Goal: Task Accomplishment & Management: Complete application form

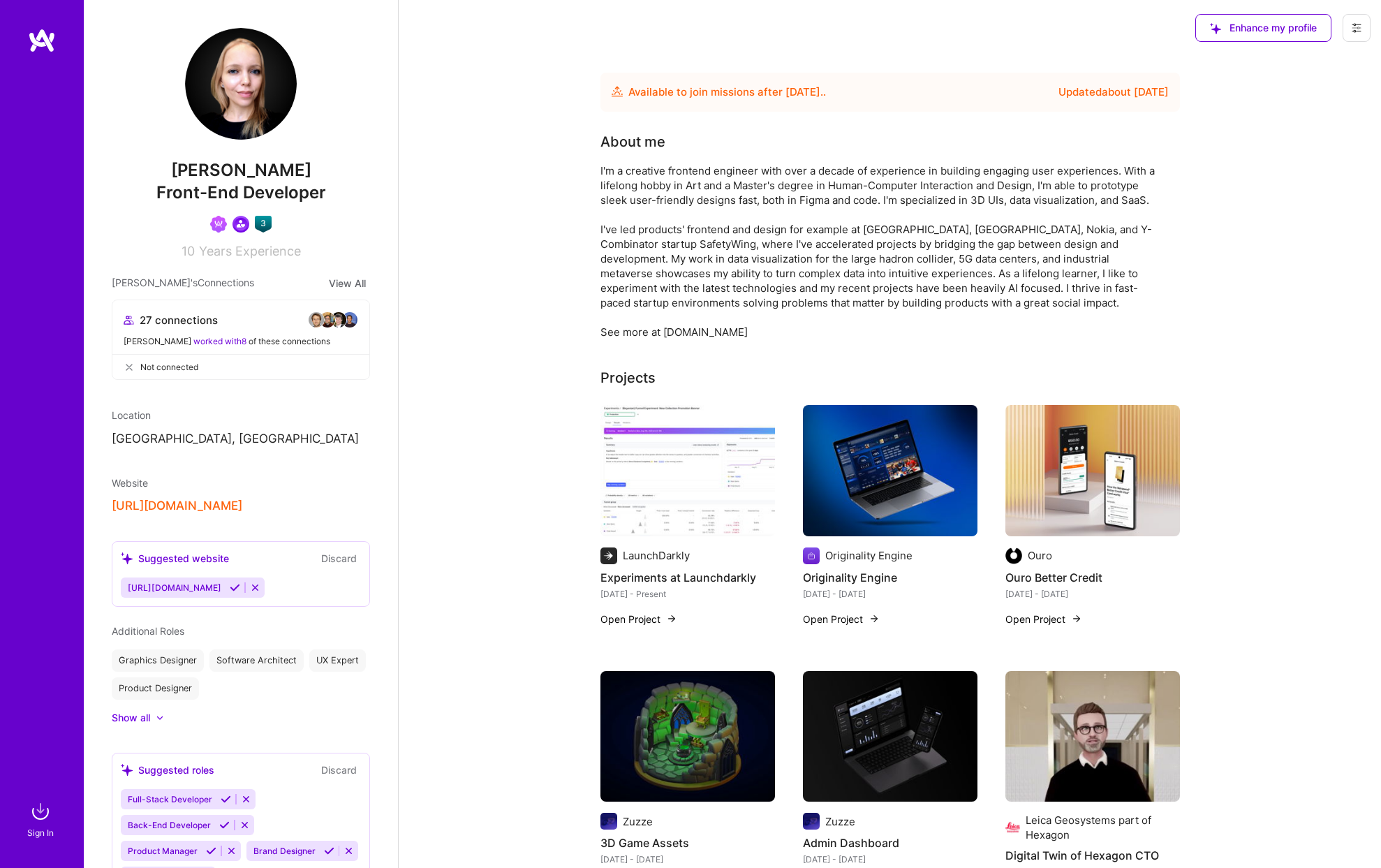
click at [1356, 29] on icon at bounding box center [1356, 28] width 11 height 11
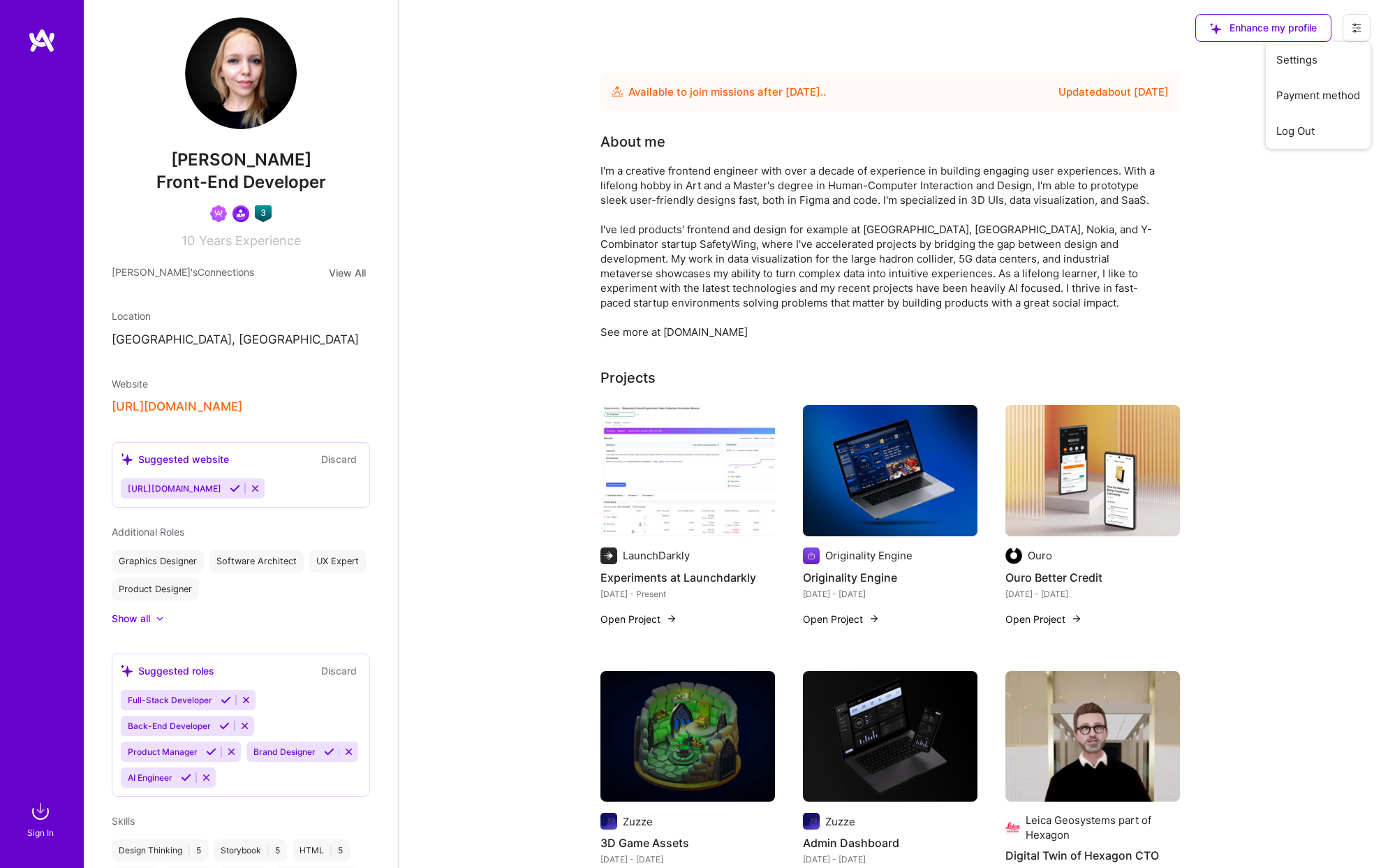
scroll to position [13, 0]
click at [262, 85] on img at bounding box center [240, 71] width 112 height 112
click at [250, 93] on img at bounding box center [240, 71] width 112 height 112
click at [1354, 27] on icon at bounding box center [1356, 28] width 8 height 2
click at [38, 818] on img at bounding box center [40, 811] width 28 height 28
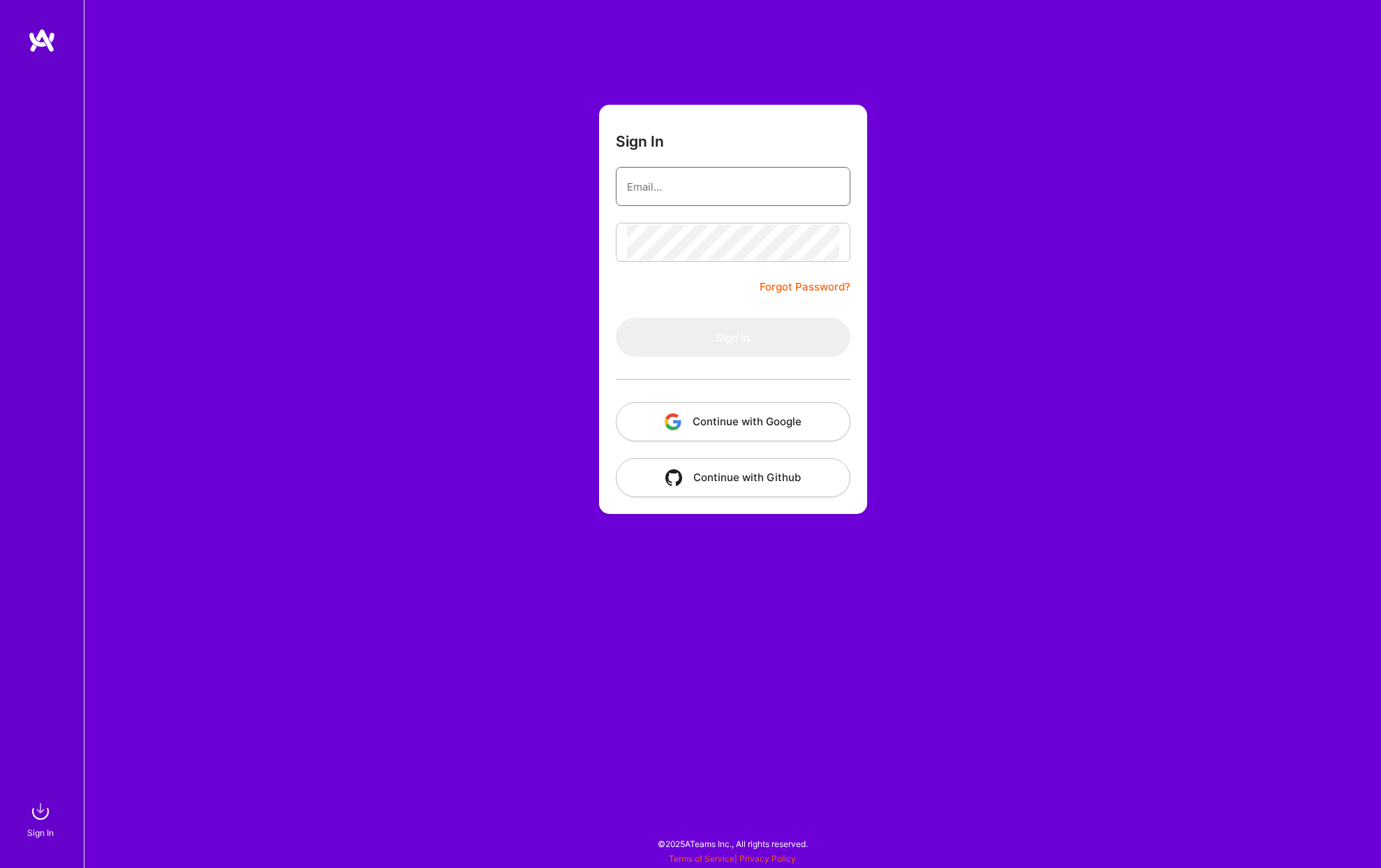
click at [703, 183] on input "email" at bounding box center [732, 187] width 212 height 36
click at [738, 408] on button "Continue with Google" at bounding box center [733, 422] width 234 height 39
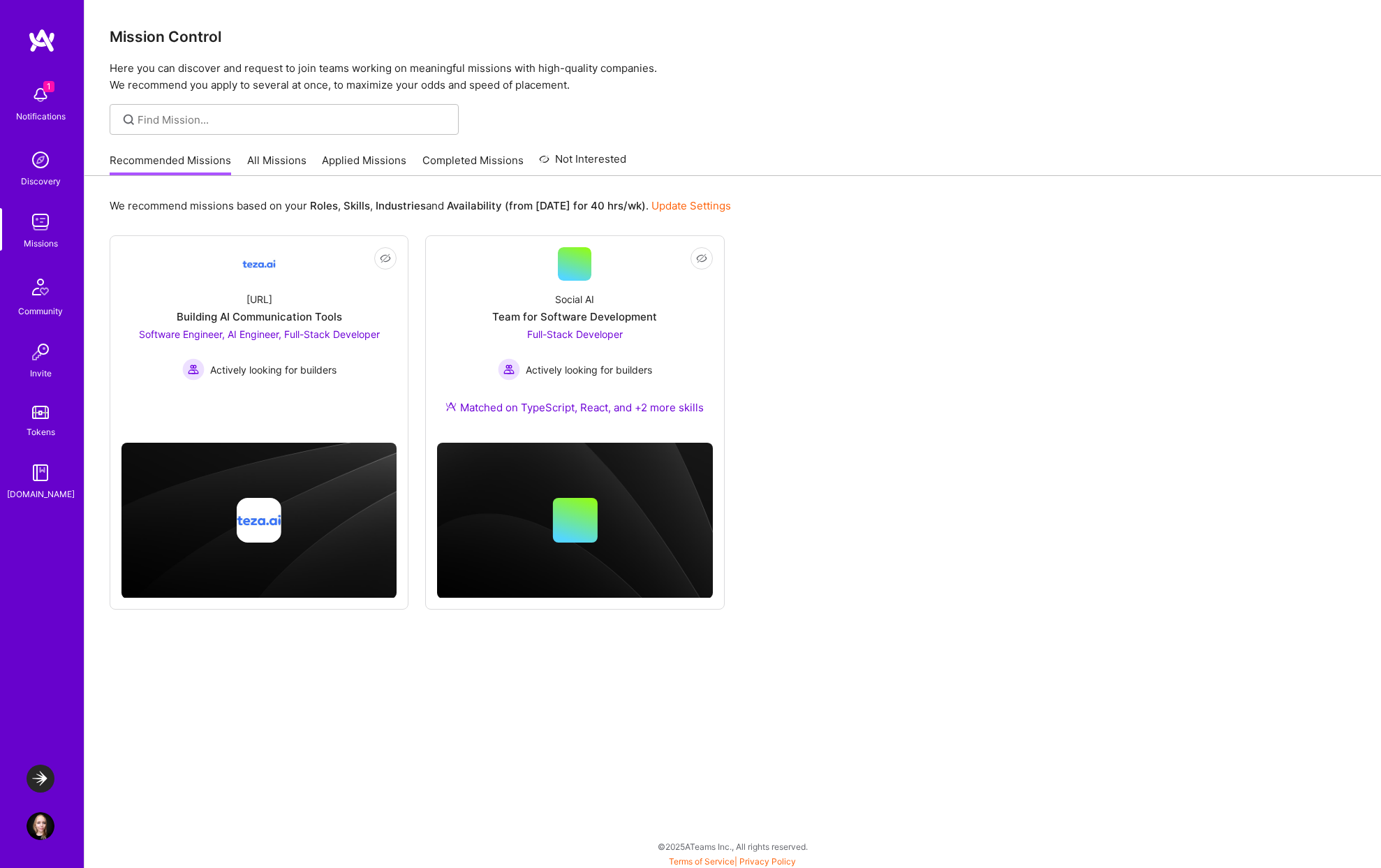
click at [35, 164] on img at bounding box center [40, 159] width 28 height 28
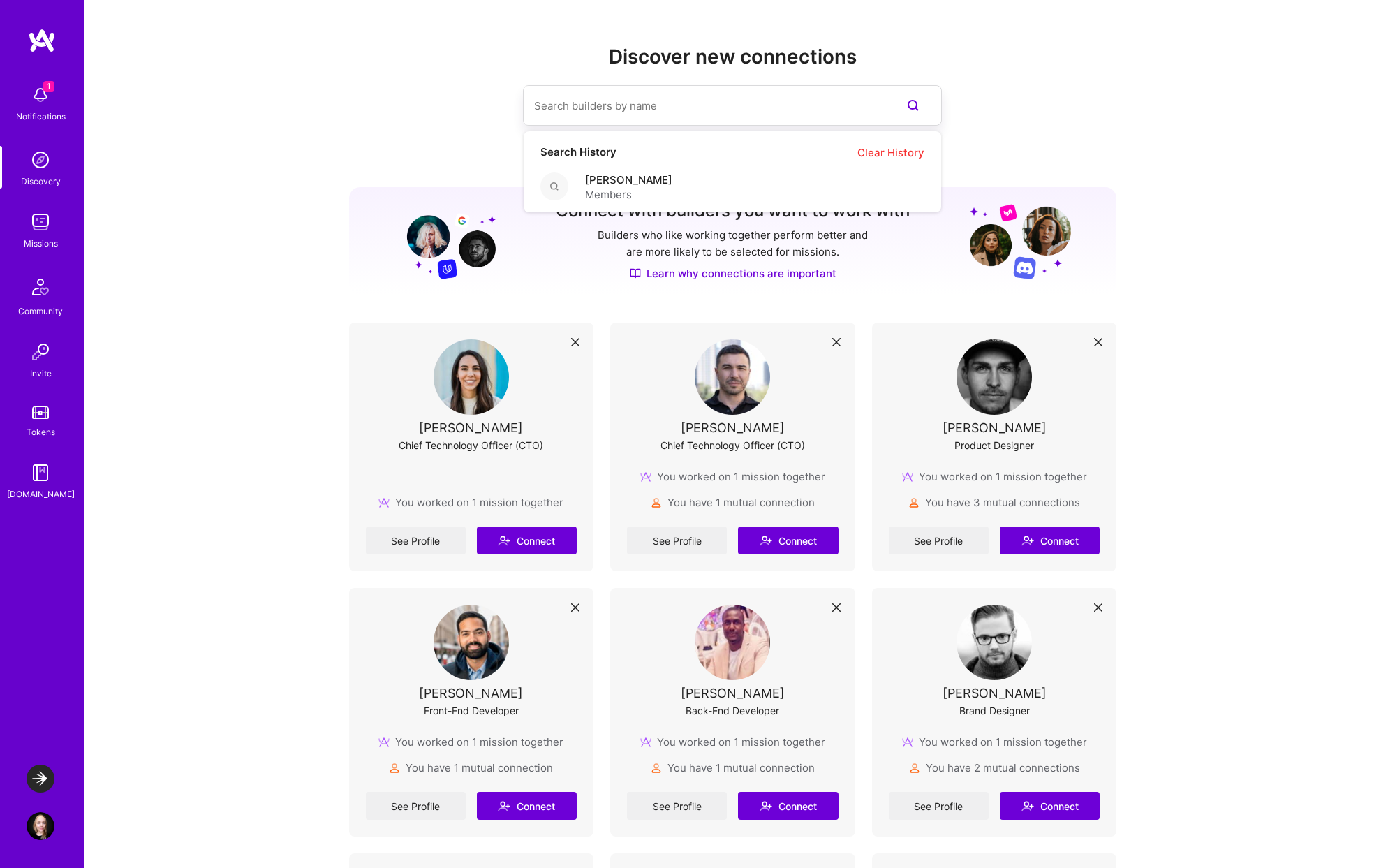
click at [575, 106] on input at bounding box center [703, 105] width 341 height 36
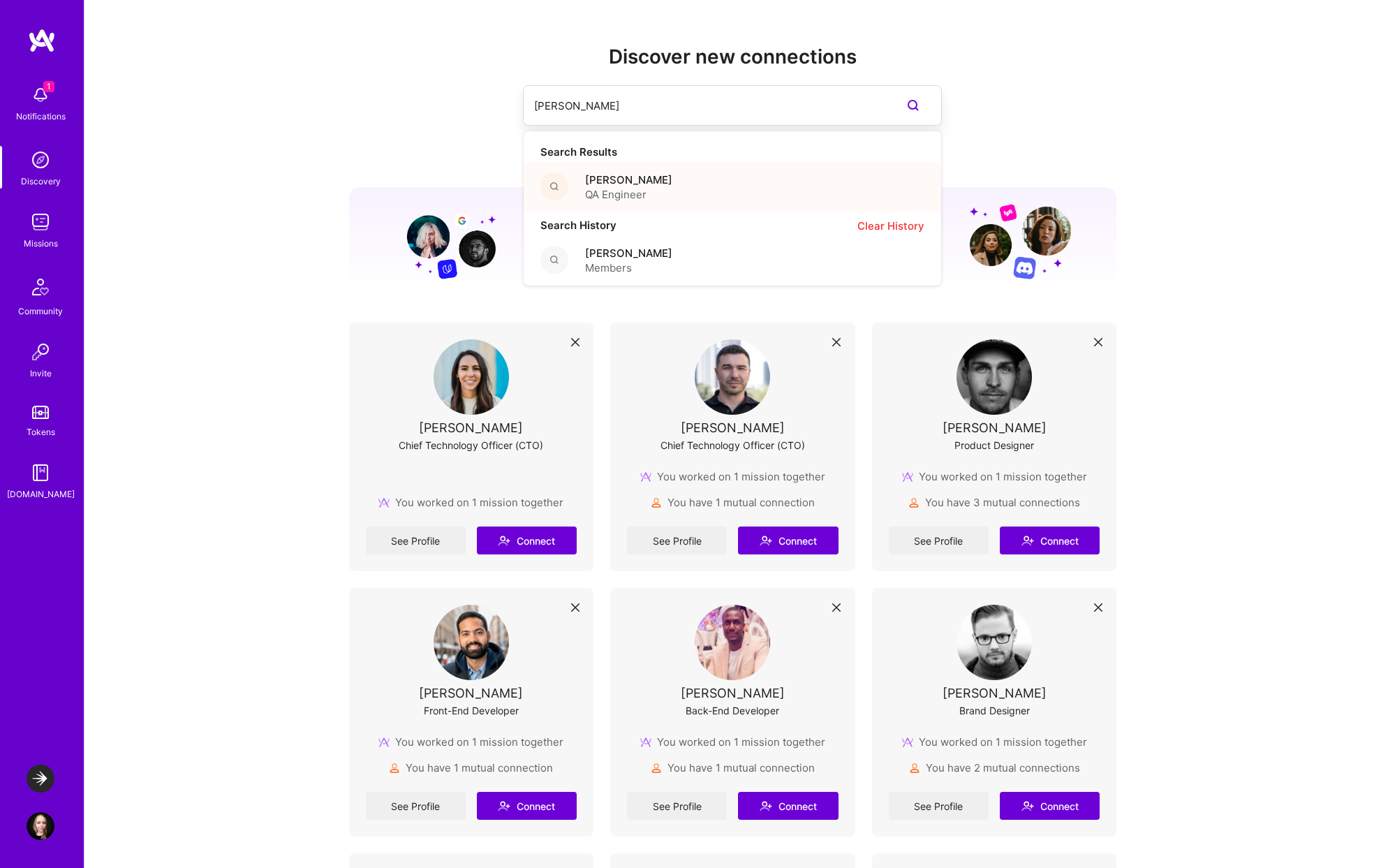
type input "surjit"
click at [652, 189] on div "Surjit Singh QA Engineer" at bounding box center [732, 187] width 417 height 50
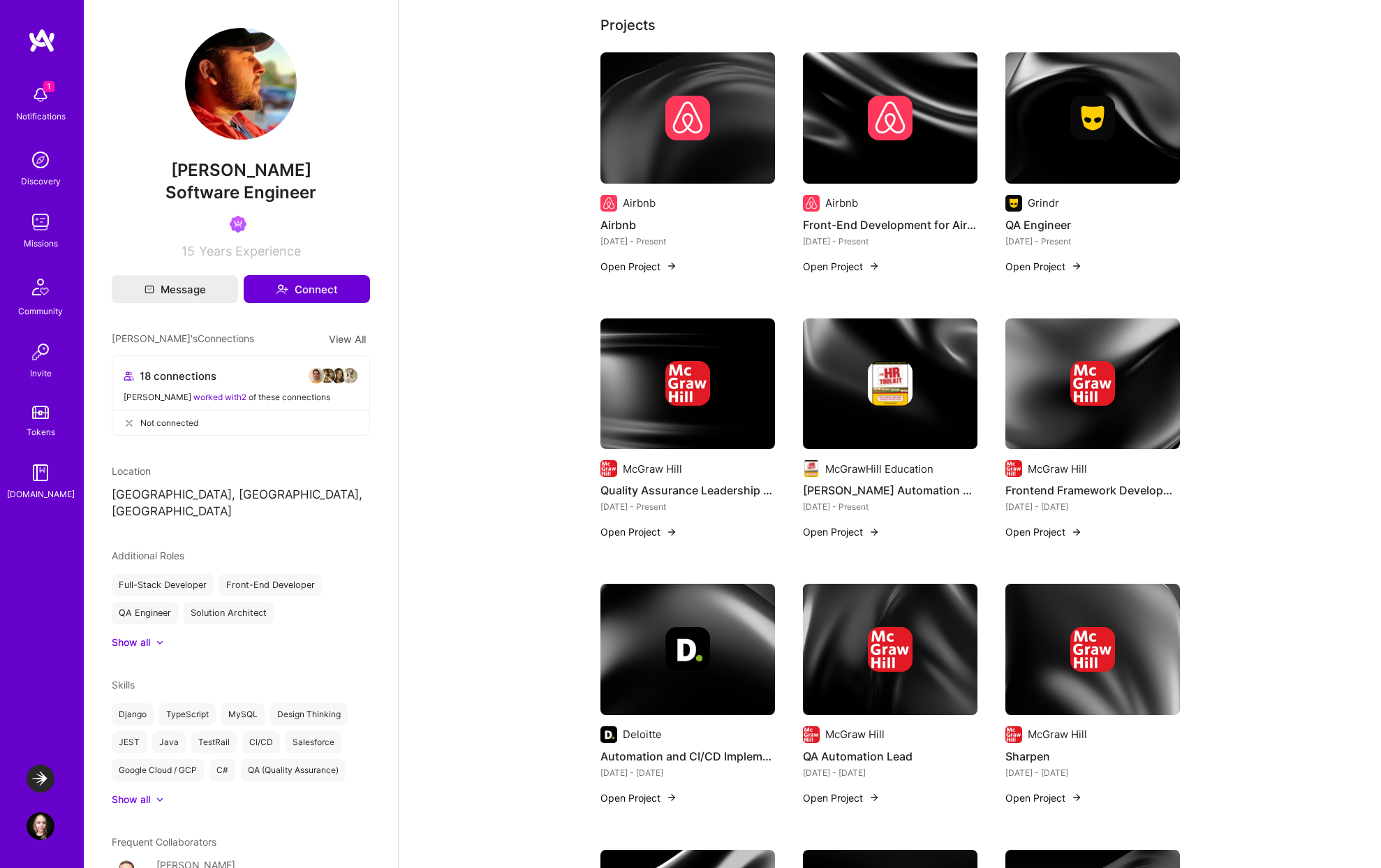
scroll to position [246, 0]
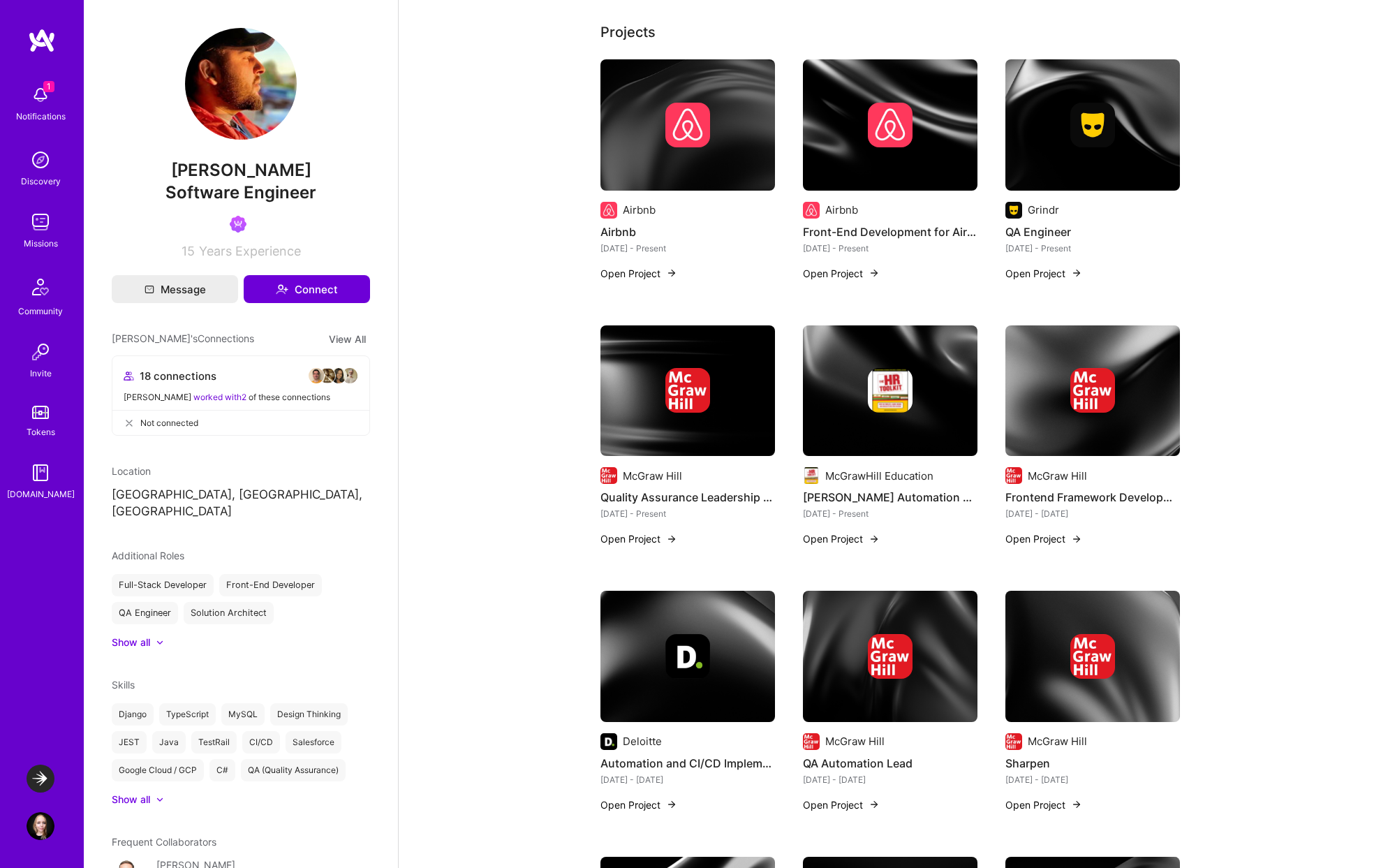
click at [884, 152] on img at bounding box center [889, 124] width 174 height 131
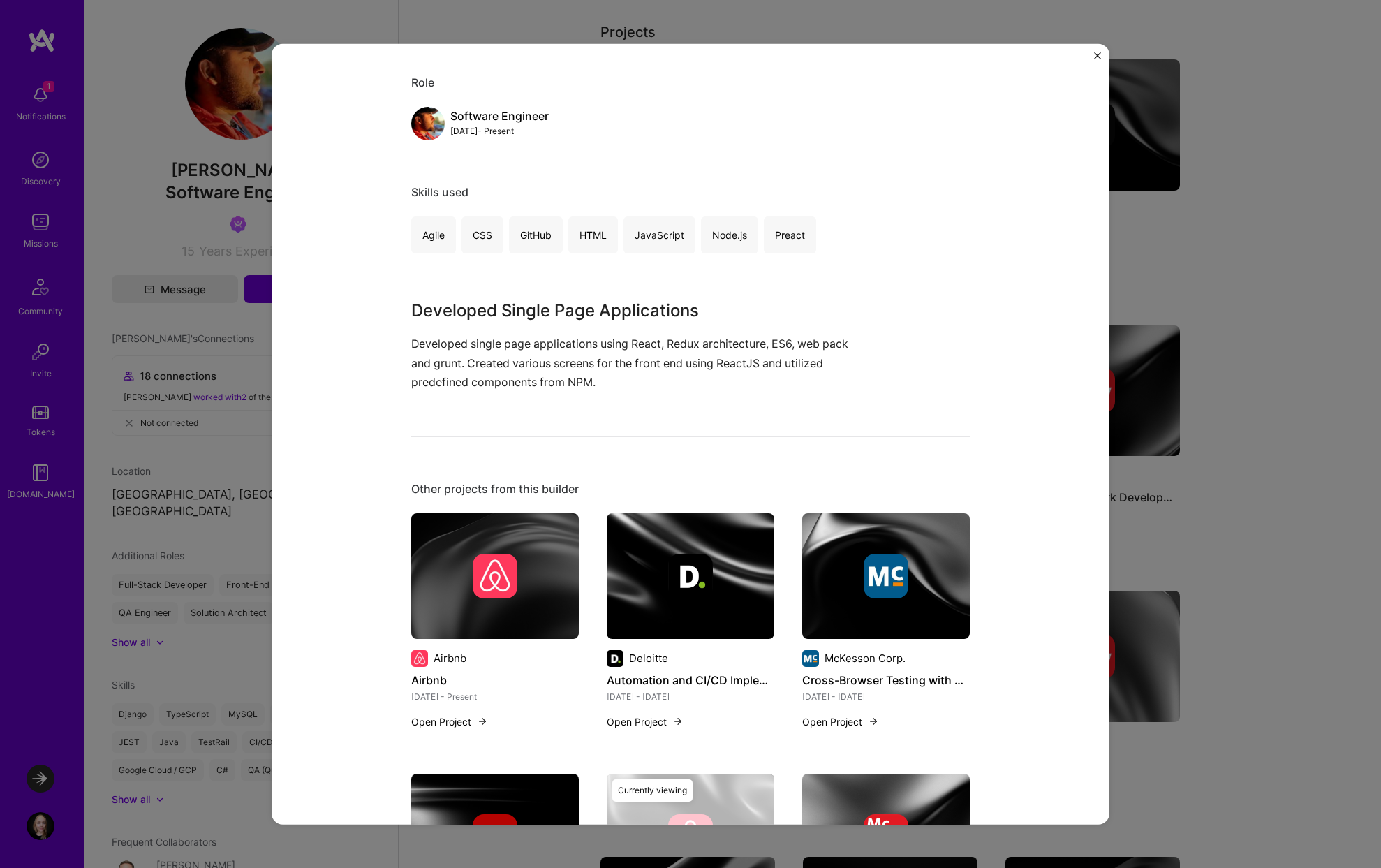
scroll to position [53, 0]
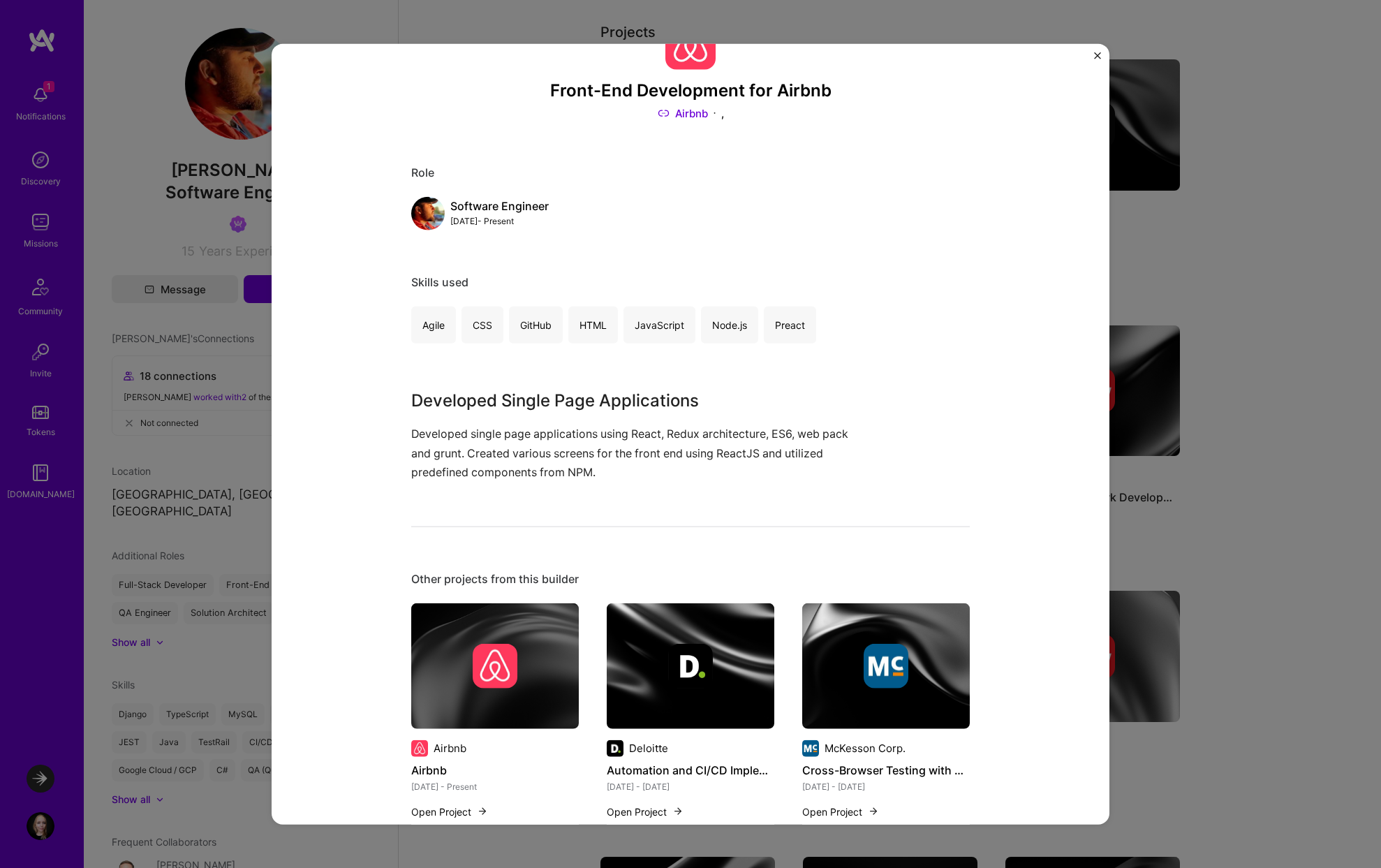
click at [1095, 58] on img "Close" at bounding box center [1098, 55] width 7 height 7
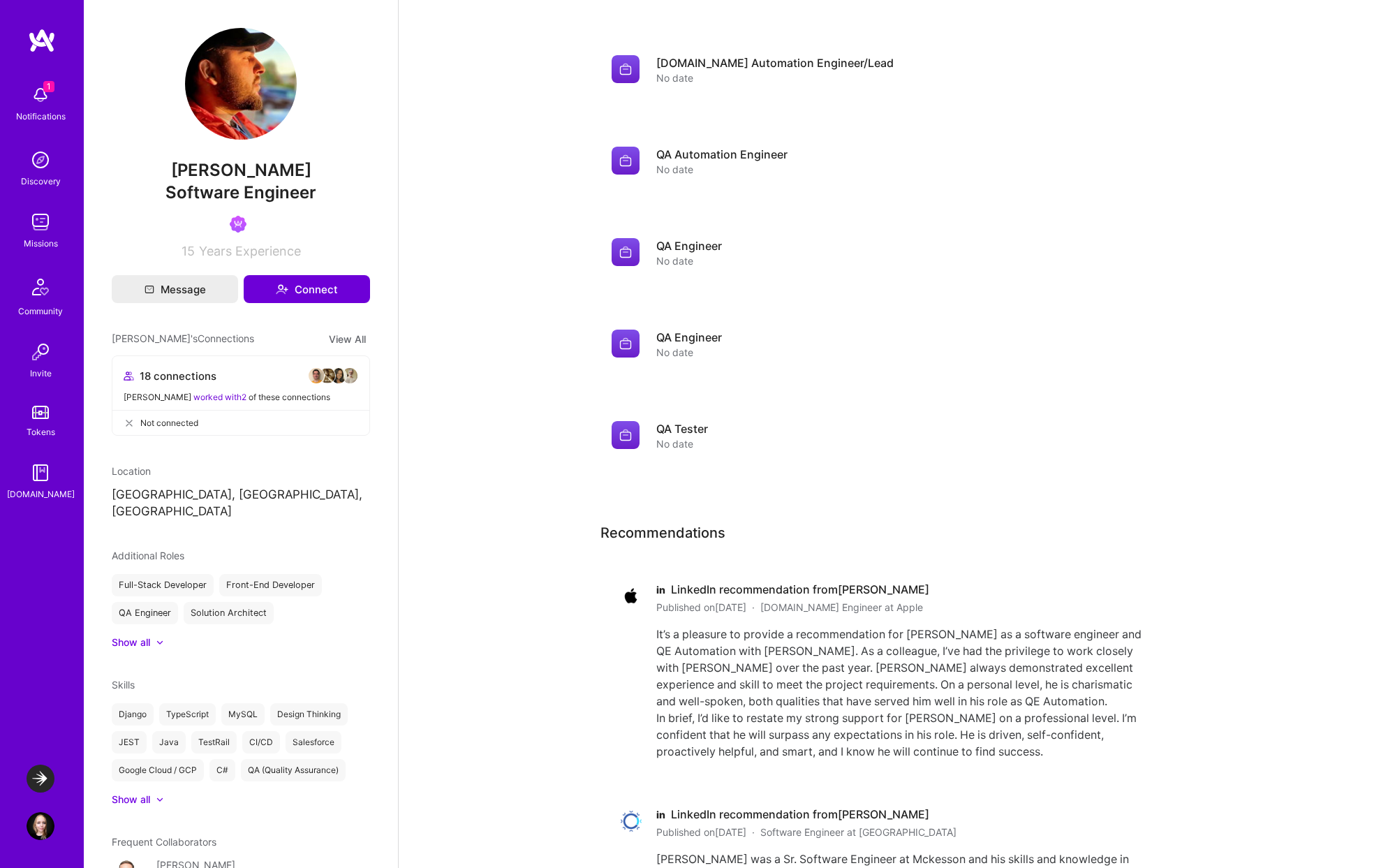
scroll to position [2262, 0]
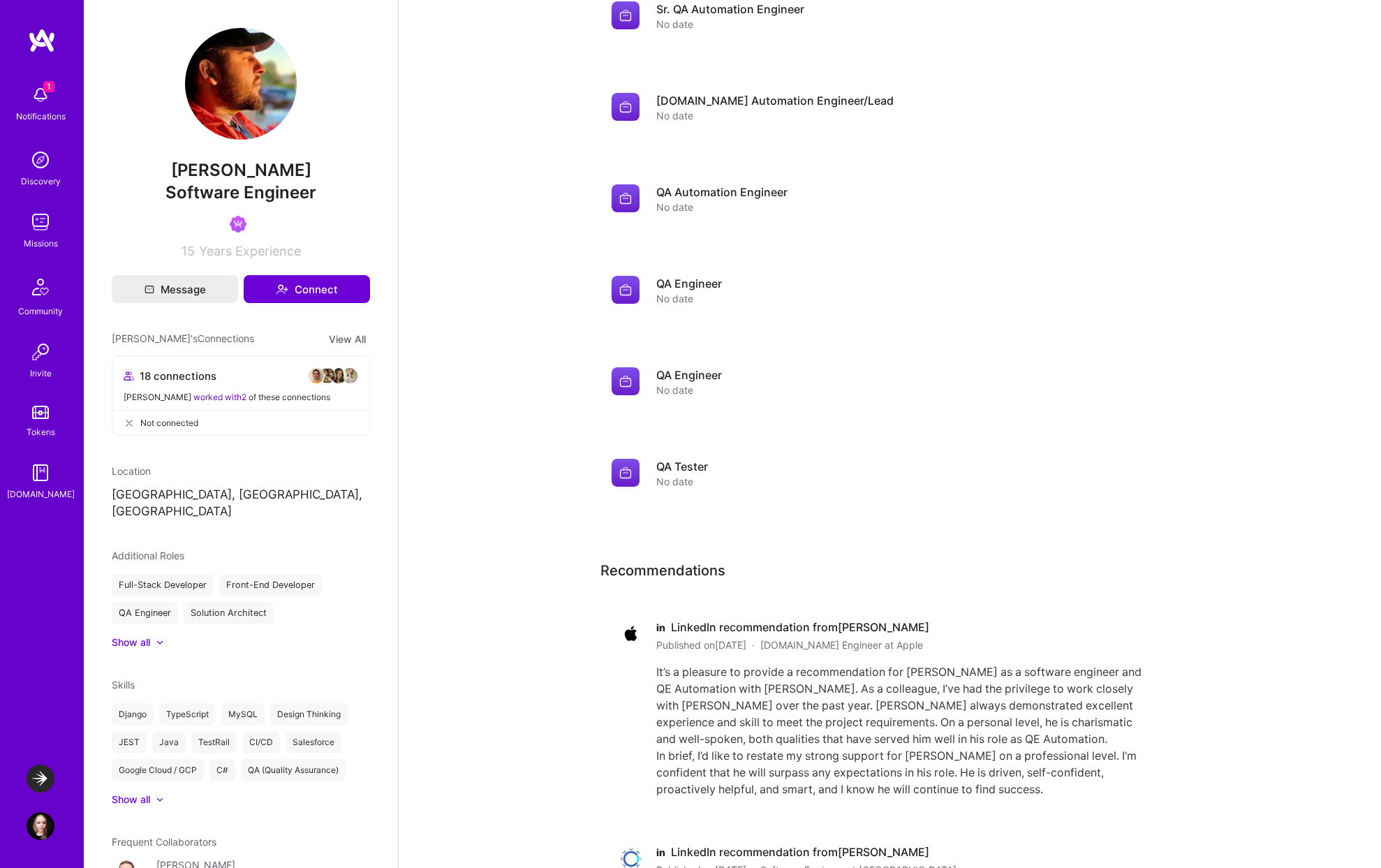
click at [47, 114] on div "Notifications" at bounding box center [40, 116] width 49 height 14
click at [47, 114] on div "1 Notifications Discovery Missions Community Invite Tokens A.Guide" at bounding box center [42, 289] width 84 height 423
click at [43, 839] on img at bounding box center [40, 825] width 28 height 28
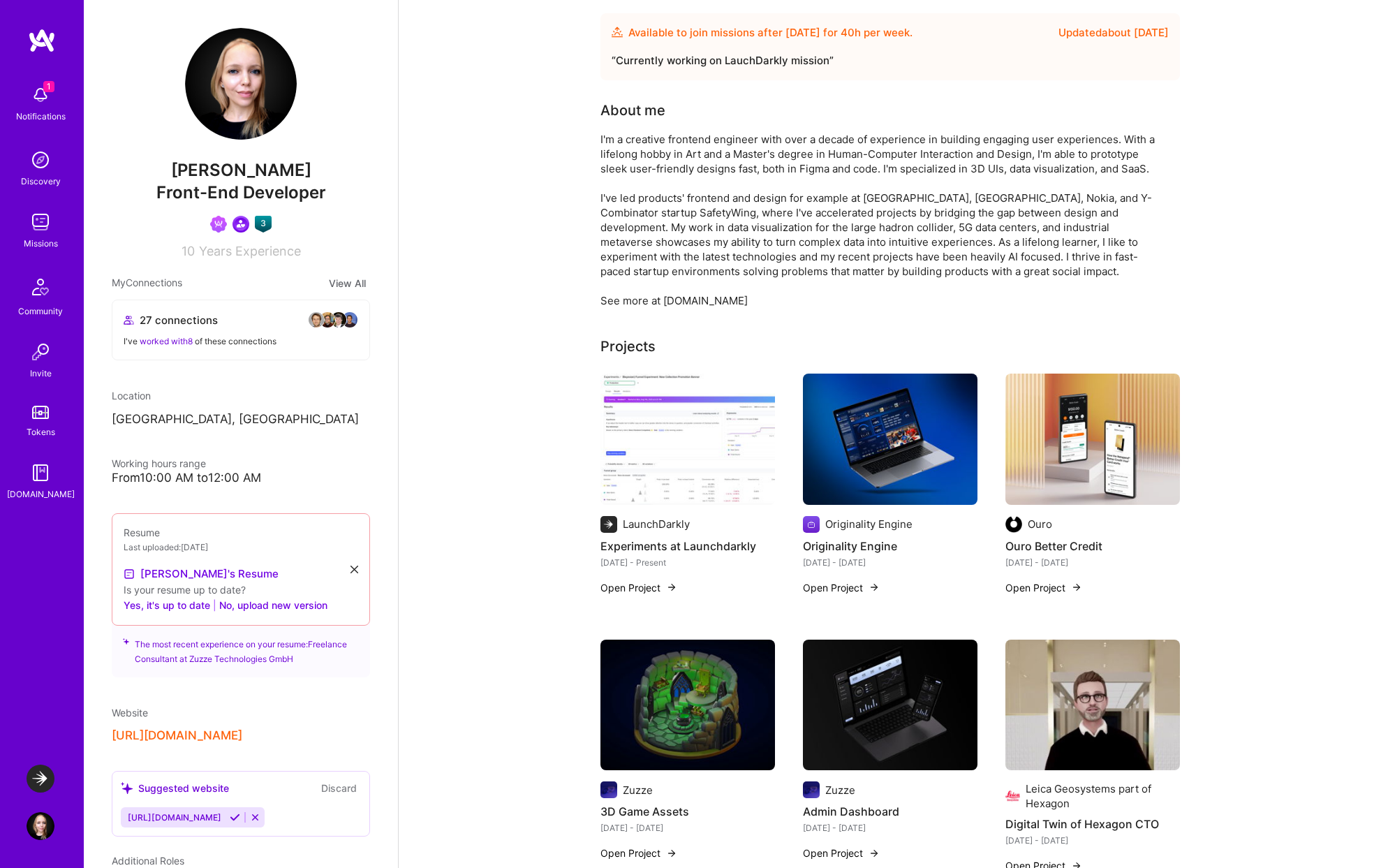
scroll to position [215, 0]
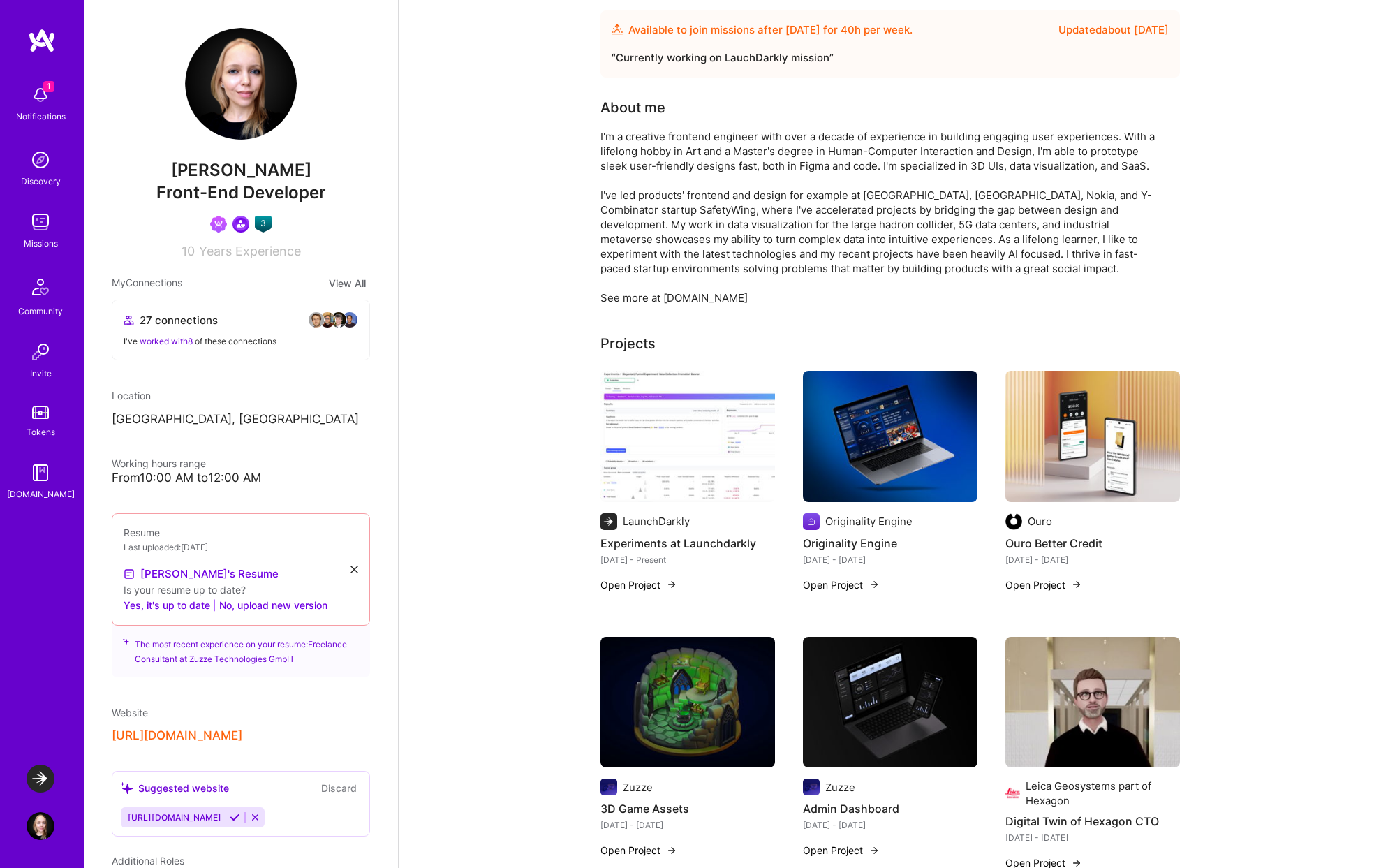
click at [45, 228] on img at bounding box center [40, 222] width 28 height 28
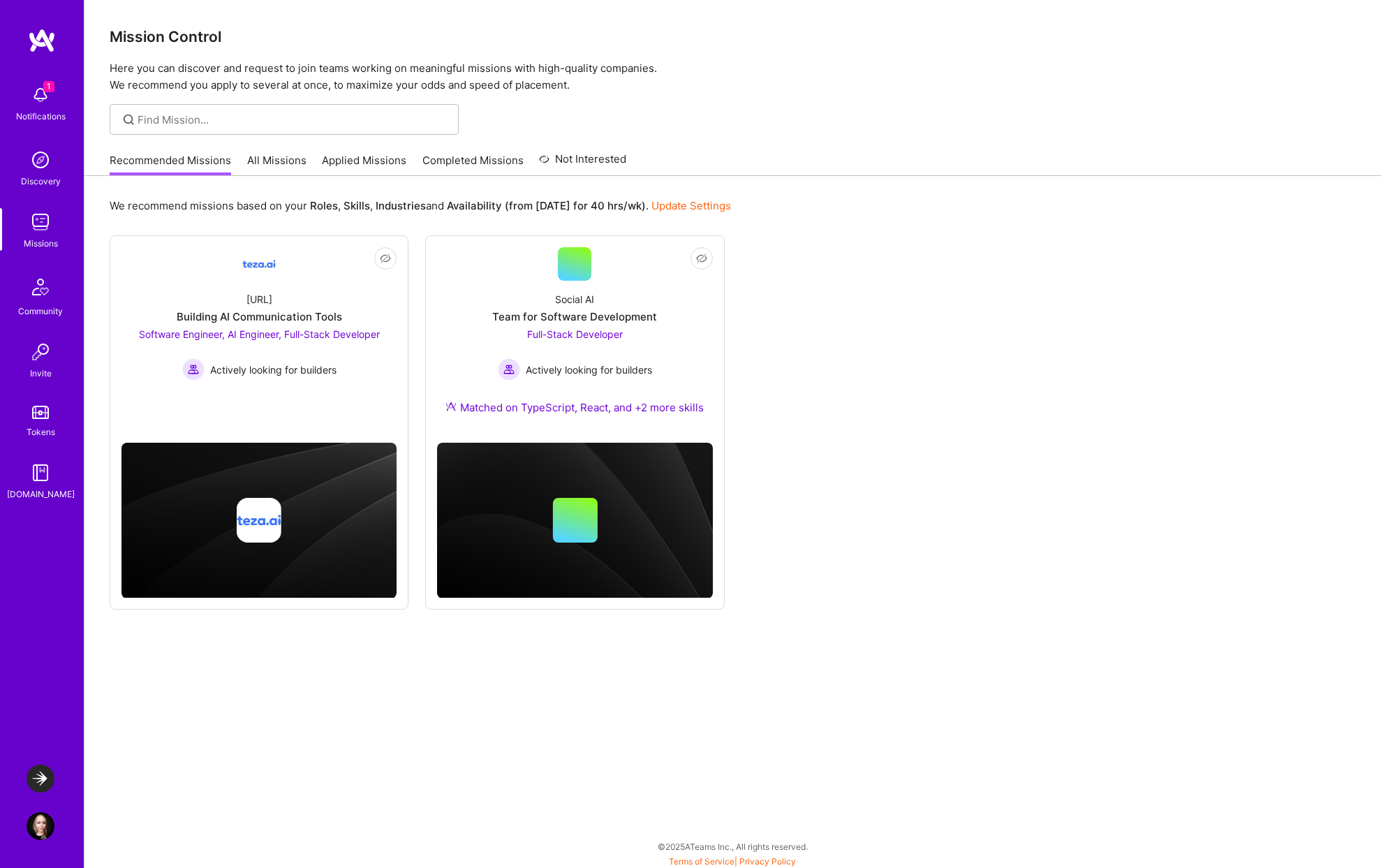
click at [281, 161] on link "All Missions" at bounding box center [276, 164] width 59 height 23
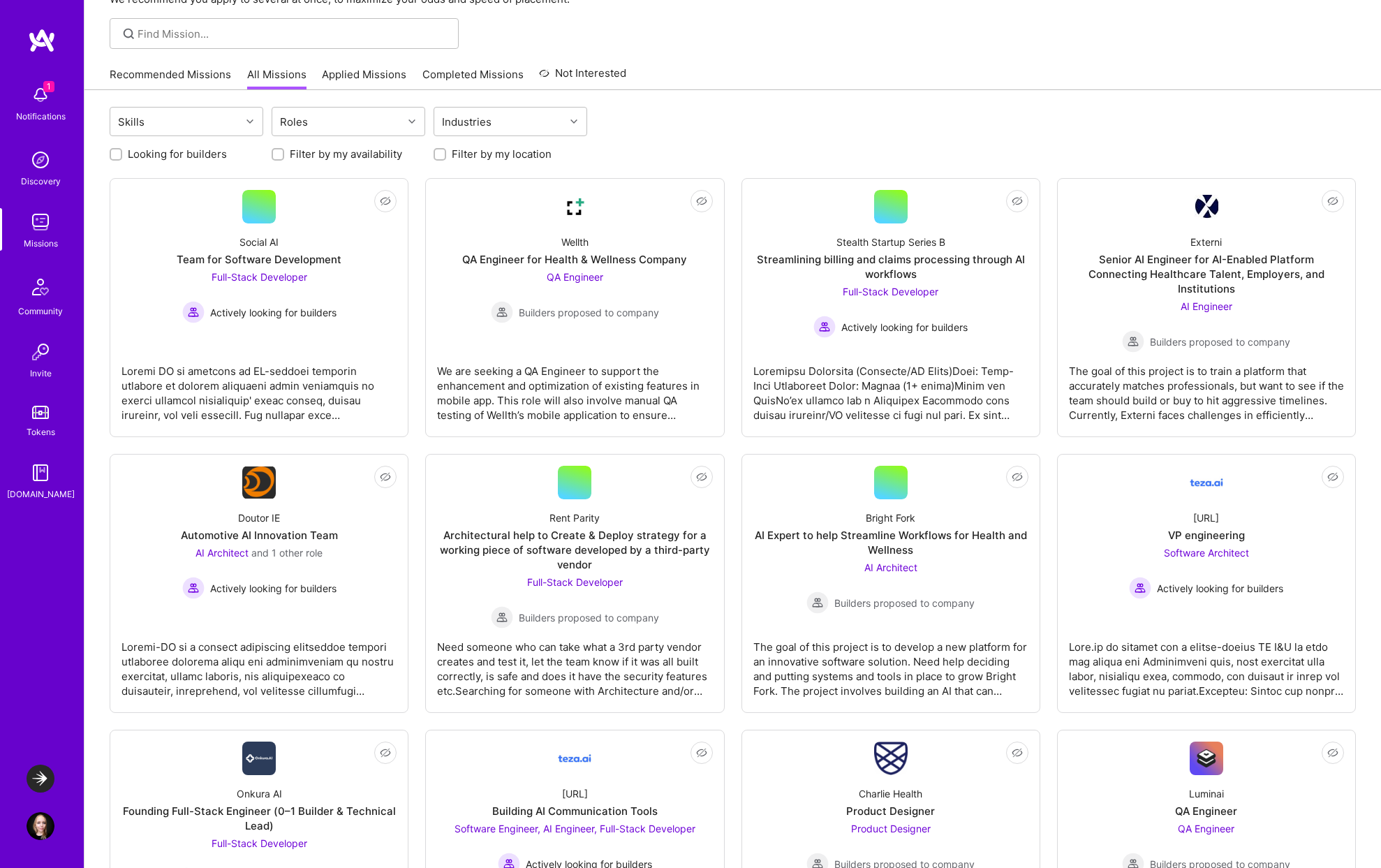
scroll to position [89, 0]
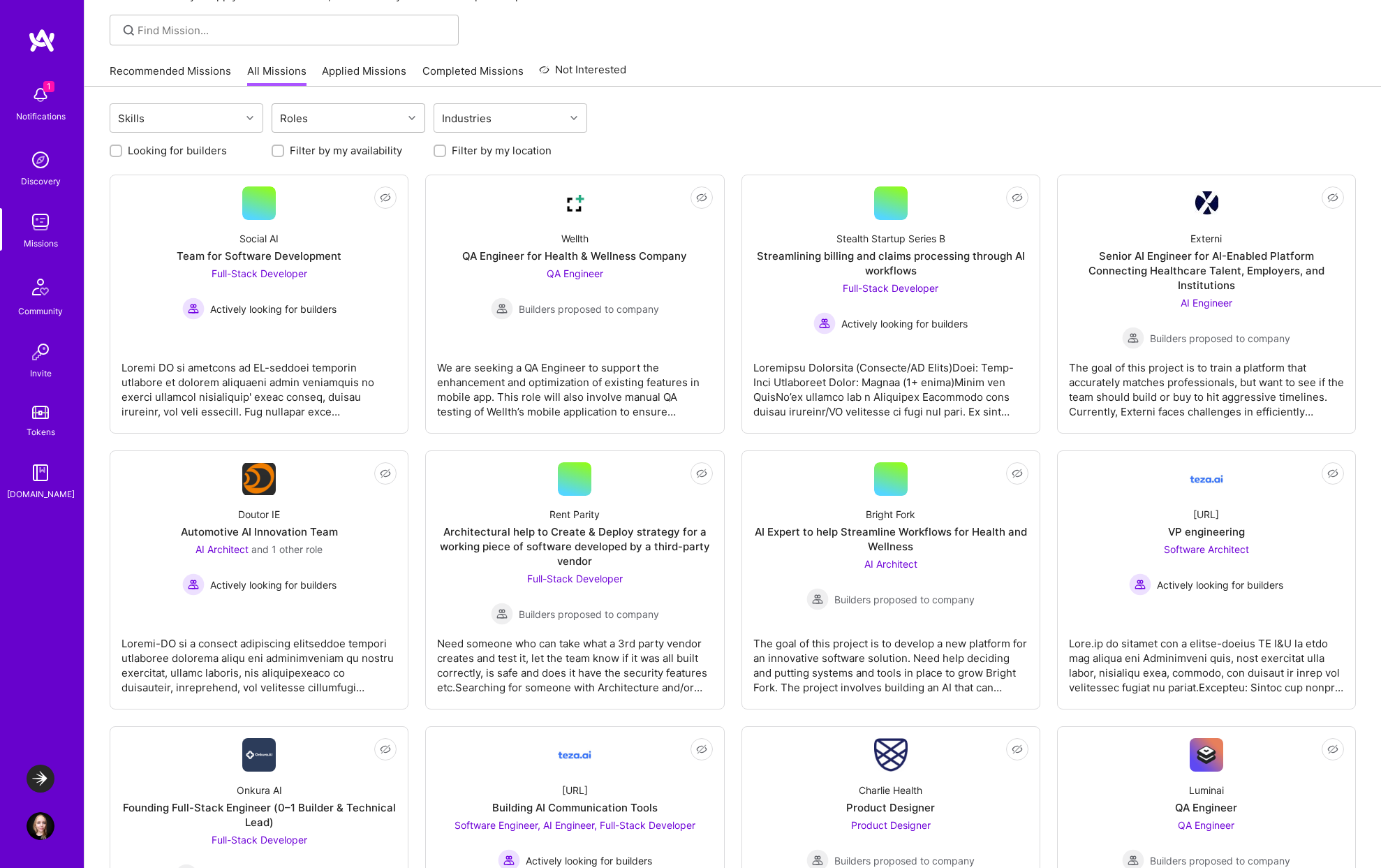
click at [349, 109] on div "Roles" at bounding box center [338, 117] width 131 height 28
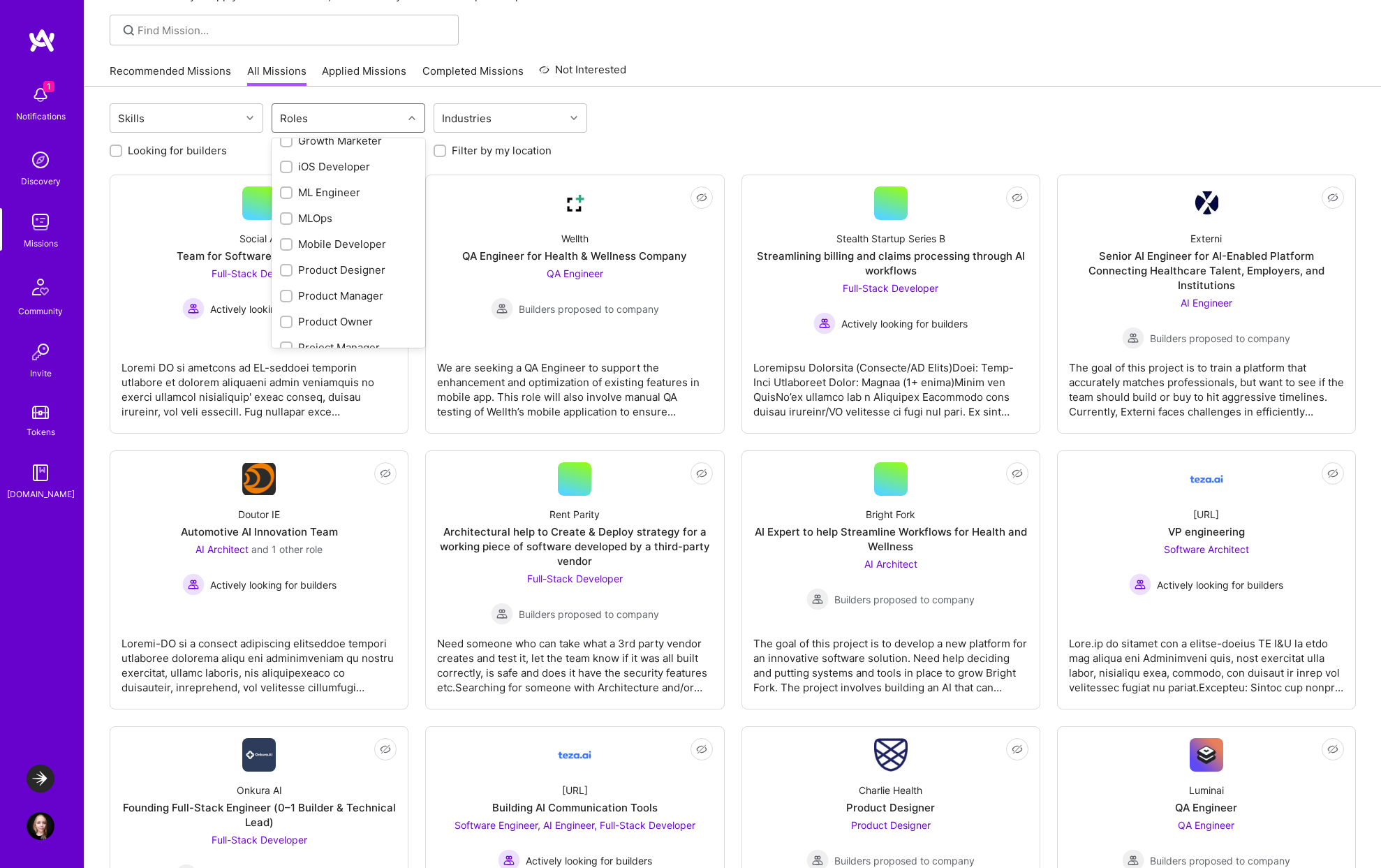
scroll to position [663, 0]
click at [332, 328] on div "UX Expert" at bounding box center [348, 332] width 137 height 14
checkbox input "true"
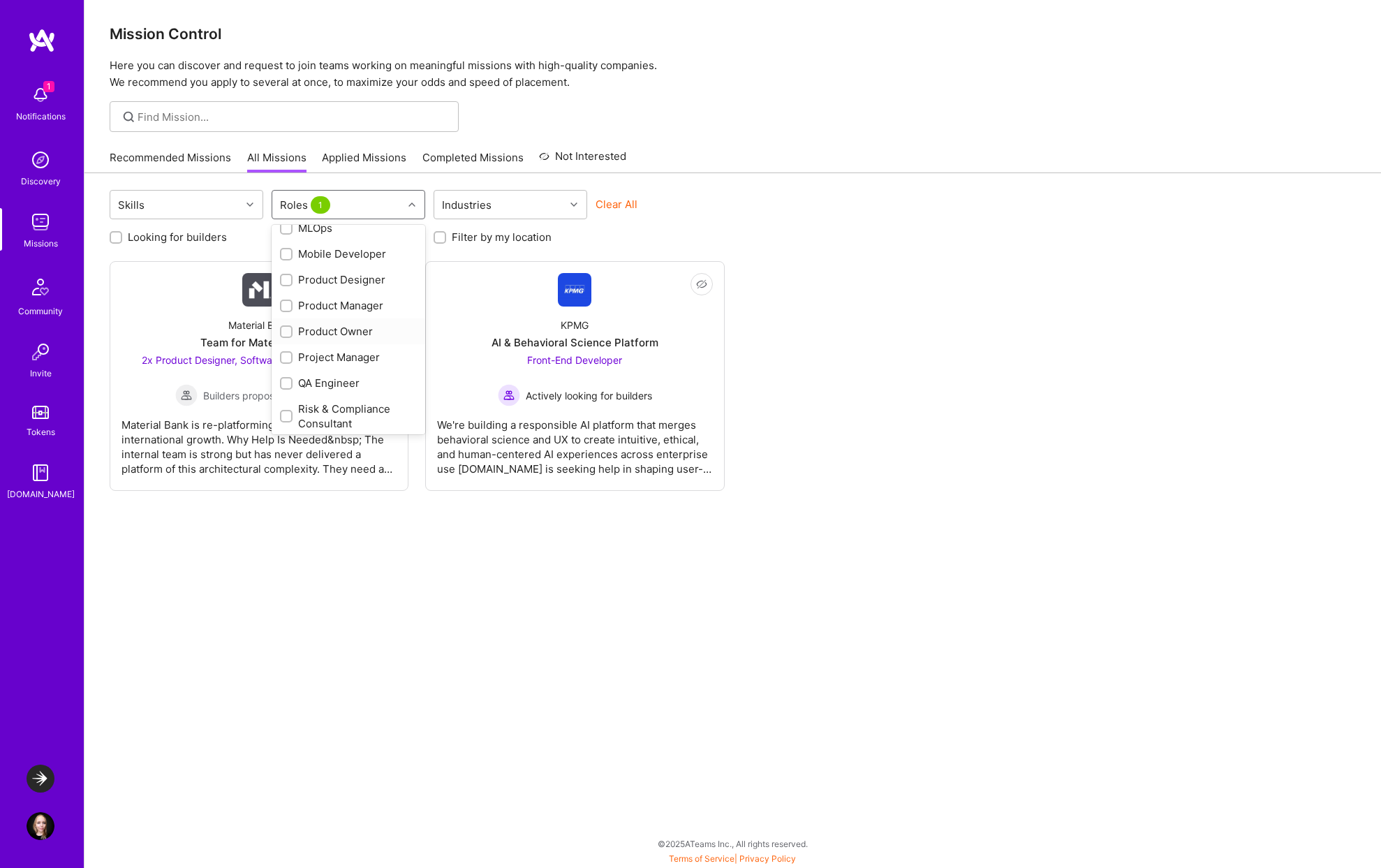
scroll to position [527, 0]
click at [345, 286] on div "Product Designer" at bounding box center [348, 282] width 137 height 14
checkbox input "true"
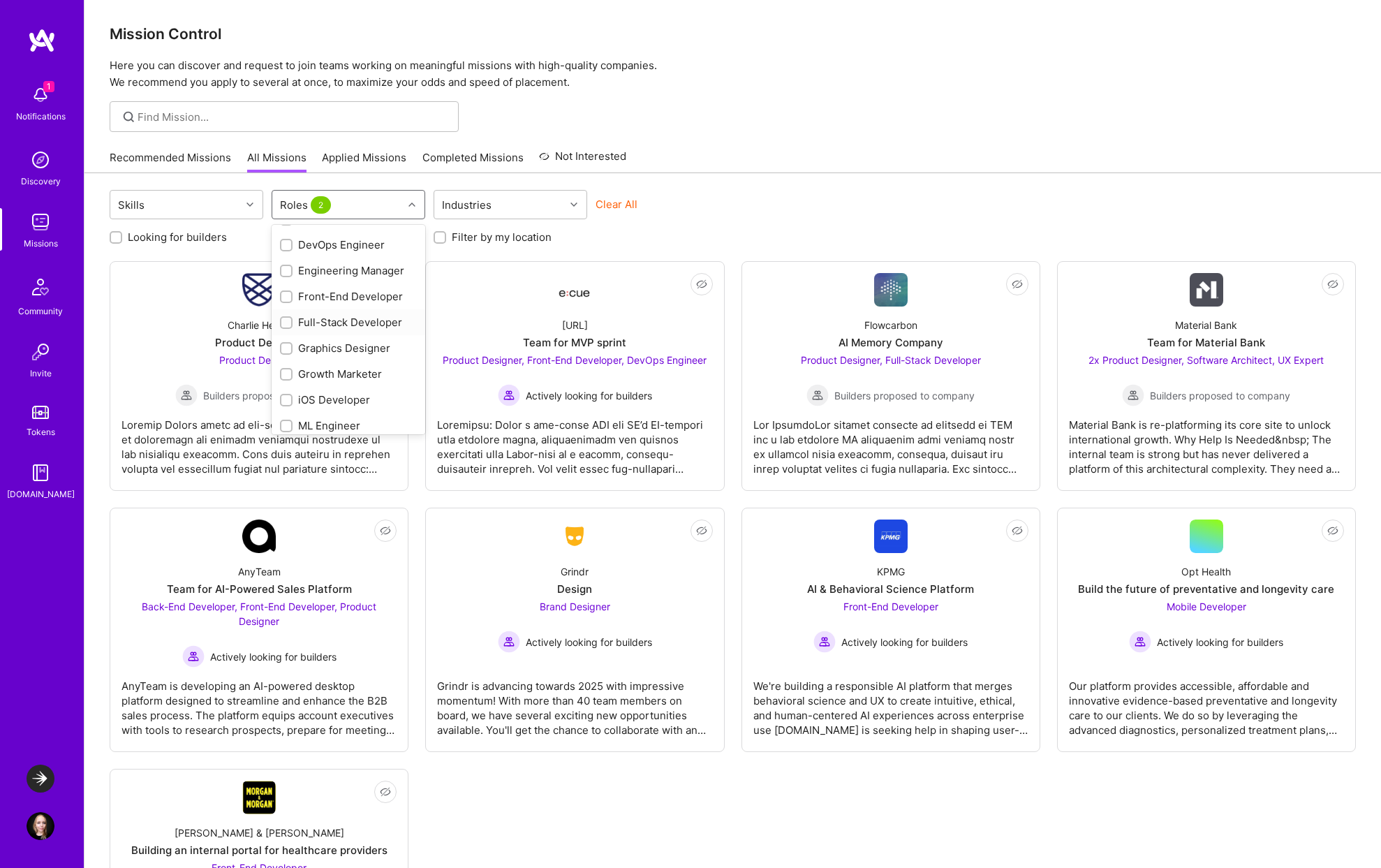
scroll to position [301, 0]
click at [350, 300] on div "Front-End Developer" at bounding box center [348, 301] width 137 height 14
checkbox input "true"
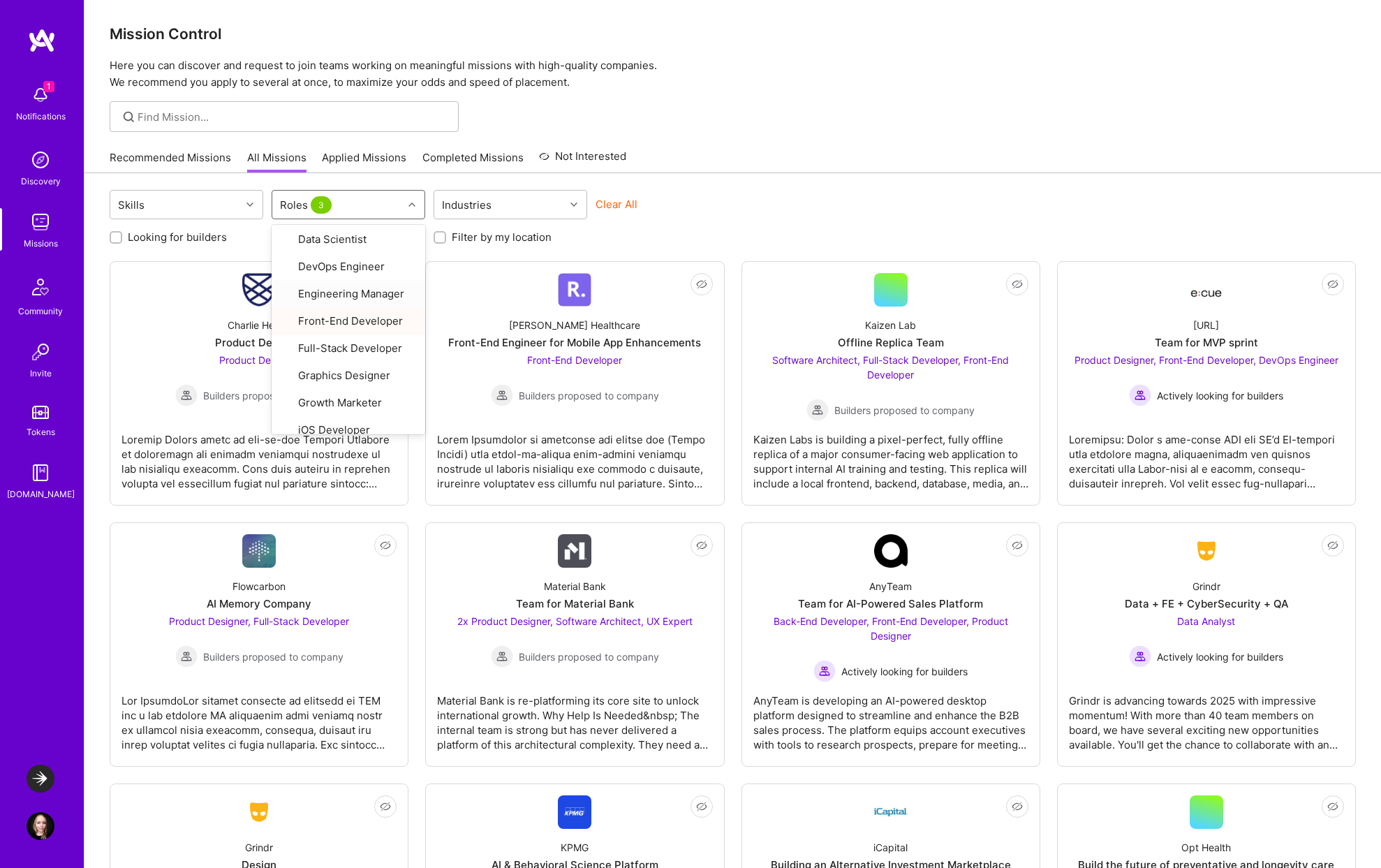
click at [675, 190] on div "Skills option Front-End Developer, selected. option Engineering Manager focused…" at bounding box center [733, 206] width 1246 height 33
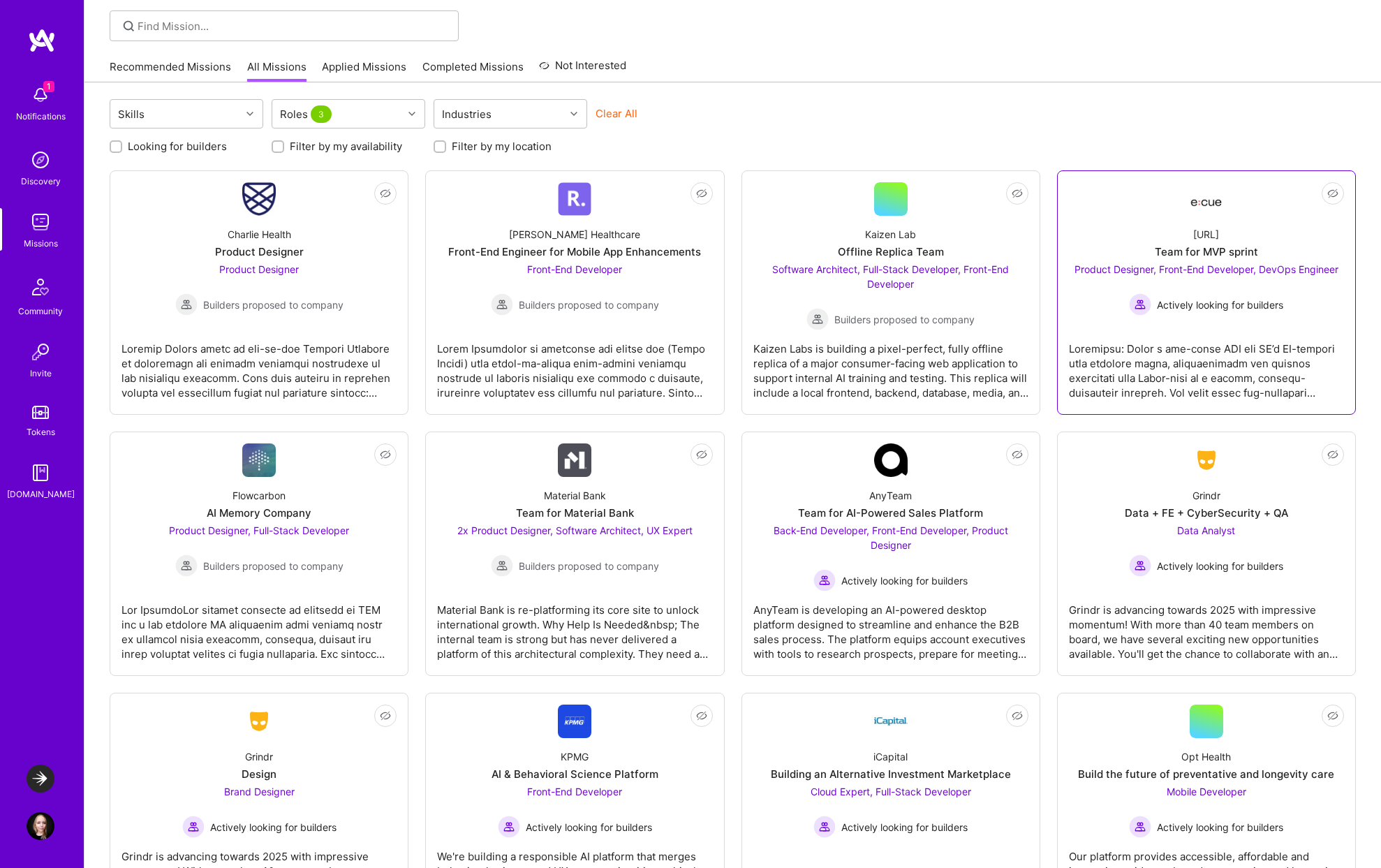
scroll to position [96, 0]
click at [1145, 382] on div at bounding box center [1207, 363] width 275 height 70
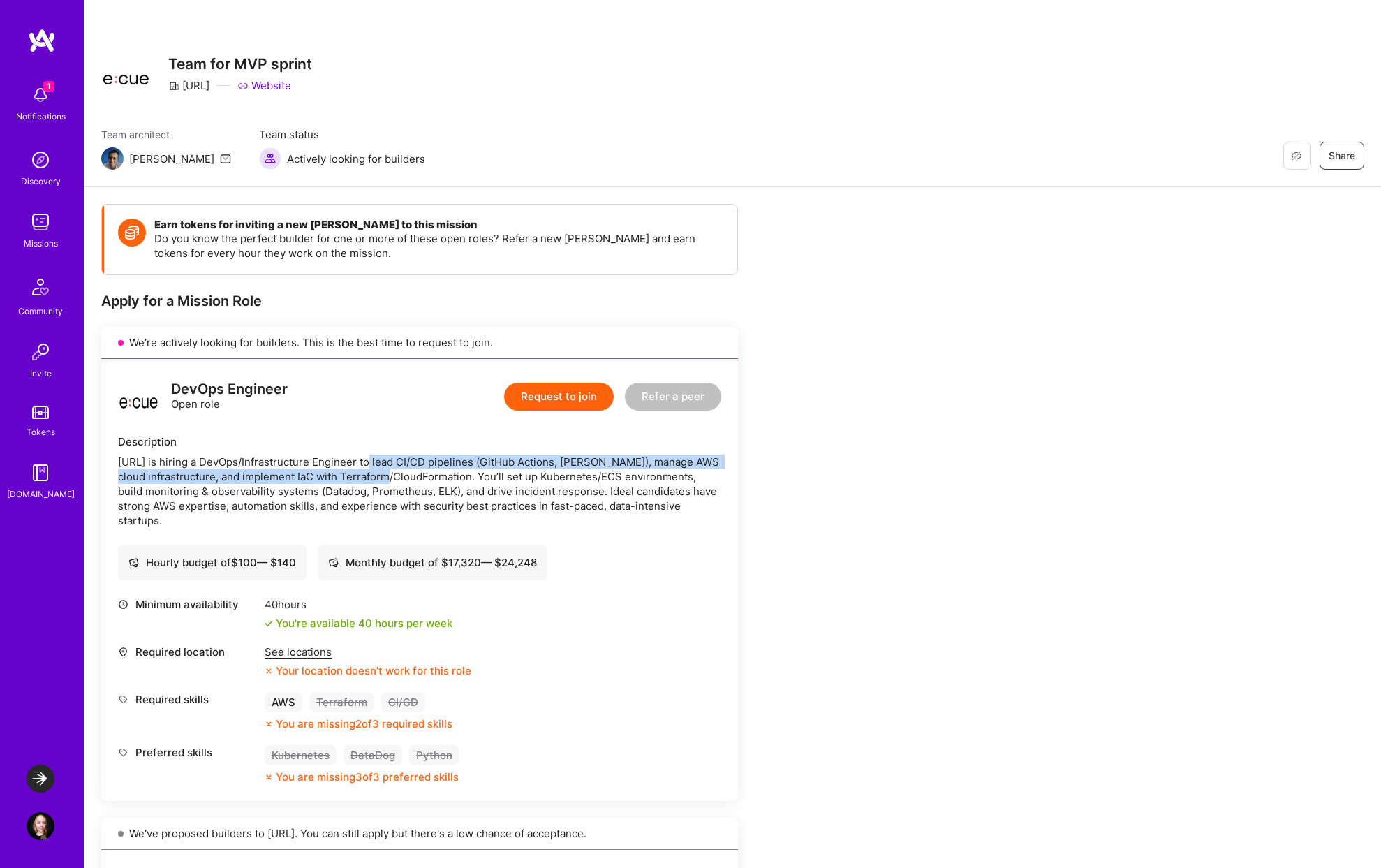
drag, startPoint x: 365, startPoint y: 465, endPoint x: 378, endPoint y: 476, distance: 17.0
click at [378, 476] on div "[URL] is hiring a DevOps/Infrastructure Engineer to lead CI/CD pipelines (GitHu…" at bounding box center [419, 491] width 603 height 73
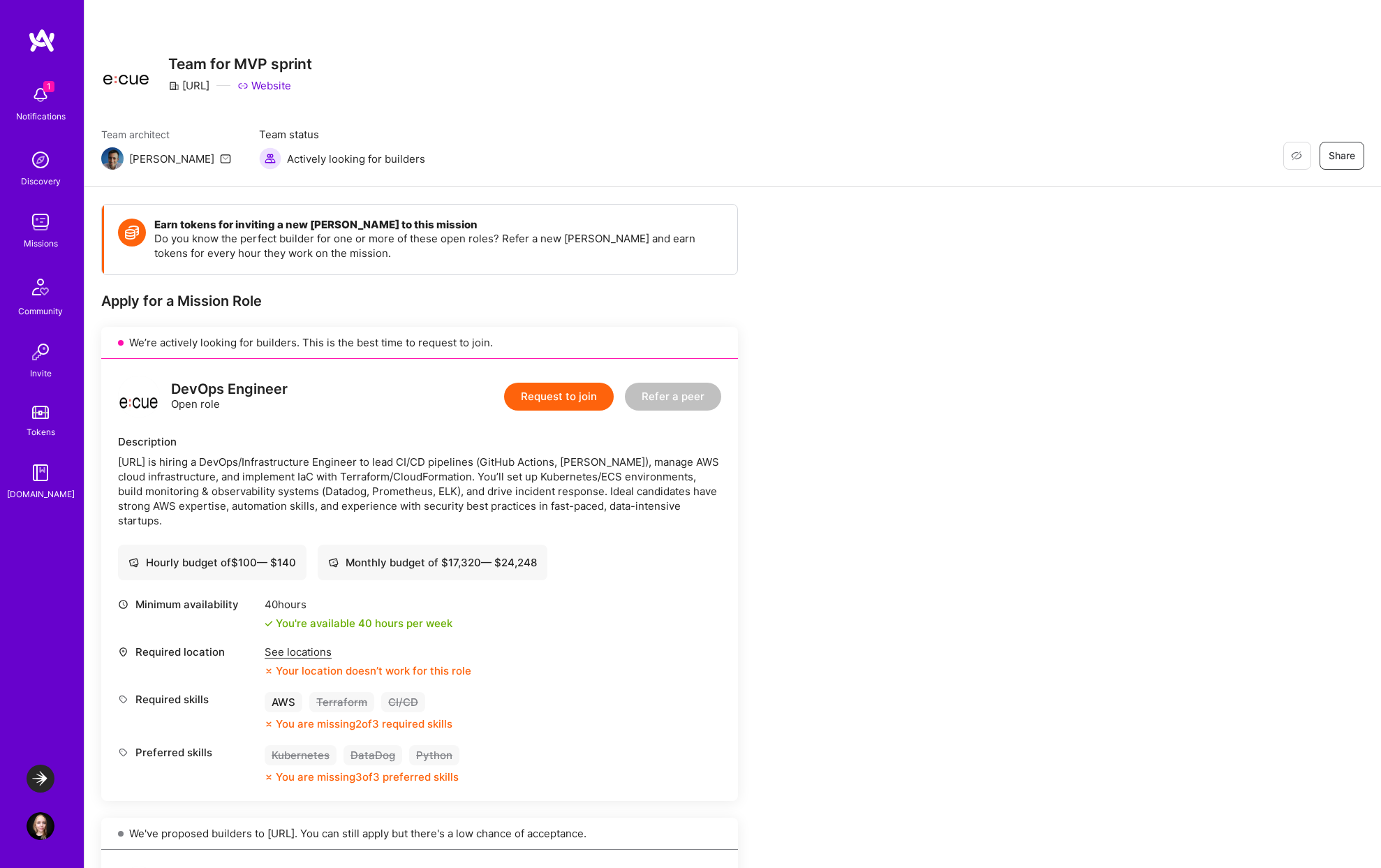
click at [392, 470] on div "[URL] is hiring a DevOps/Infrastructure Engineer to lead CI/CD pipelines (GitHu…" at bounding box center [419, 491] width 603 height 73
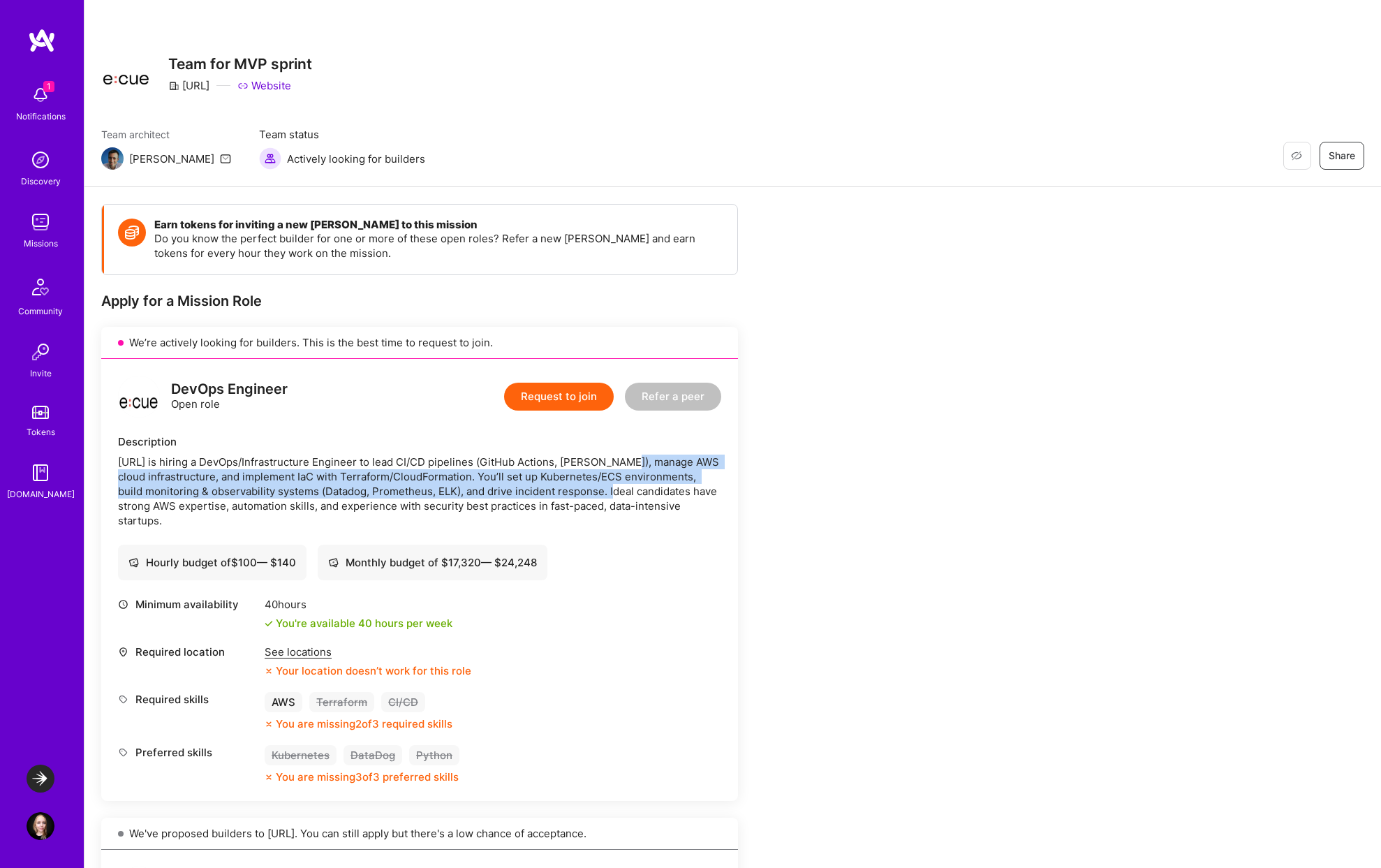
drag, startPoint x: 614, startPoint y: 465, endPoint x: 605, endPoint y: 489, distance: 25.6
click at [605, 489] on div "[URL] is hiring a DevOps/Infrastructure Engineer to lead CI/CD pipelines (GitHu…" at bounding box center [419, 491] width 603 height 73
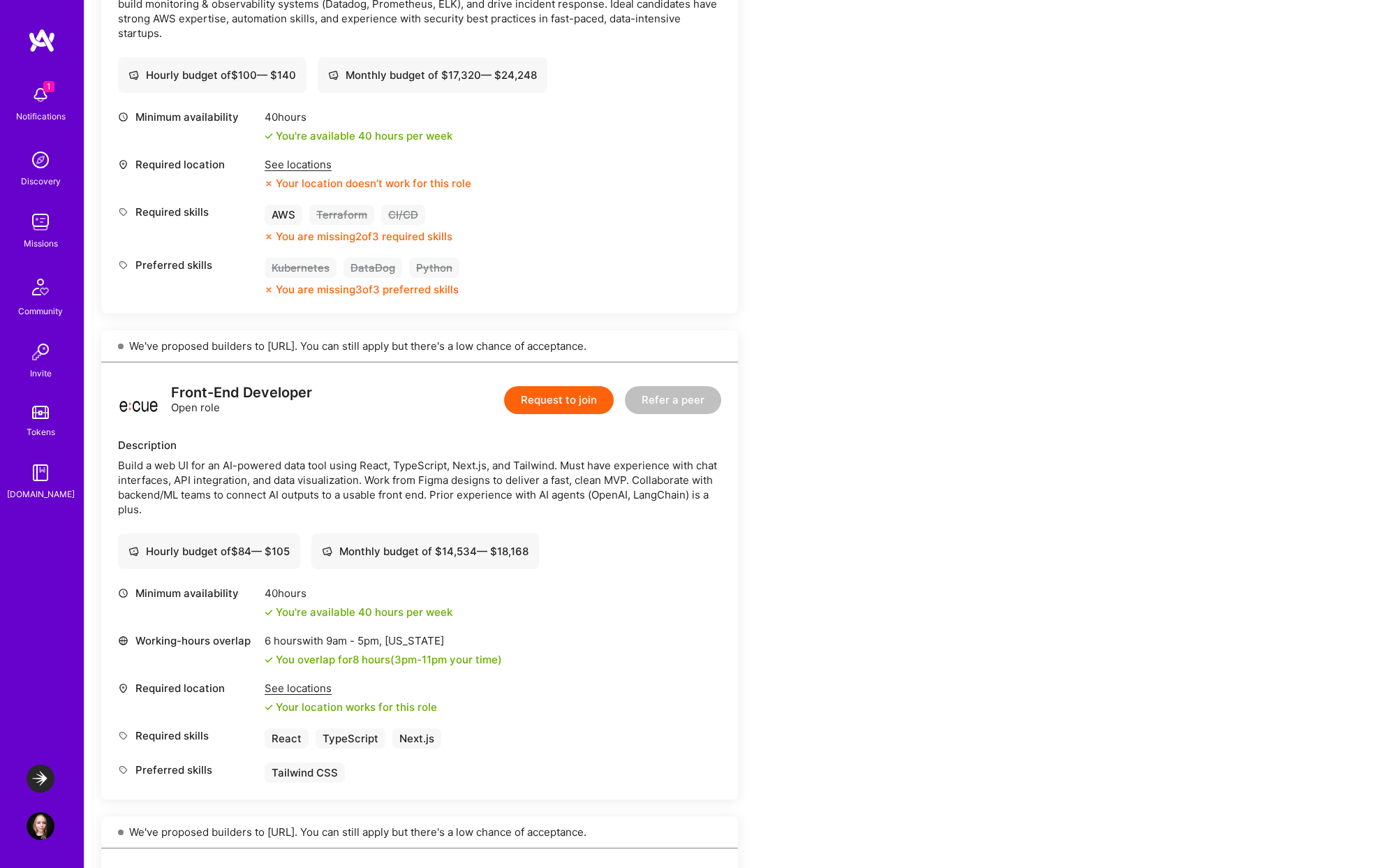
scroll to position [489, 0]
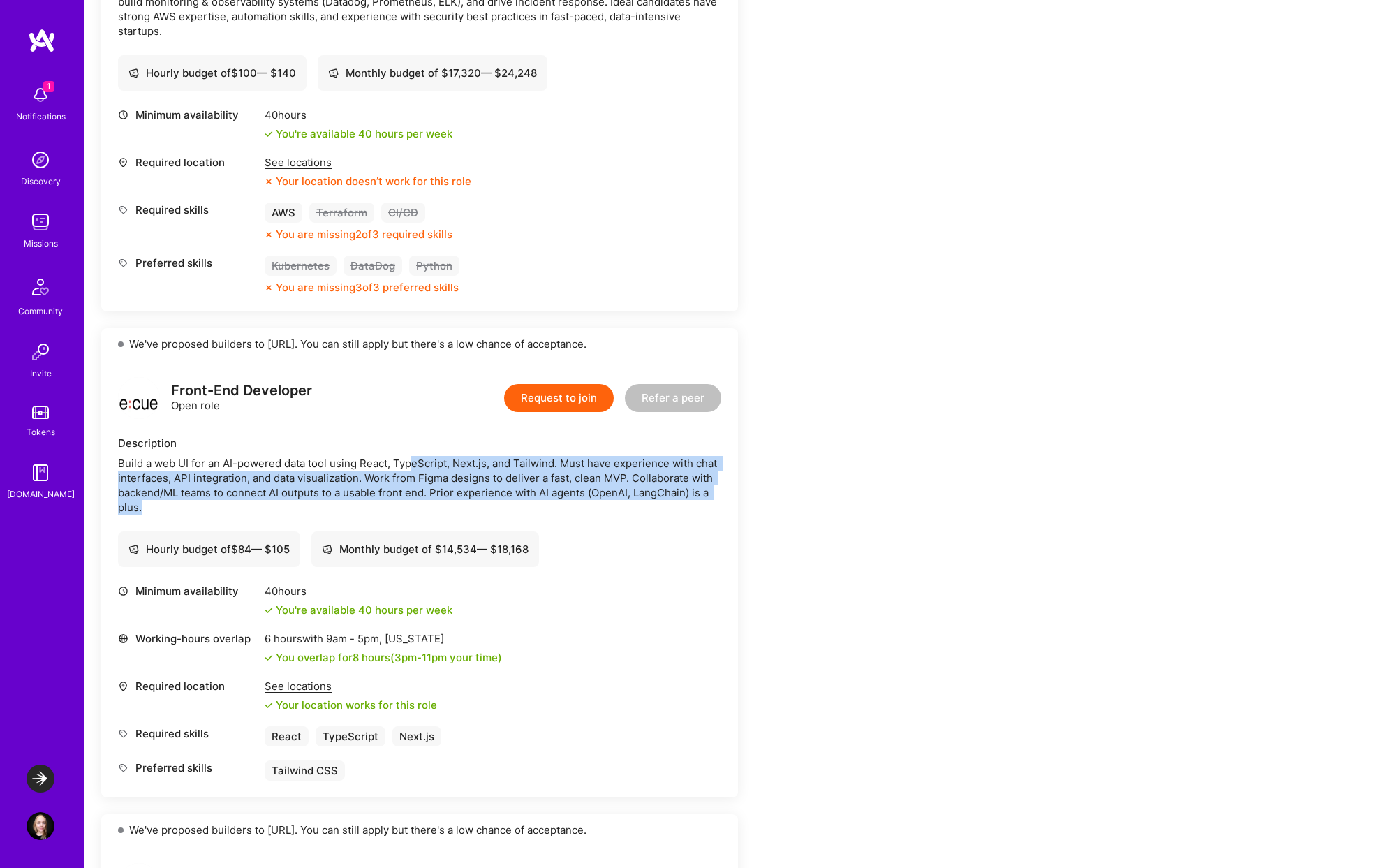
drag, startPoint x: 416, startPoint y: 468, endPoint x: 486, endPoint y: 505, distance: 79.2
click at [486, 505] on div "Build a web UI for an AI-powered data tool using React, TypeScript, Next.js, an…" at bounding box center [419, 485] width 603 height 59
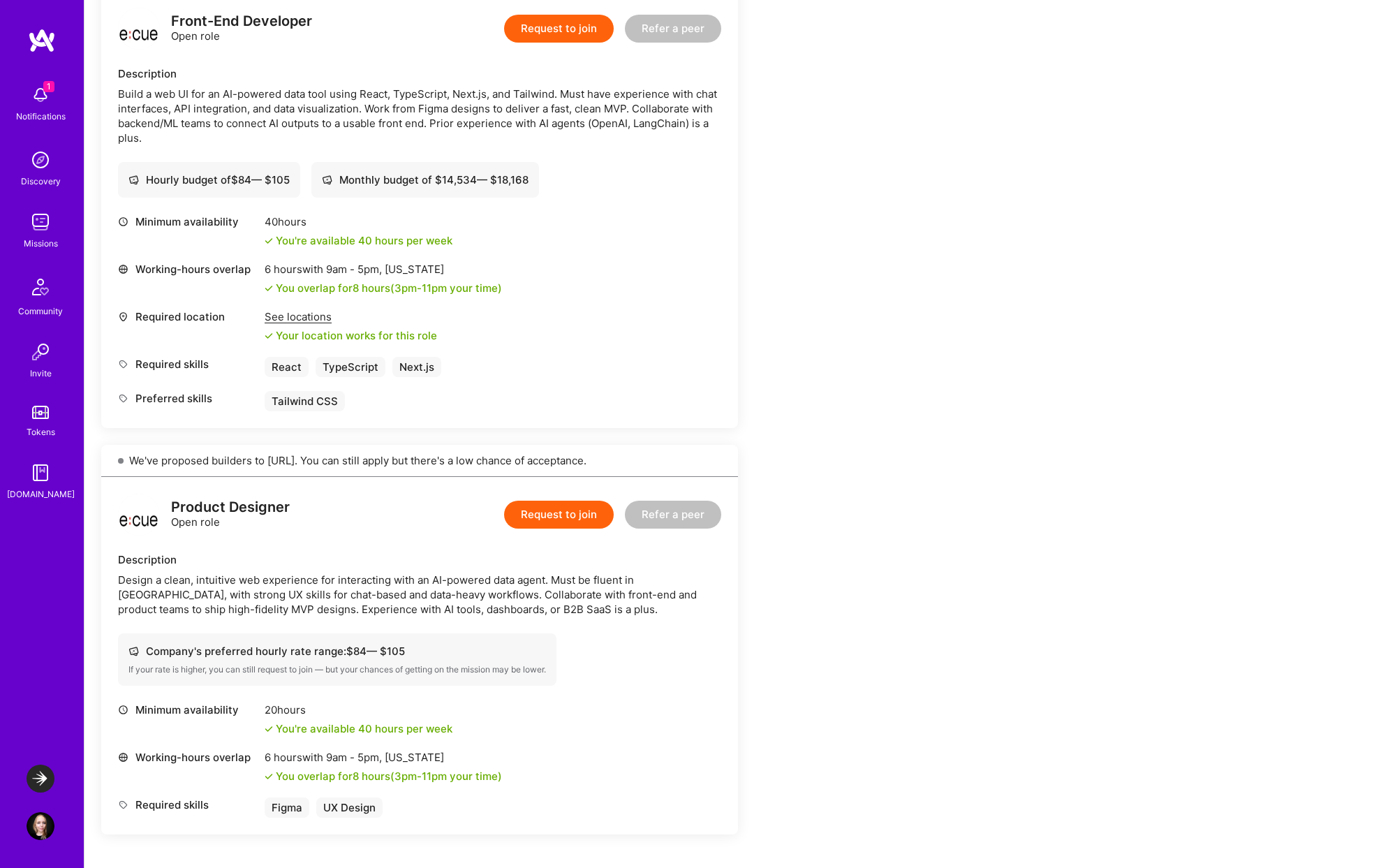
scroll to position [862, 0]
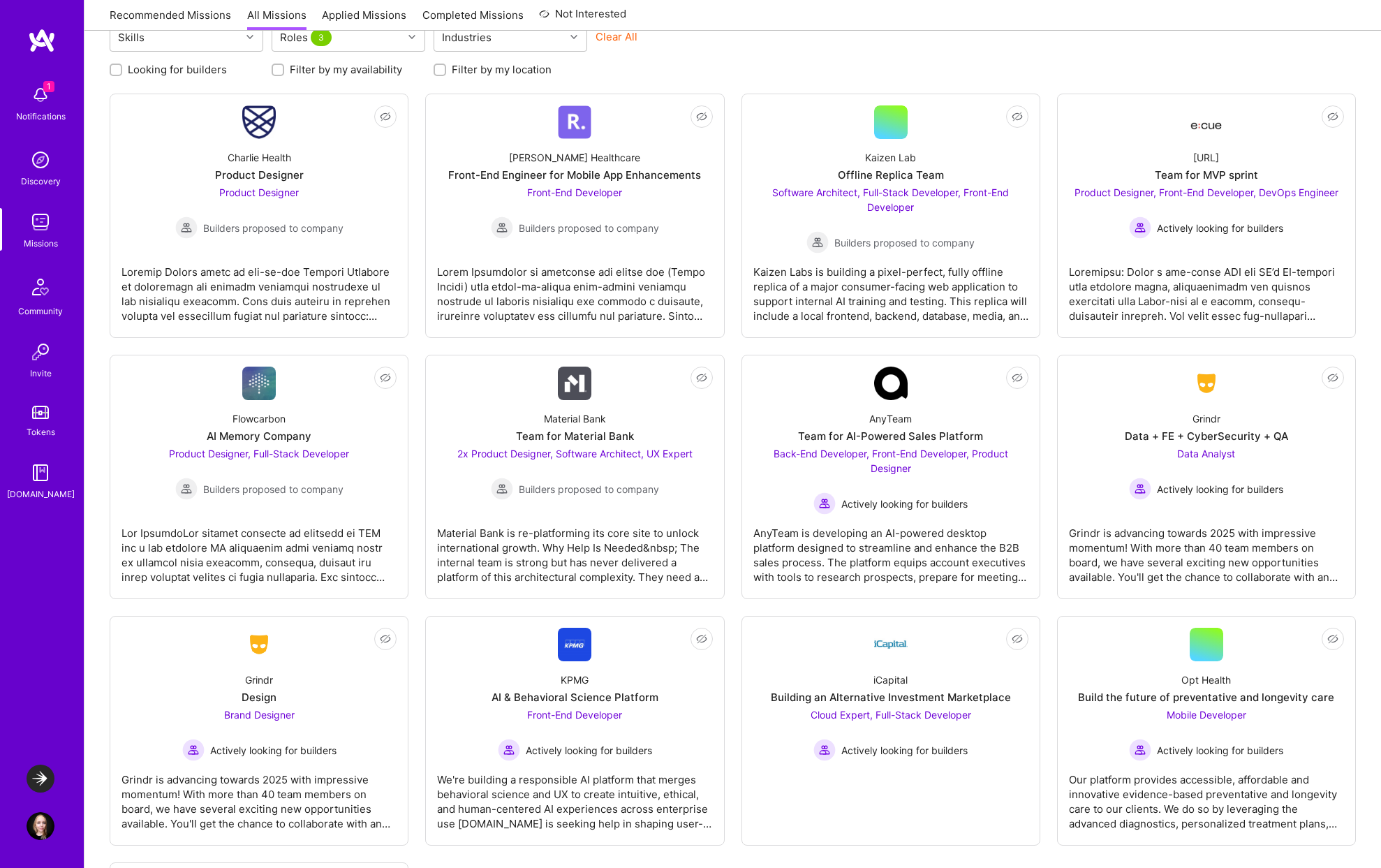
scroll to position [169, 0]
click at [640, 543] on div "Material Bank is re-platforming its core site to unlock international growth. W…" at bounding box center [575, 551] width 275 height 70
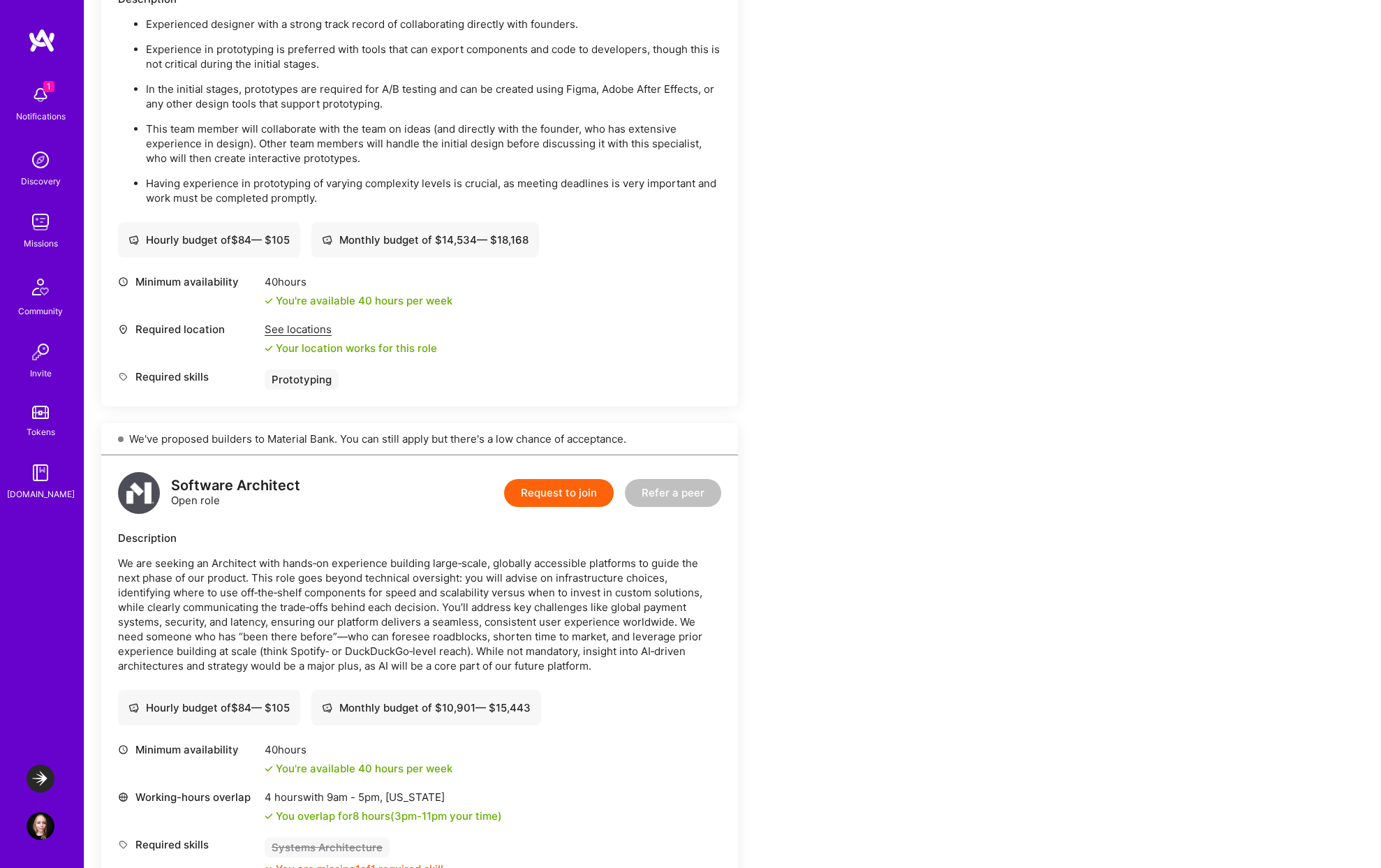
scroll to position [444, 0]
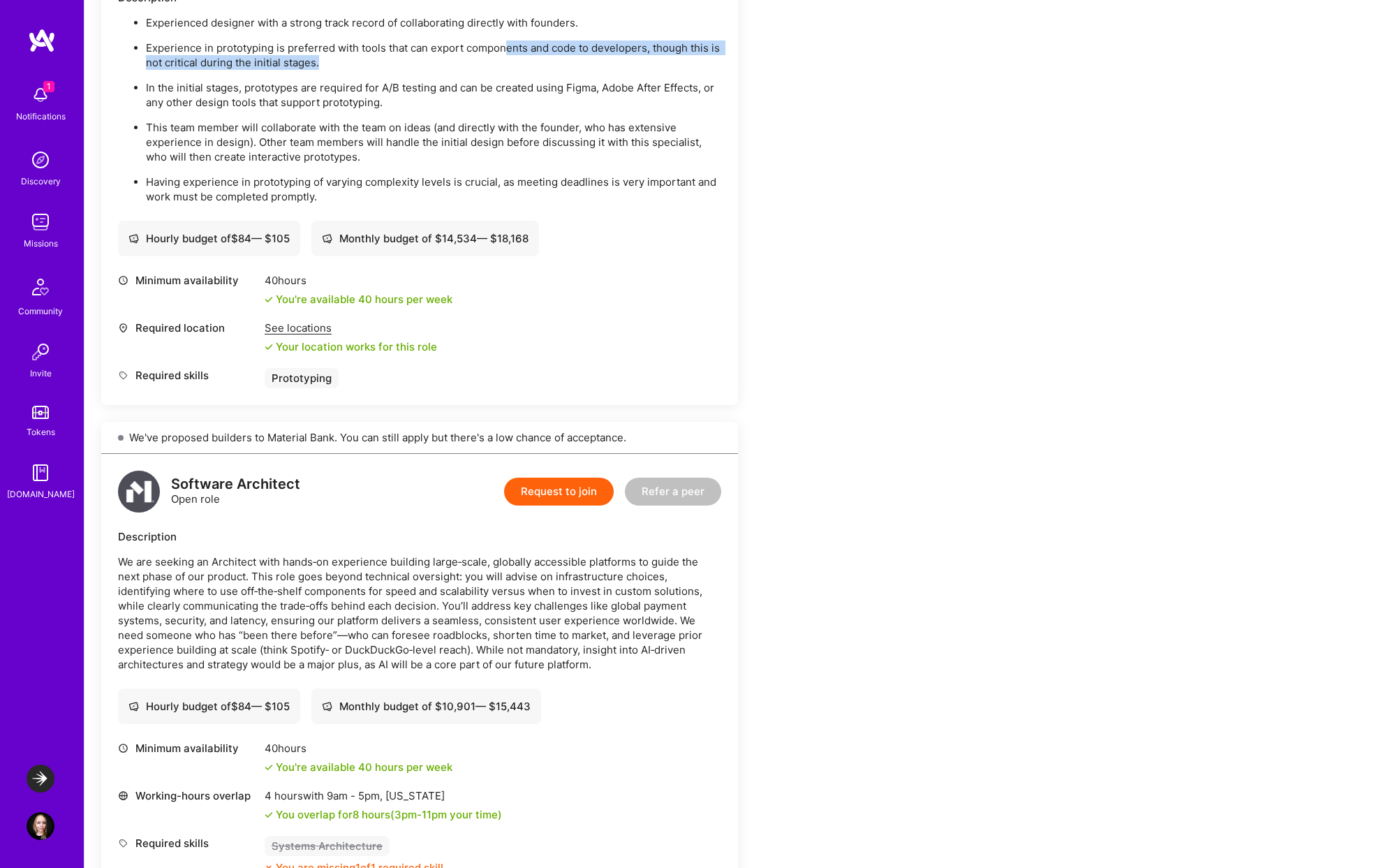
drag, startPoint x: 503, startPoint y: 47, endPoint x: 492, endPoint y: 68, distance: 23.7
click at [492, 68] on p "Experience in prototyping is preferred with tools that can export components an…" at bounding box center [434, 55] width 576 height 29
click at [414, 72] on ul "Experienced designer with a strong track record of collaborating directly with …" at bounding box center [419, 109] width 603 height 189
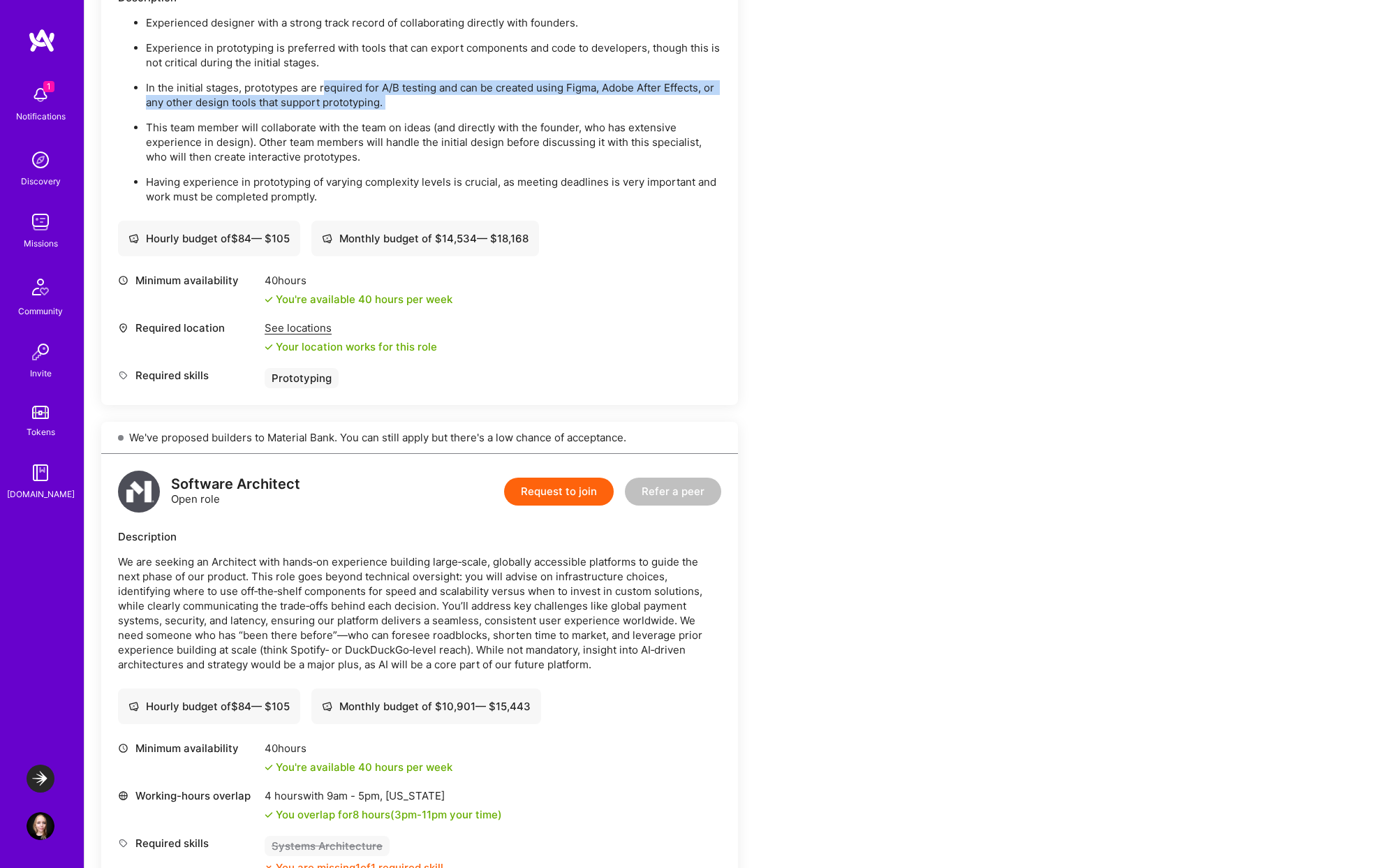
drag, startPoint x: 324, startPoint y: 87, endPoint x: 448, endPoint y: 111, distance: 126.3
click at [448, 113] on ul "Experienced designer with a strong track record of collaborating directly with …" at bounding box center [419, 109] width 603 height 189
click at [438, 104] on p "In the initial stages, prototypes are required for A/B testing and can be creat…" at bounding box center [434, 95] width 576 height 29
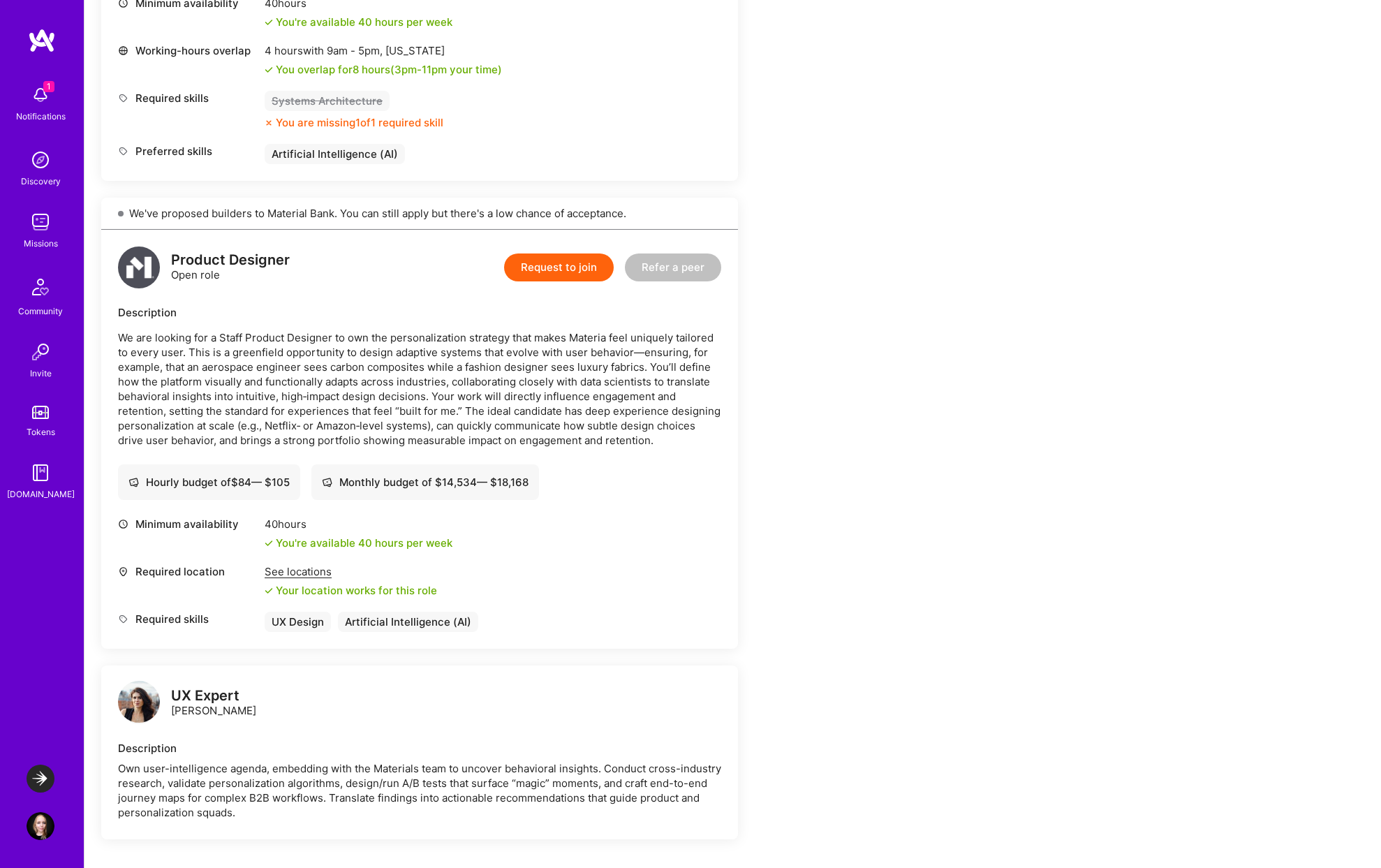
scroll to position [1191, 0]
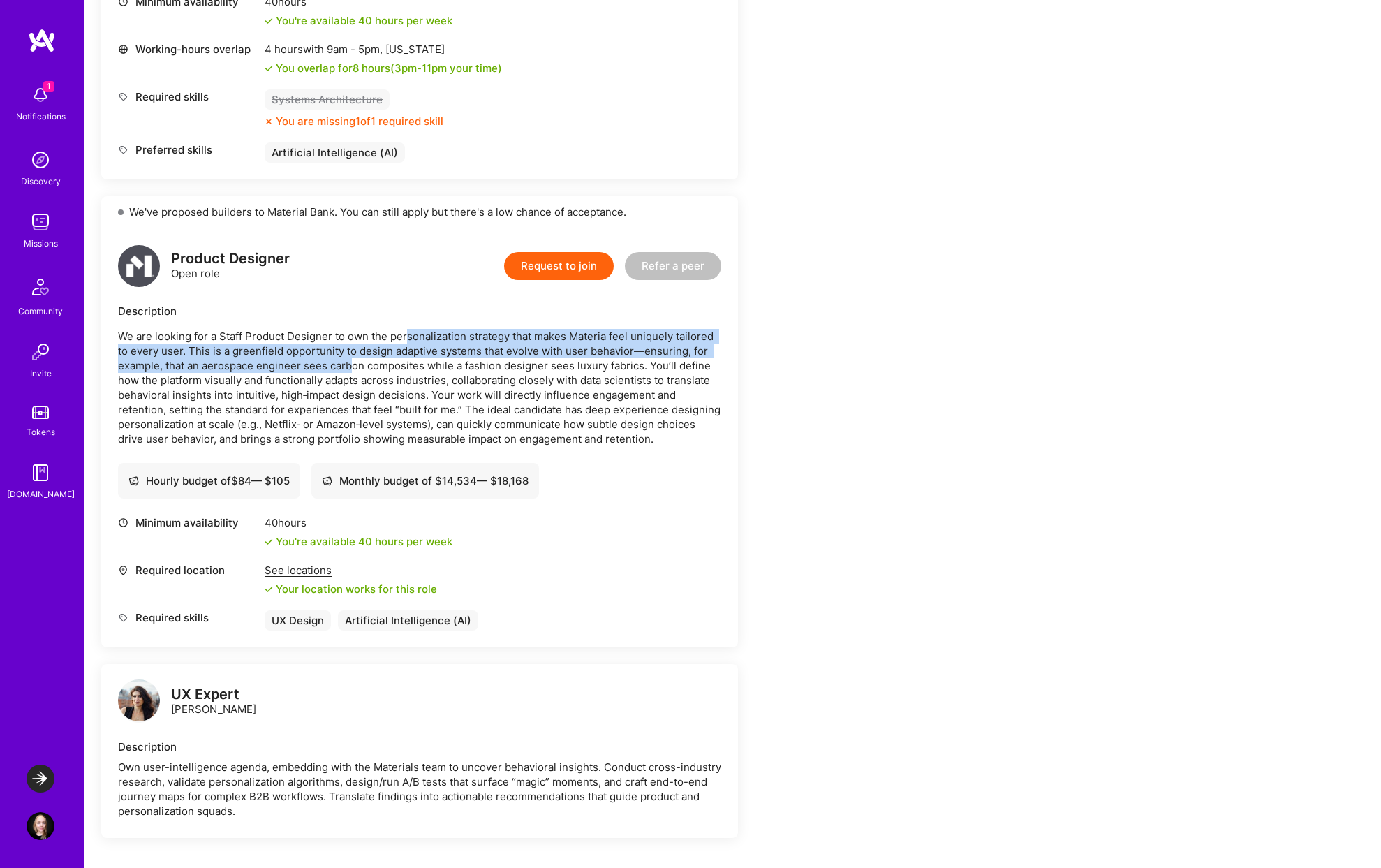
drag, startPoint x: 406, startPoint y: 333, endPoint x: 353, endPoint y: 371, distance: 65.2
click at [353, 371] on p "We are looking for a Staff Product Designer to own the personalization strategy…" at bounding box center [419, 387] width 603 height 117
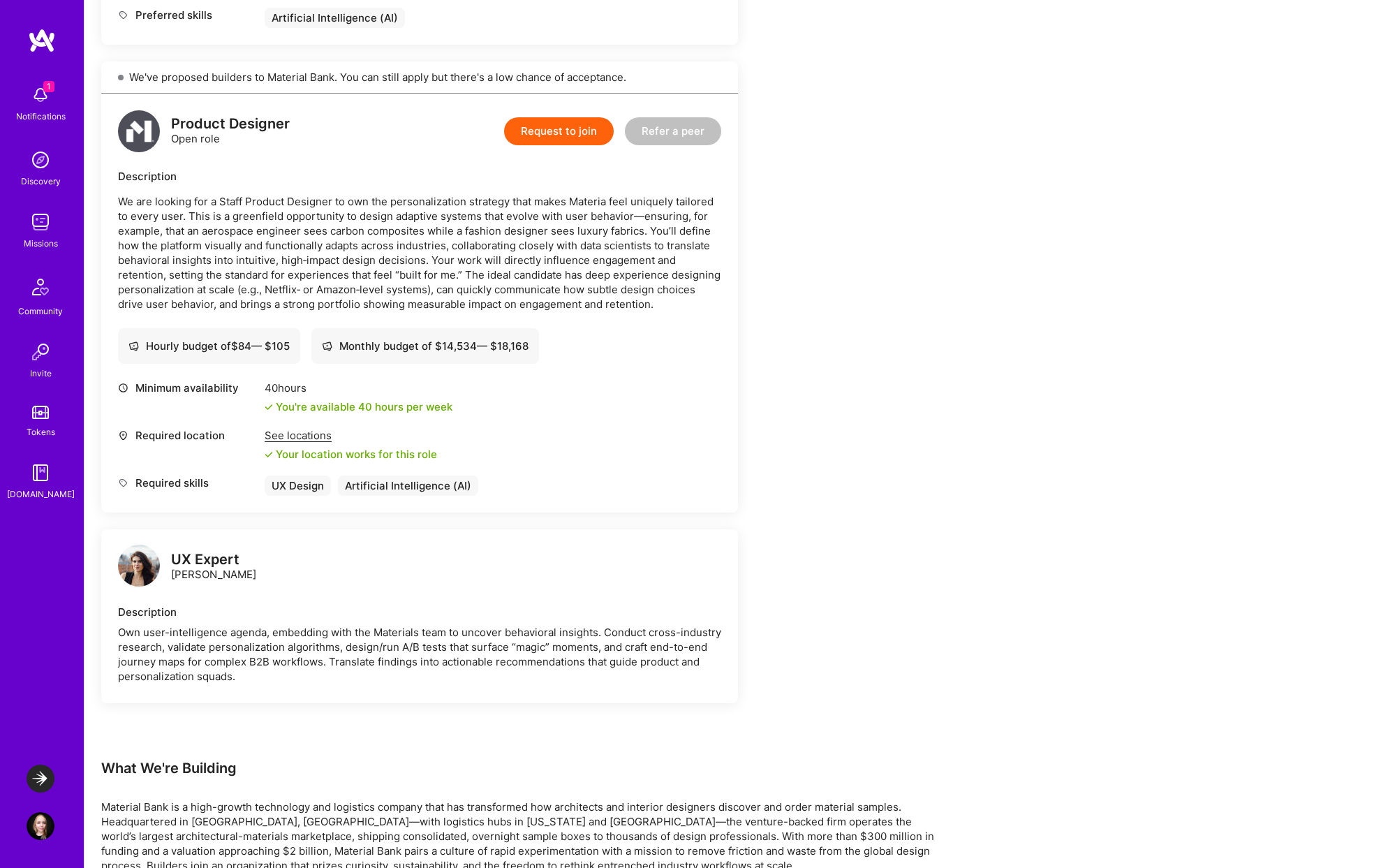
scroll to position [1331, 0]
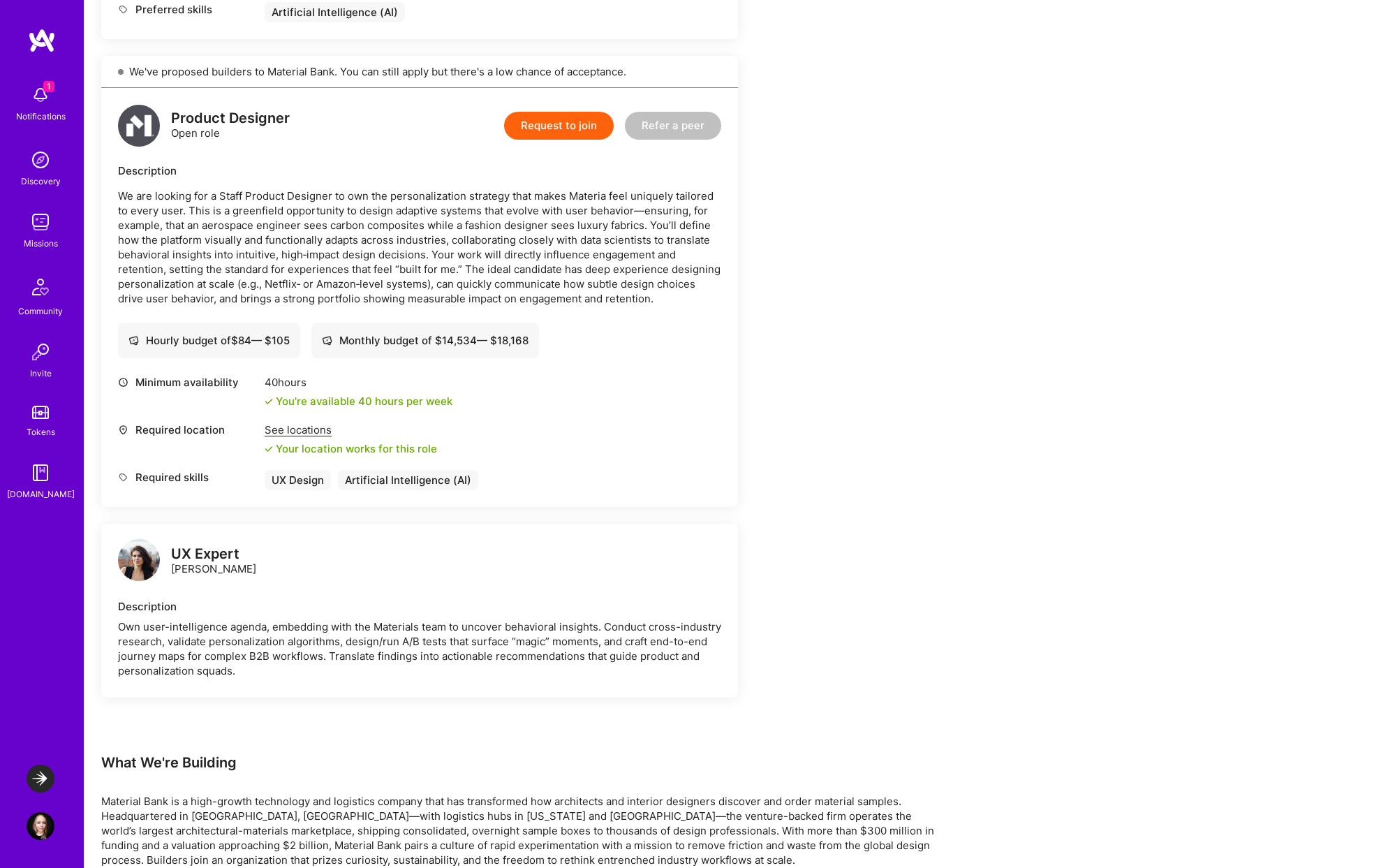
click at [141, 561] on img at bounding box center [139, 560] width 42 height 42
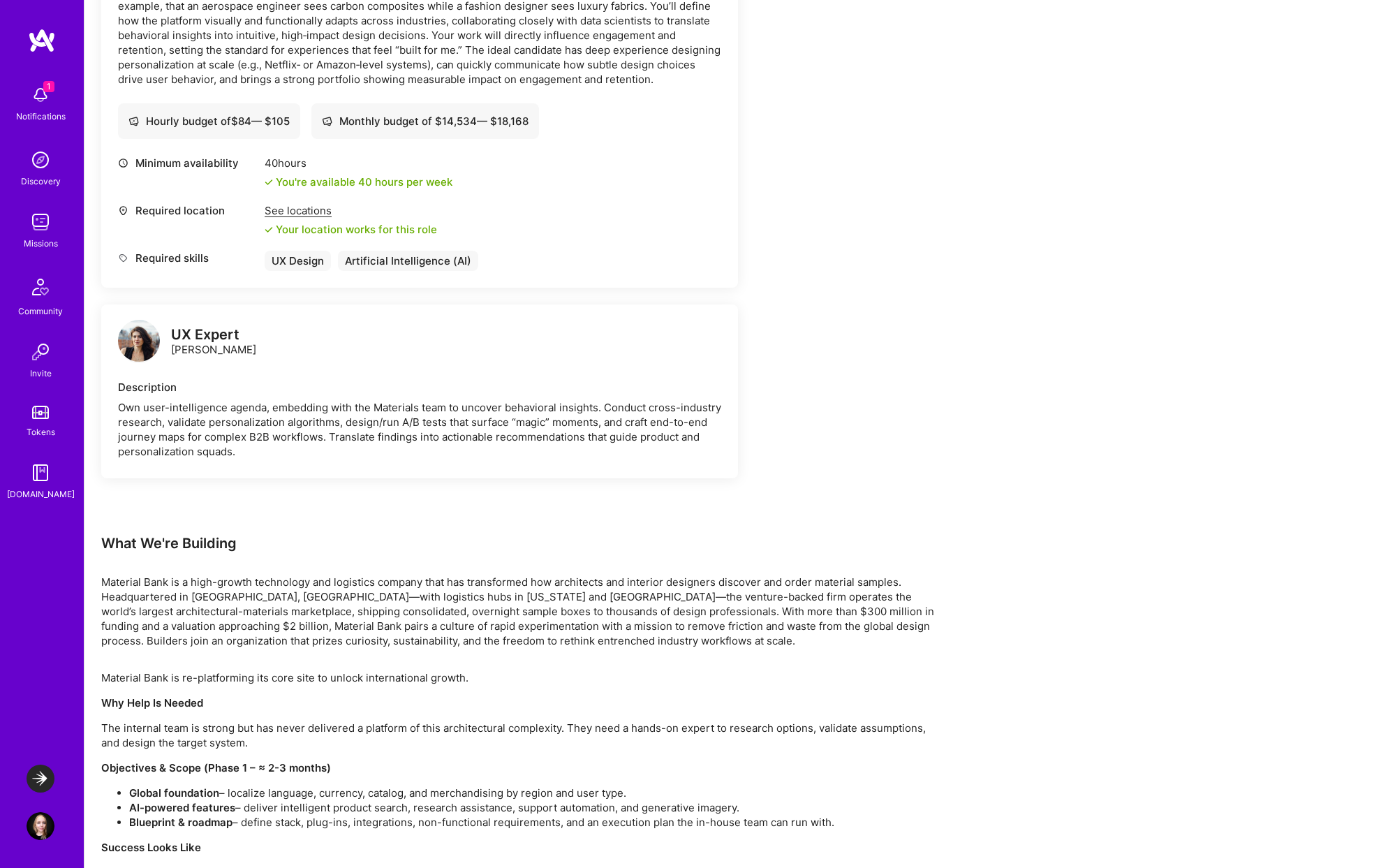
scroll to position [1545, 0]
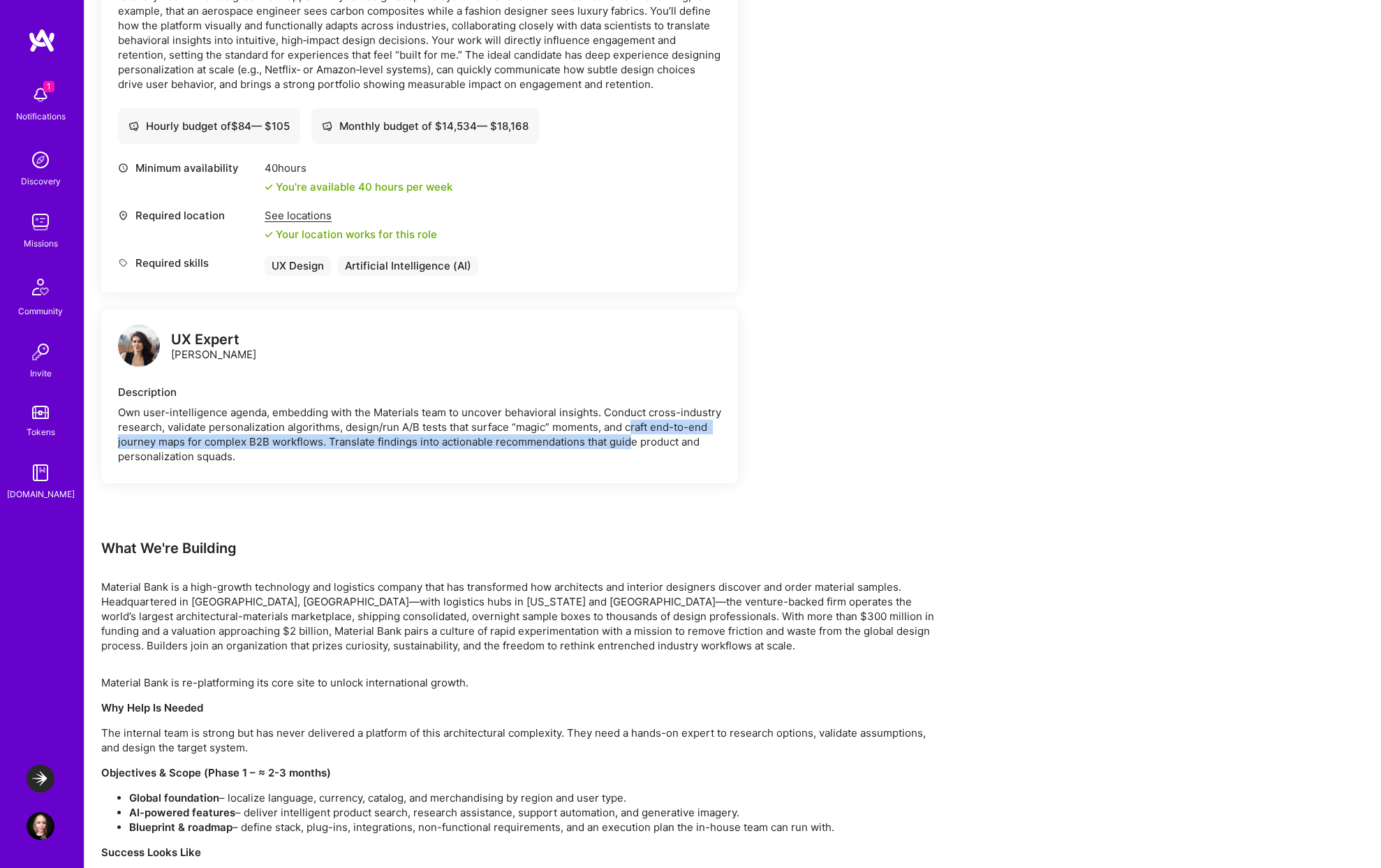
drag, startPoint x: 633, startPoint y: 428, endPoint x: 628, endPoint y: 442, distance: 14.9
click at [628, 442] on div "Own user-intelligence agenda, embedding with the Materials team to uncover beha…" at bounding box center [419, 434] width 603 height 59
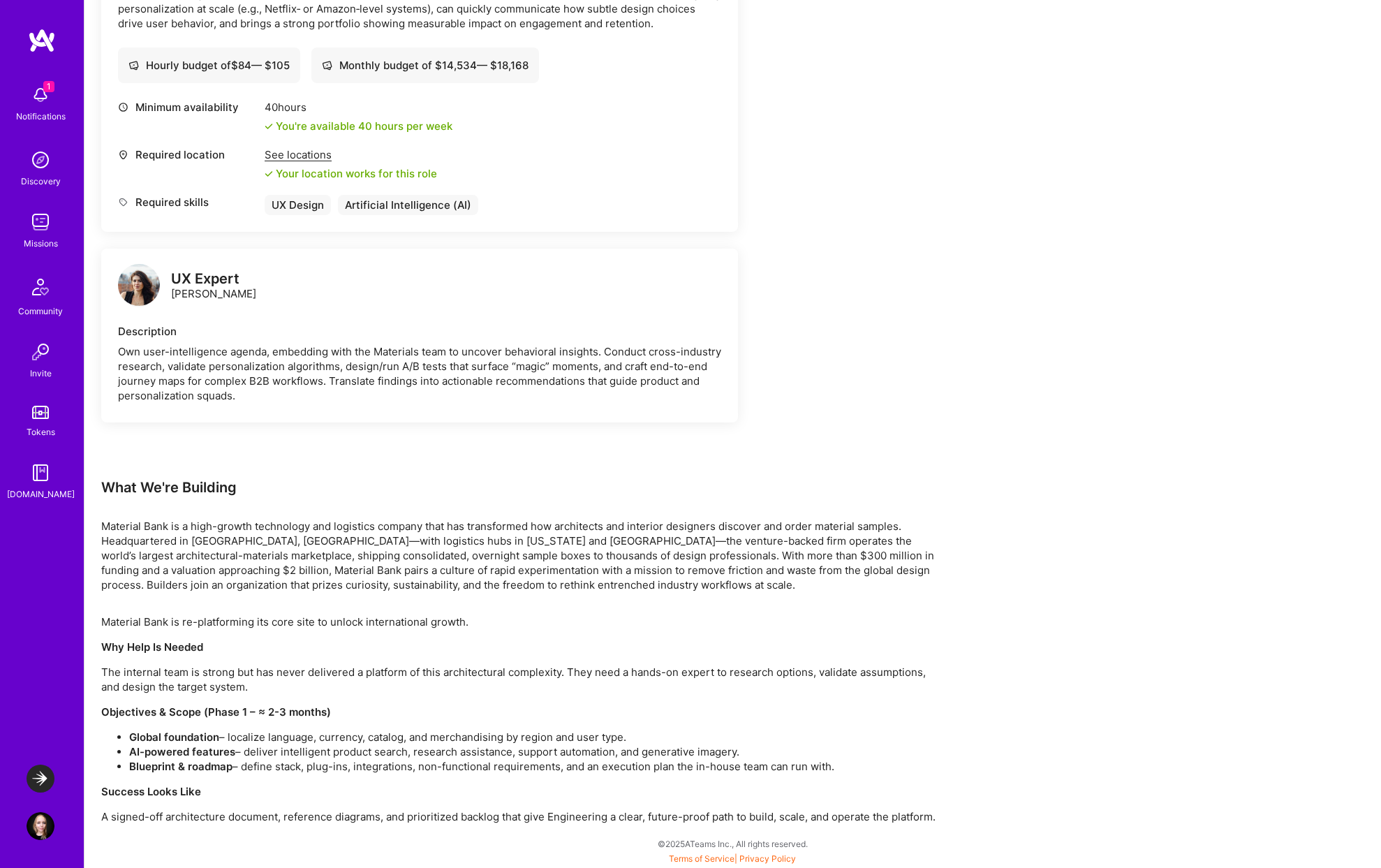
scroll to position [1595, 0]
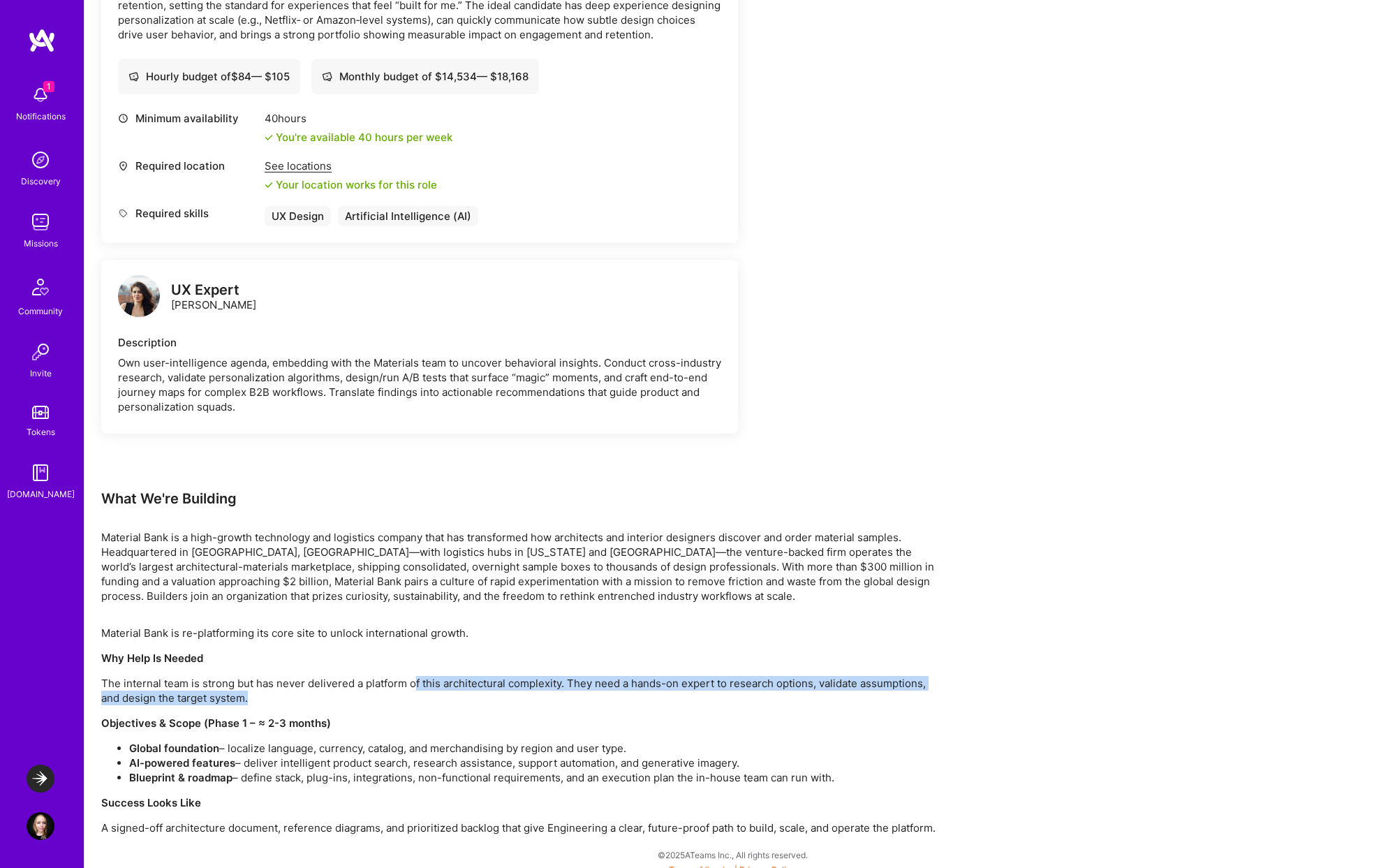
drag, startPoint x: 412, startPoint y: 687, endPoint x: 404, endPoint y: 703, distance: 17.9
click at [404, 703] on p "The internal team is strong but has never delivered a platform of this architec…" at bounding box center [519, 690] width 838 height 29
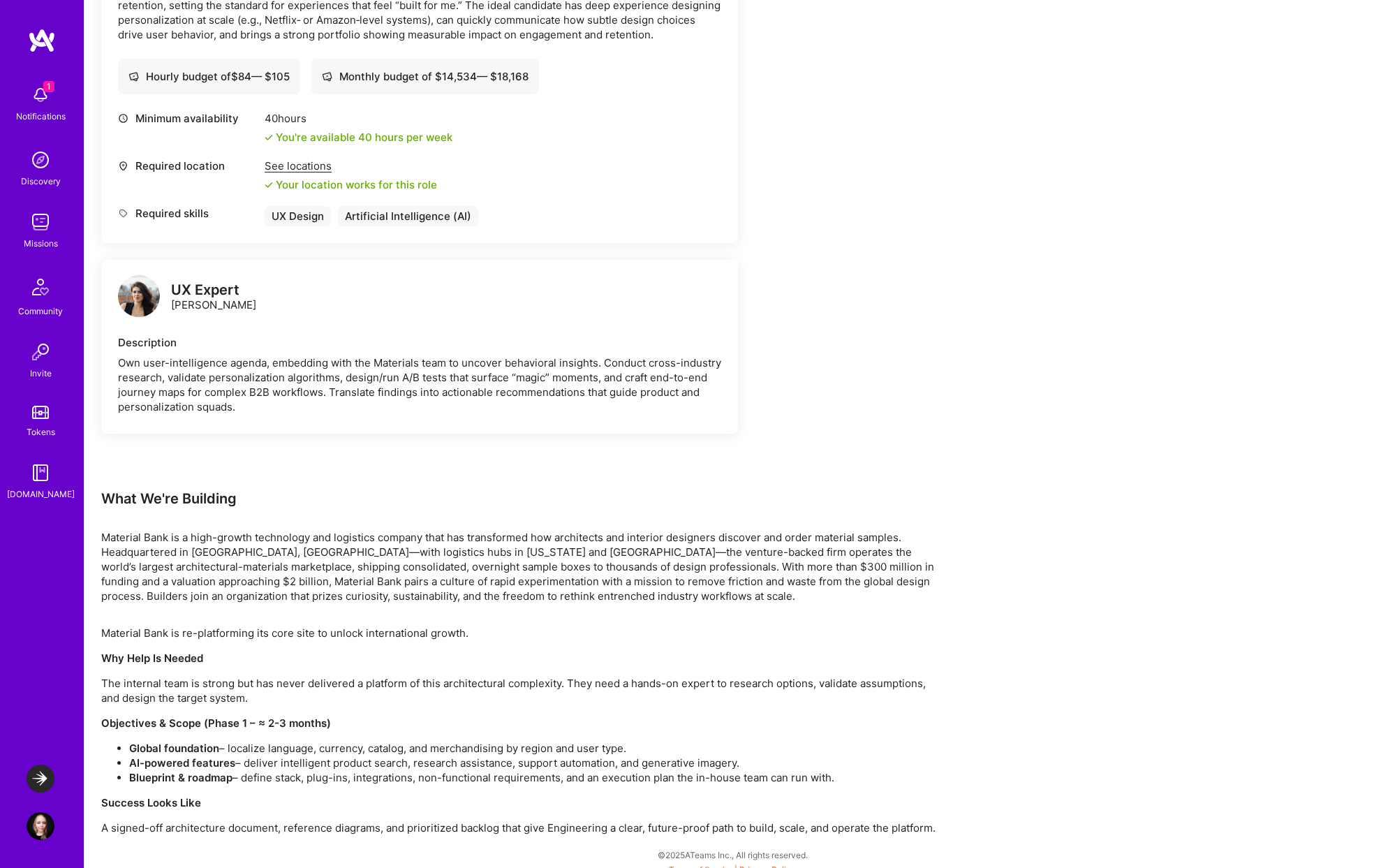
scroll to position [1605, 0]
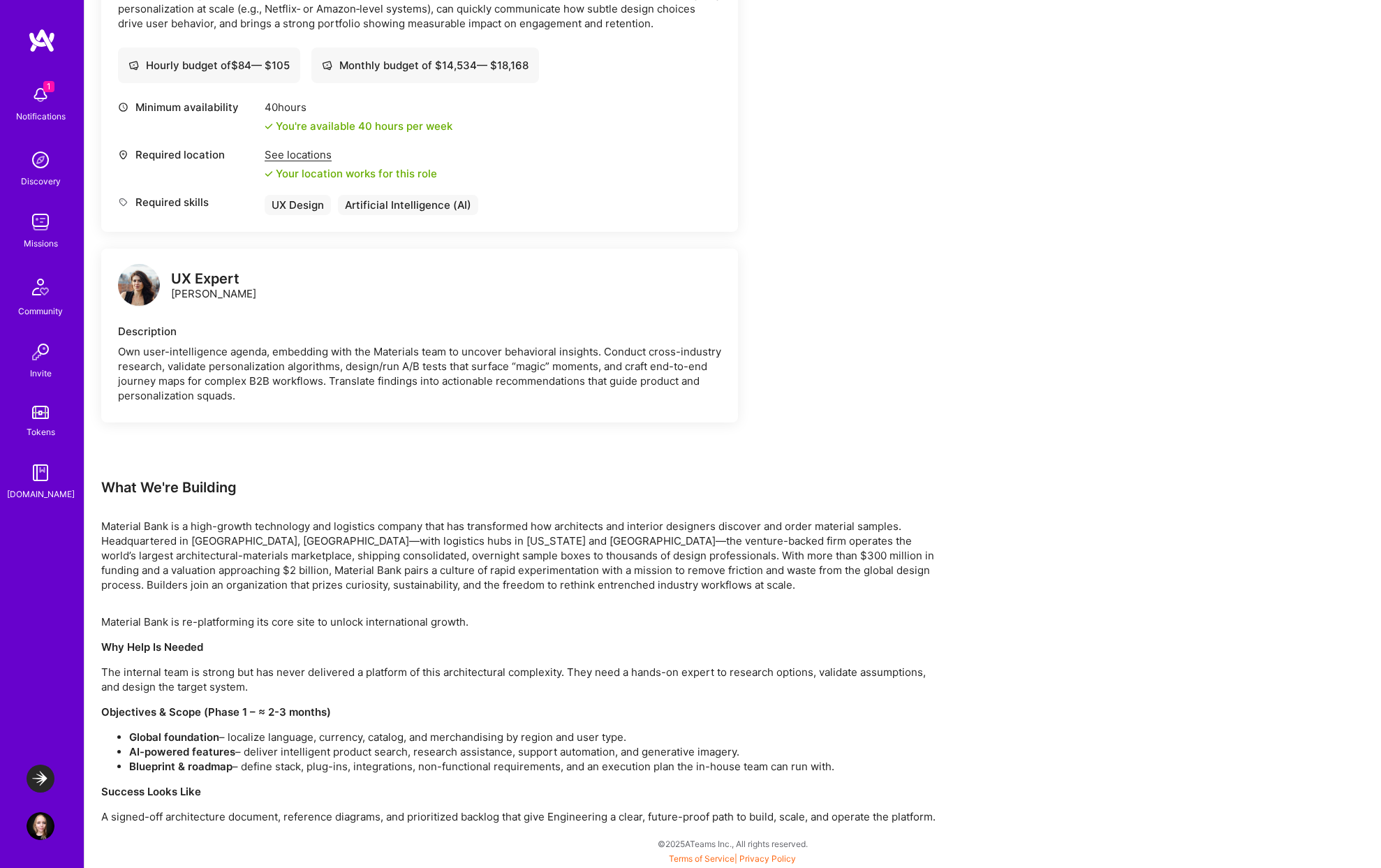
drag, startPoint x: 340, startPoint y: 739, endPoint x: 636, endPoint y: 737, distance: 296.0
click at [636, 737] on li "Global foundation – localize language, currency, catalog, and merchandising by …" at bounding box center [534, 737] width 810 height 14
drag, startPoint x: 299, startPoint y: 747, endPoint x: 302, endPoint y: 764, distance: 17.3
click at [302, 764] on ul "Global foundation – localize language, currency, catalog, and merchandising by …" at bounding box center [519, 751] width 838 height 44
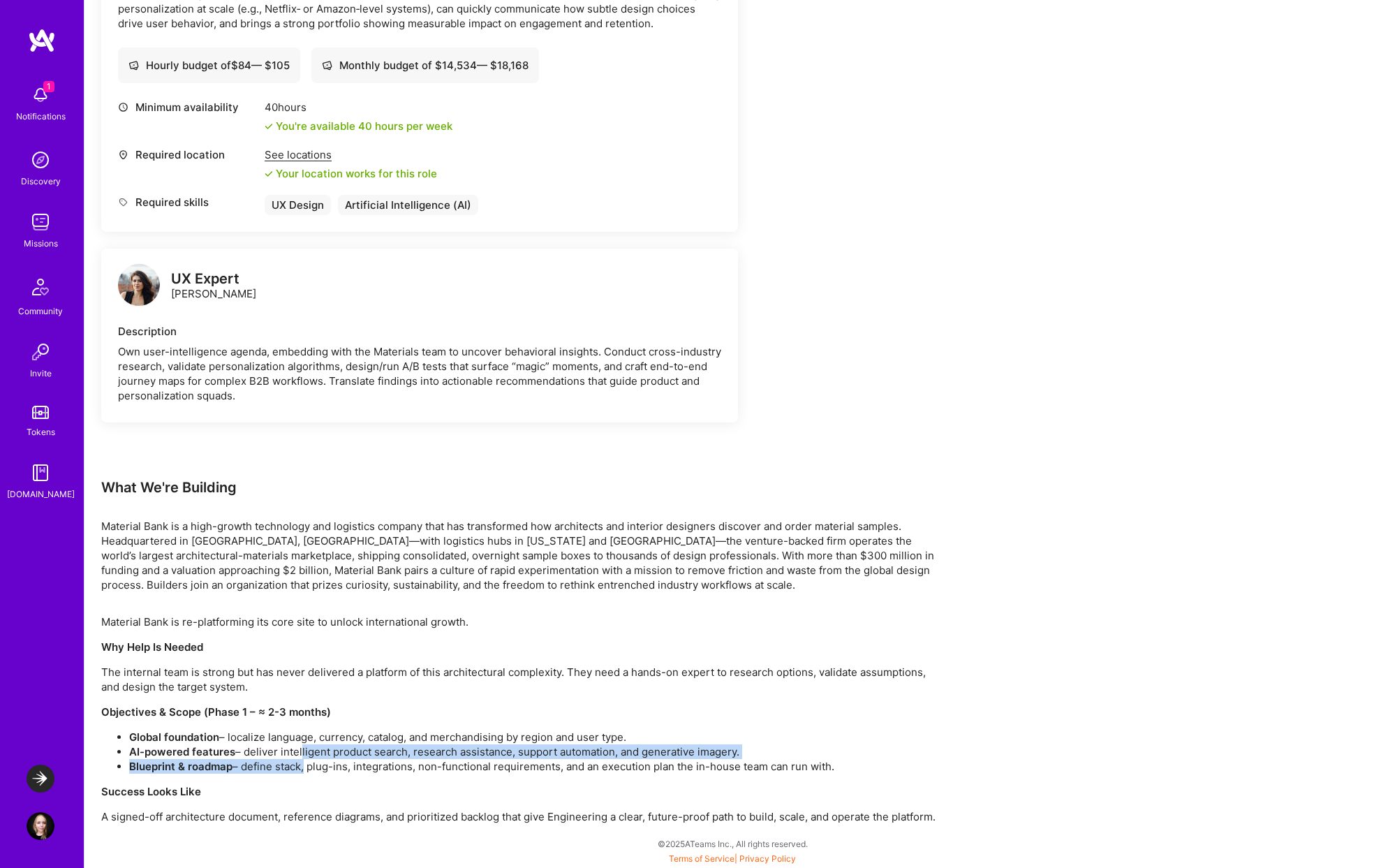
click at [302, 764] on li "Blueprint & roadmap – define stack, plug-ins, integrations, non-functional requ…" at bounding box center [534, 766] width 810 height 14
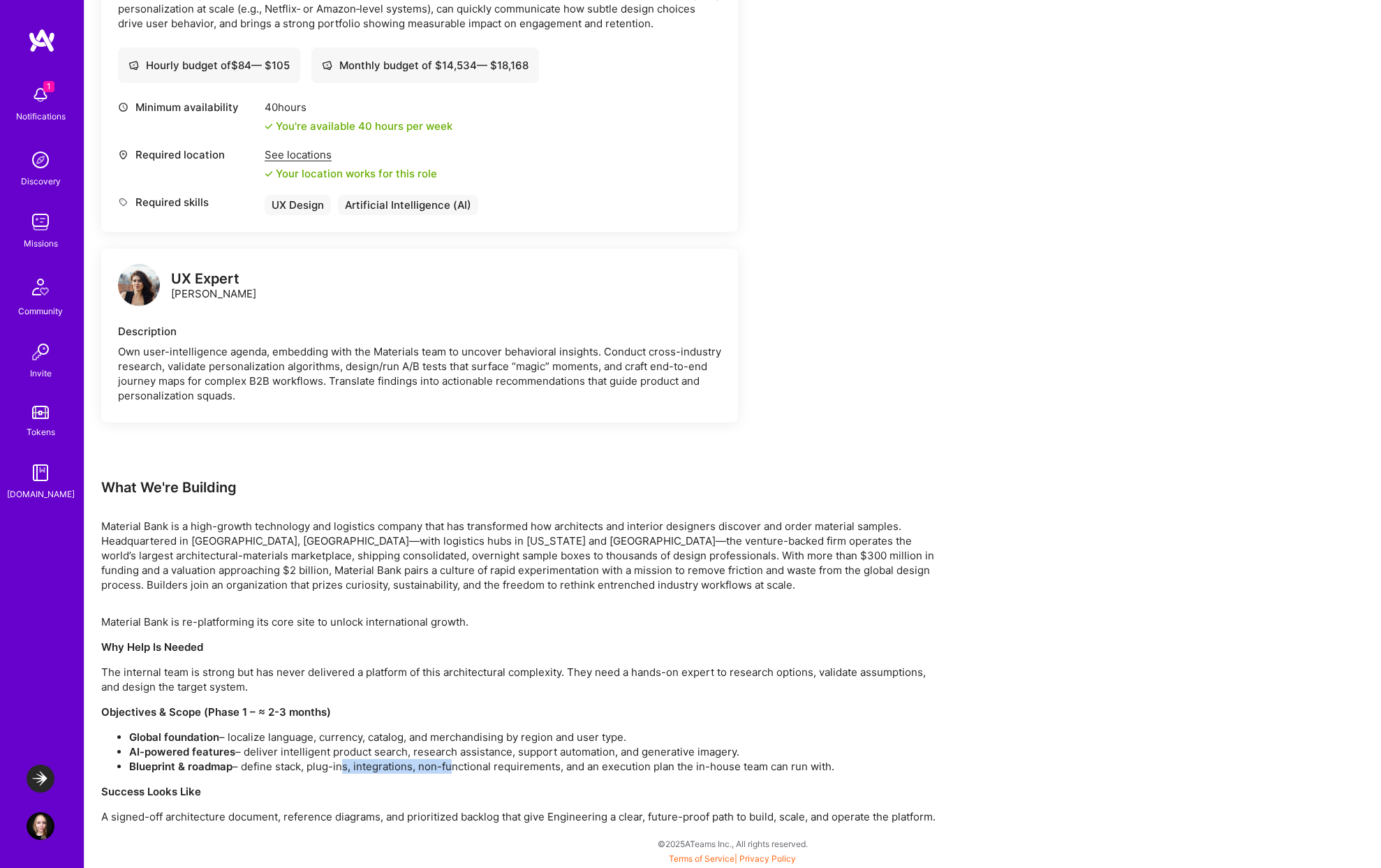
drag, startPoint x: 340, startPoint y: 768, endPoint x: 447, endPoint y: 763, distance: 107.1
click at [447, 763] on li "Blueprint & roadmap – define stack, plug-ins, integrations, non-functional requ…" at bounding box center [534, 766] width 810 height 14
click at [344, 745] on li "AI-powered features – deliver intelligent product search, research assistance, …" at bounding box center [534, 752] width 810 height 14
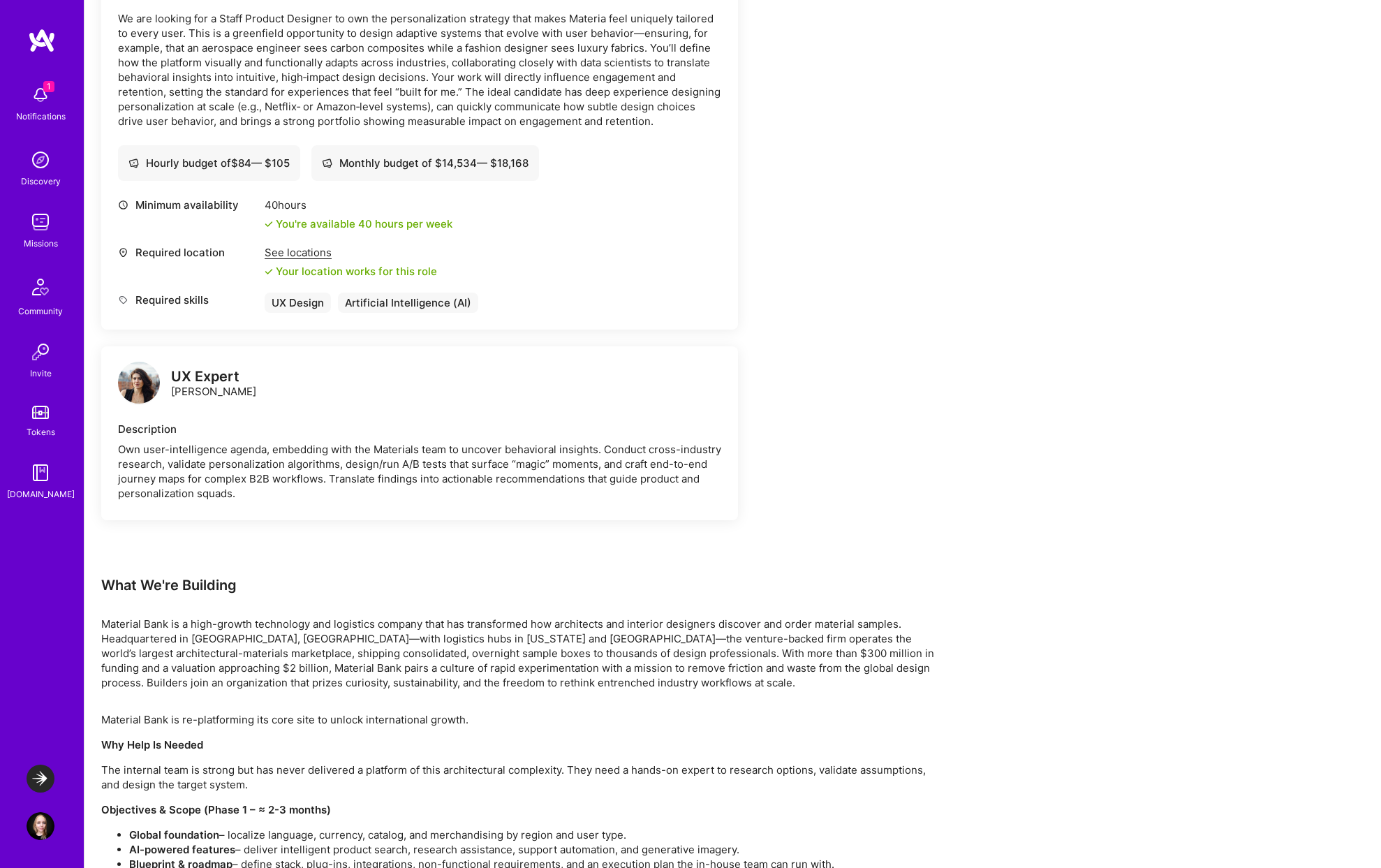
scroll to position [1506, 0]
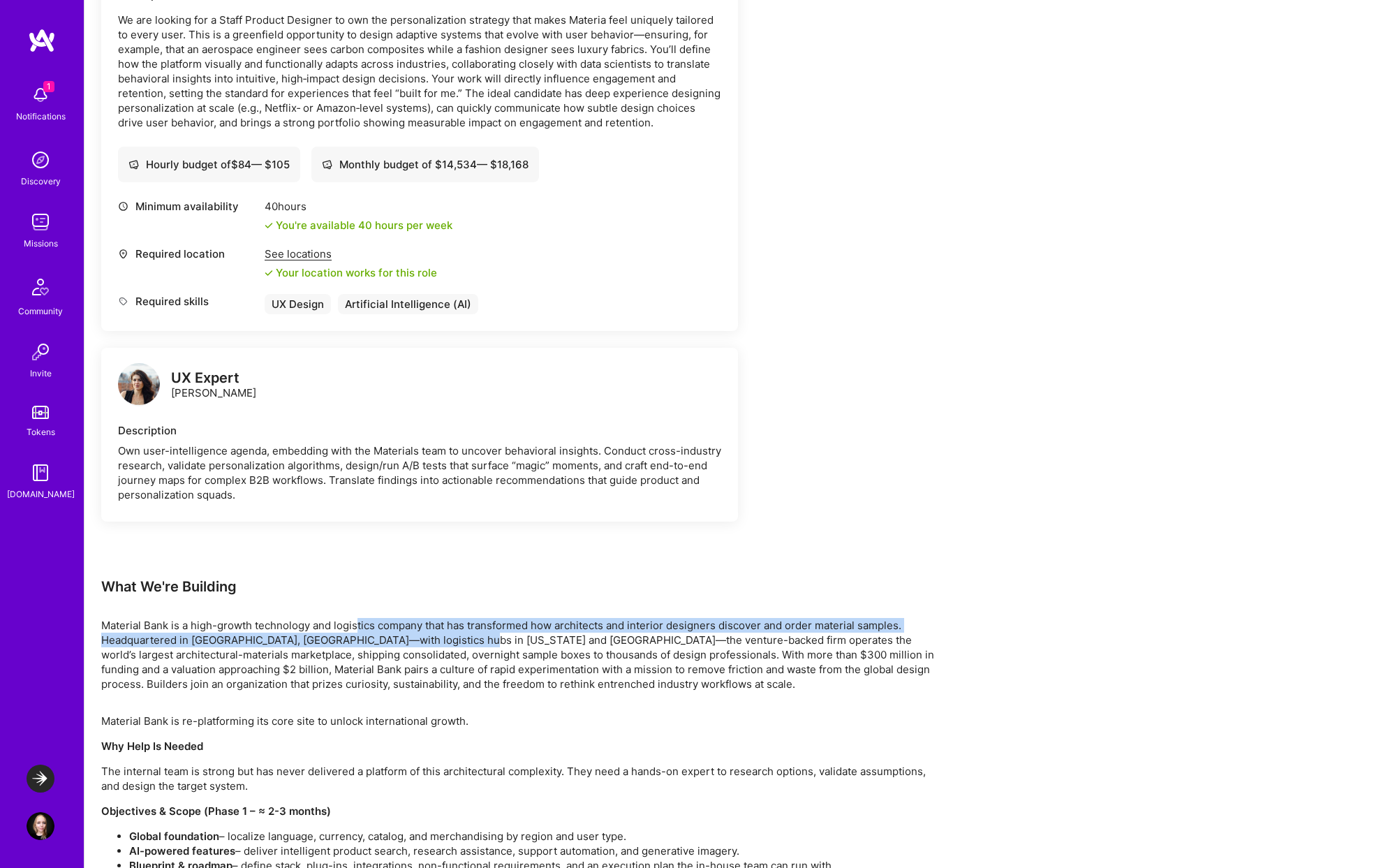
drag, startPoint x: 358, startPoint y: 631, endPoint x: 459, endPoint y: 641, distance: 101.5
click at [459, 641] on p "Material Bank is a high-growth technology and logistics company that has transf…" at bounding box center [519, 654] width 838 height 73
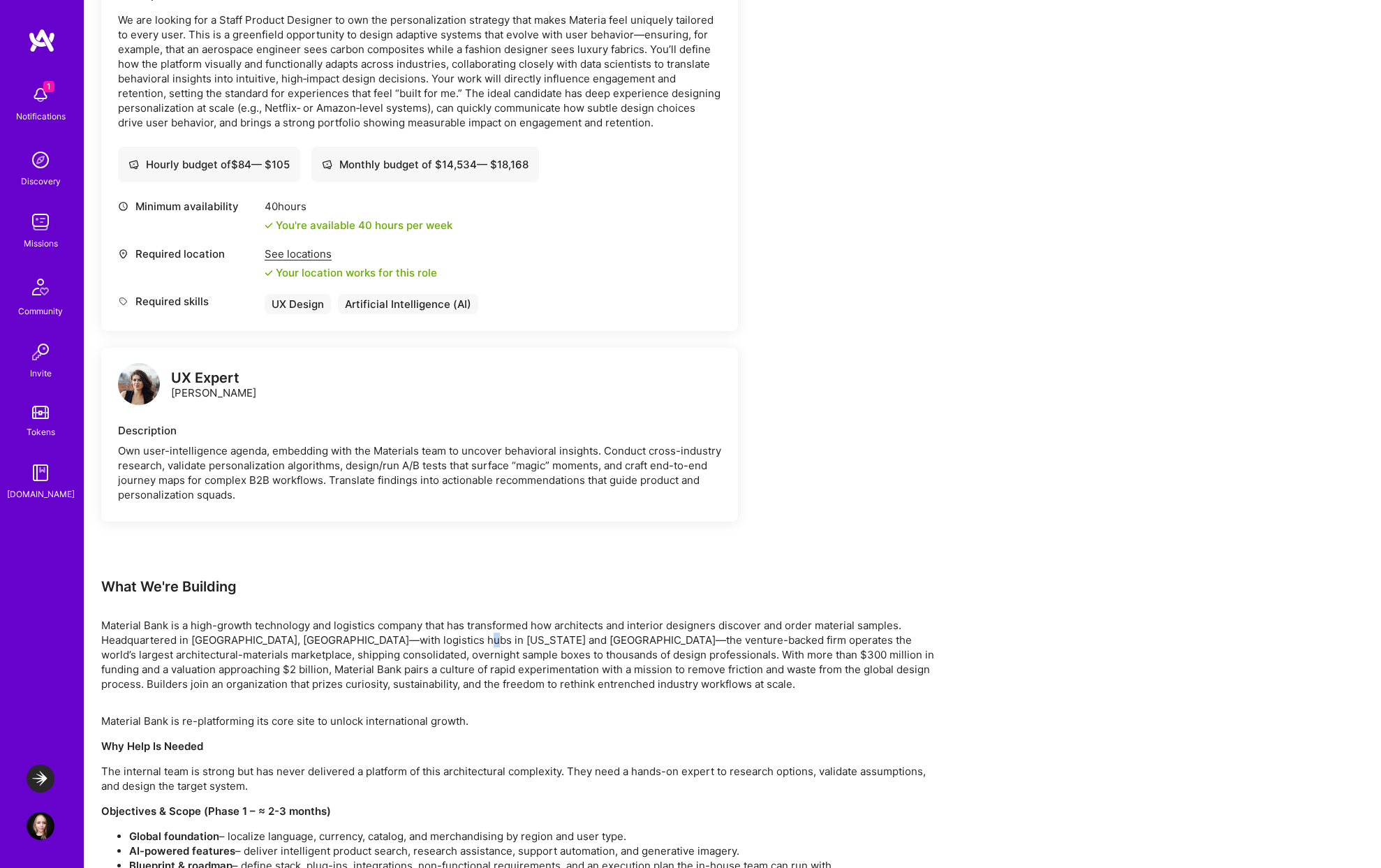
click at [458, 641] on p "Material Bank is a high-growth technology and logistics company that has transf…" at bounding box center [519, 654] width 838 height 73
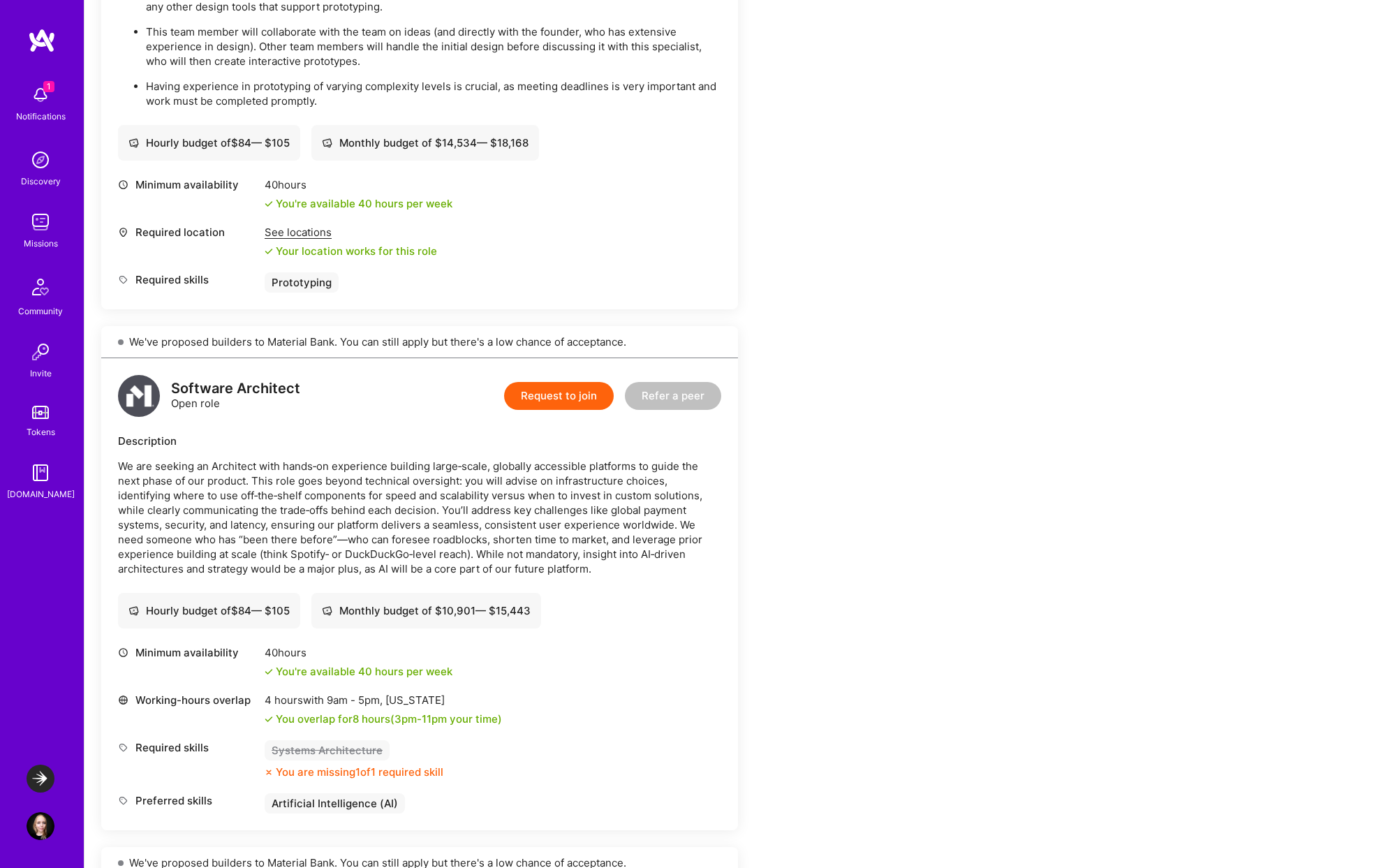
scroll to position [357, 0]
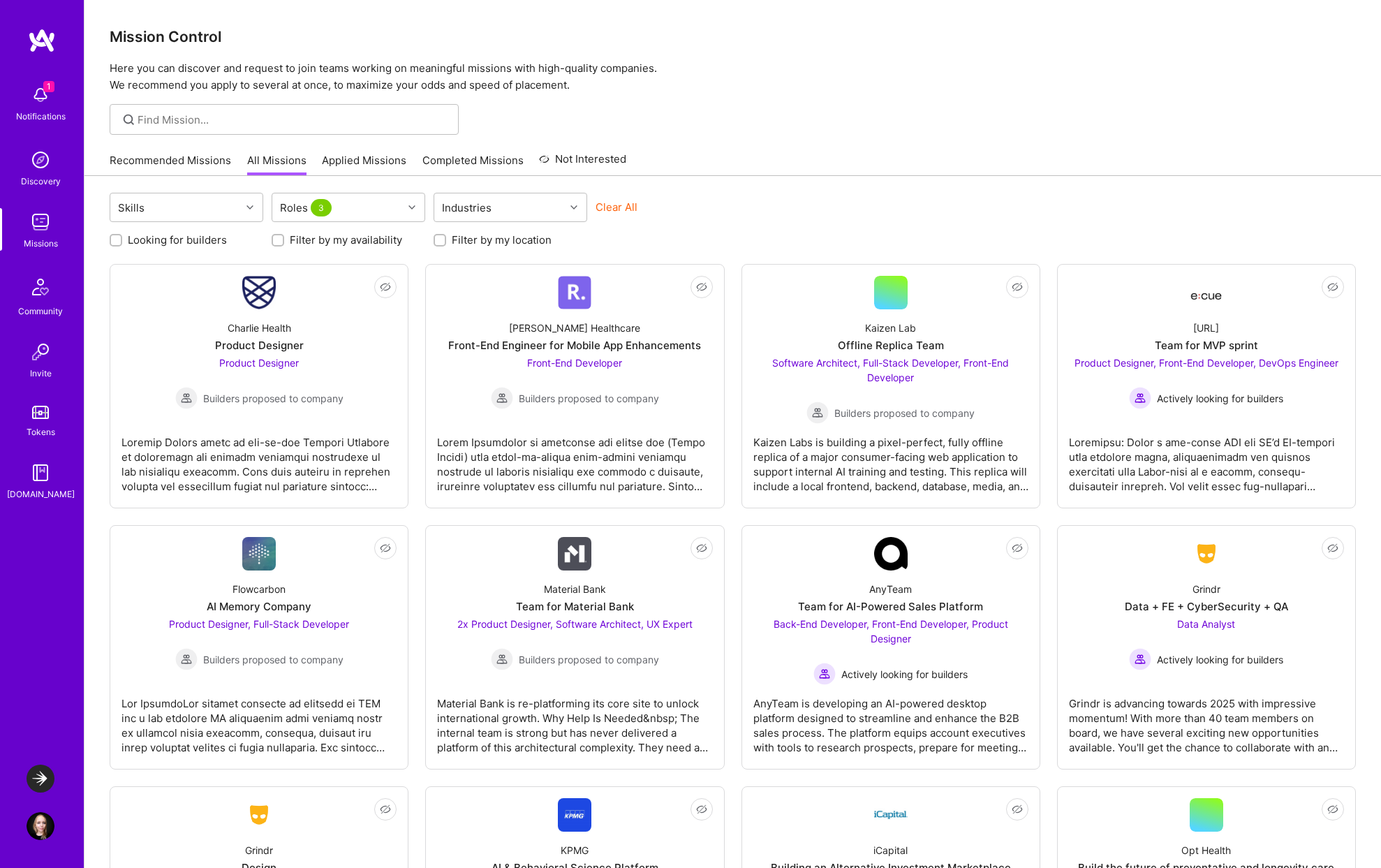
click at [486, 250] on div "Skills Roles 3 Industries Clear All Looking for builders Filter by my availabil…" at bounding box center [732, 736] width 1296 height 1120
click at [486, 241] on label "Filter by my location" at bounding box center [501, 240] width 100 height 14
click at [446, 241] on input "Filter by my location" at bounding box center [441, 240] width 10 height 10
checkbox input "true"
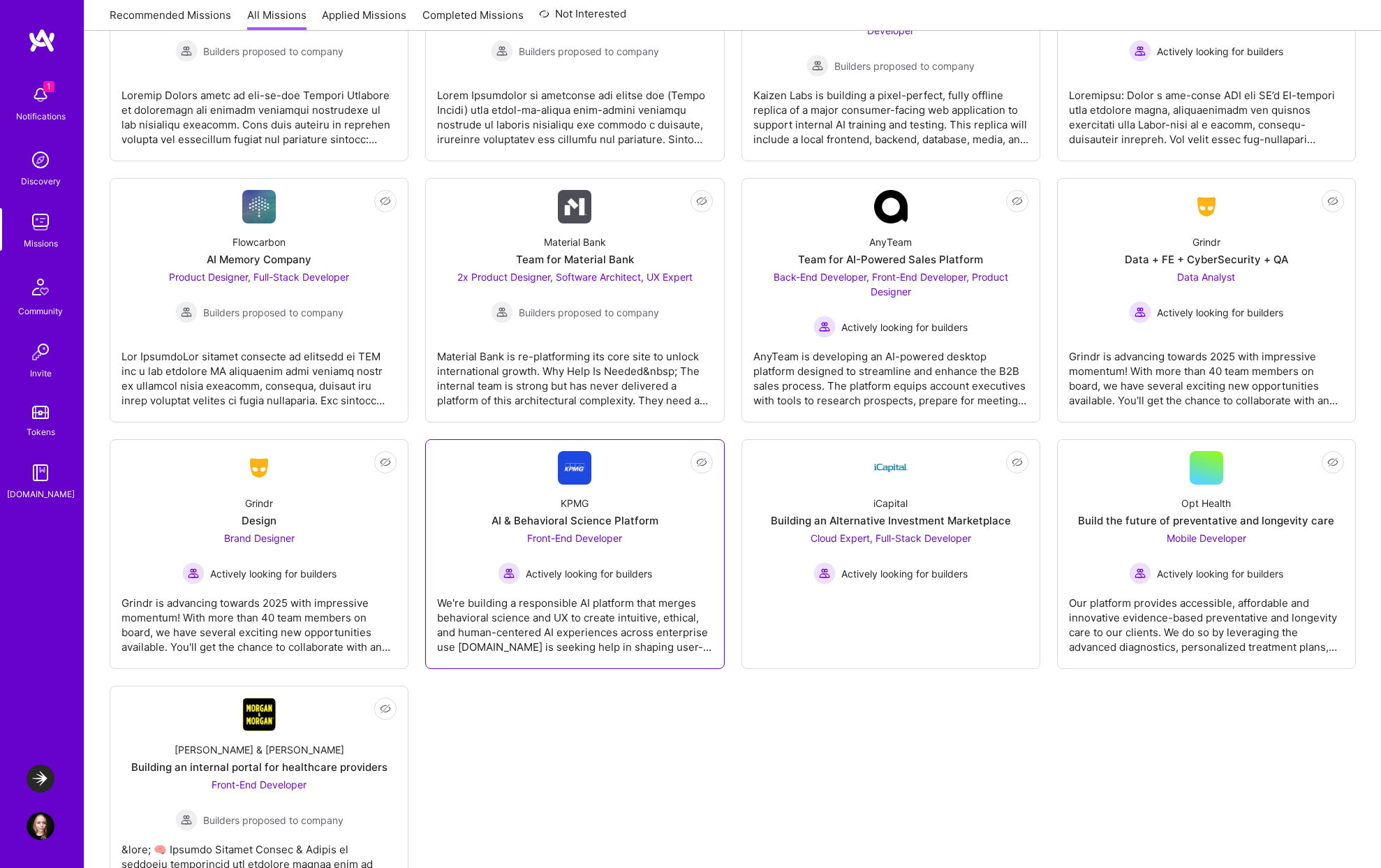
scroll to position [351, 0]
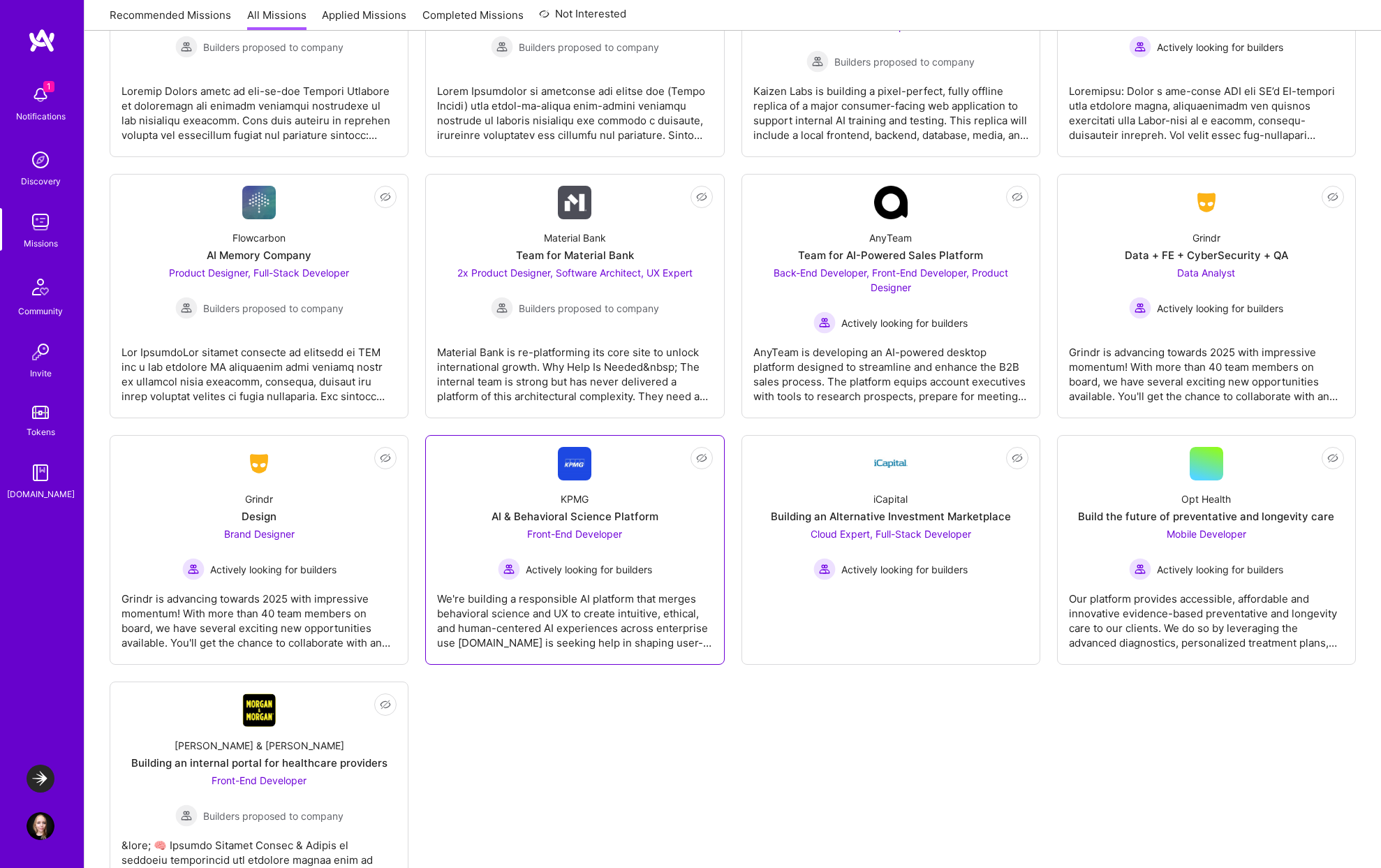
click at [598, 612] on div "We're building a responsible AI platform that merges behavioral science and UX …" at bounding box center [575, 615] width 275 height 70
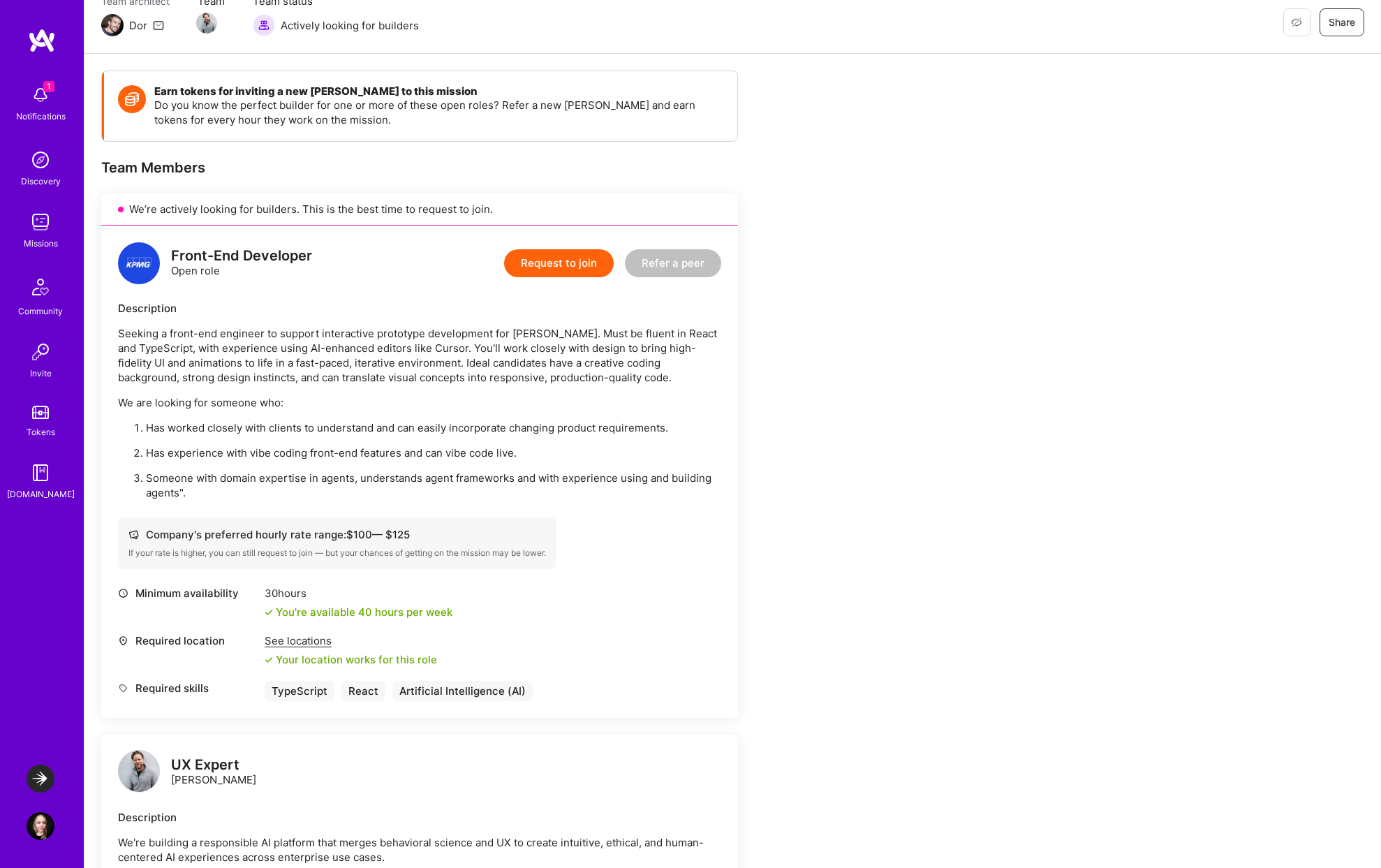
scroll to position [142, 0]
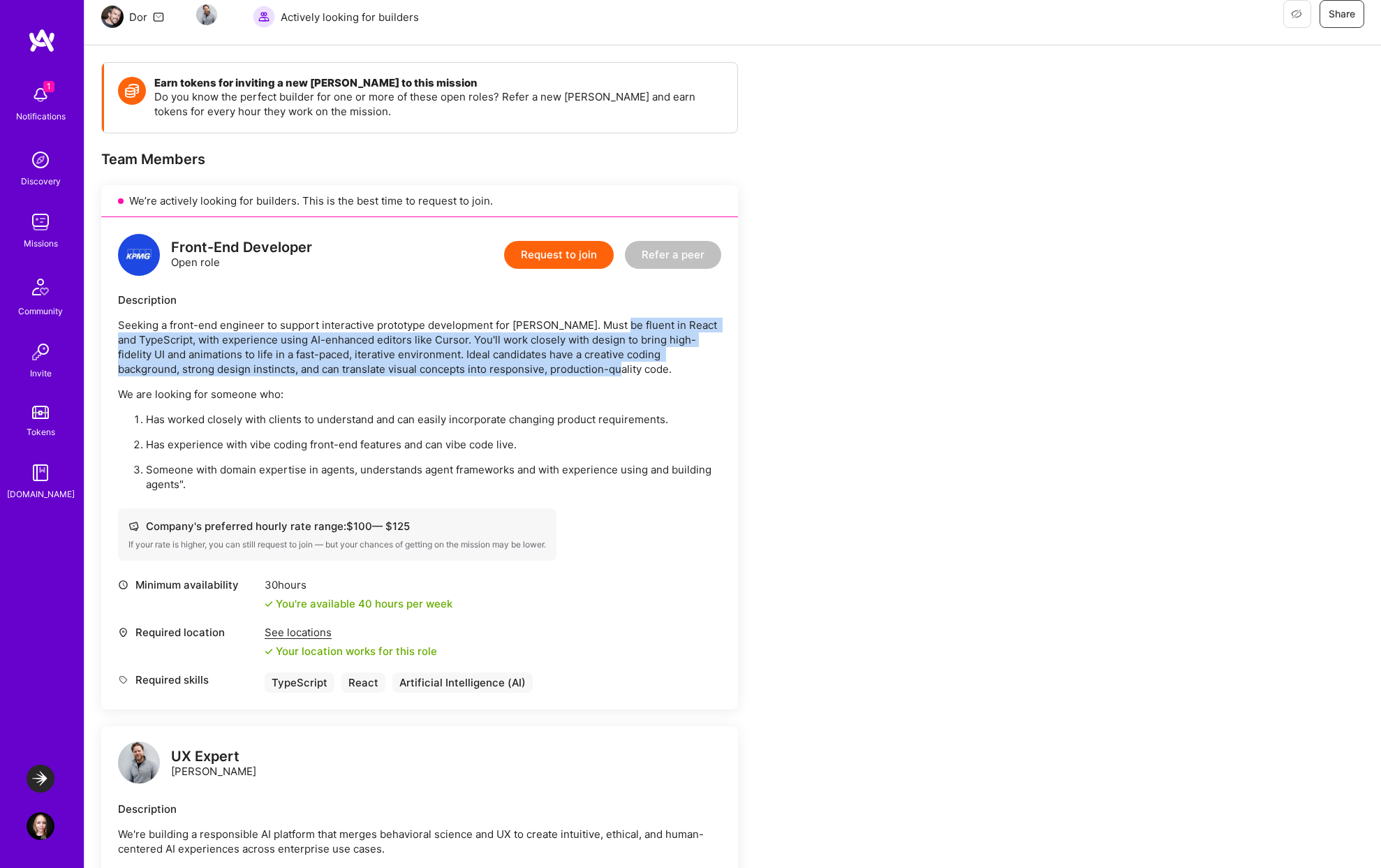
drag, startPoint x: 603, startPoint y: 324, endPoint x: 552, endPoint y: 370, distance: 68.7
click at [552, 369] on p "Seeking a front-end engineer to support interactive prototype development for V…" at bounding box center [419, 347] width 603 height 59
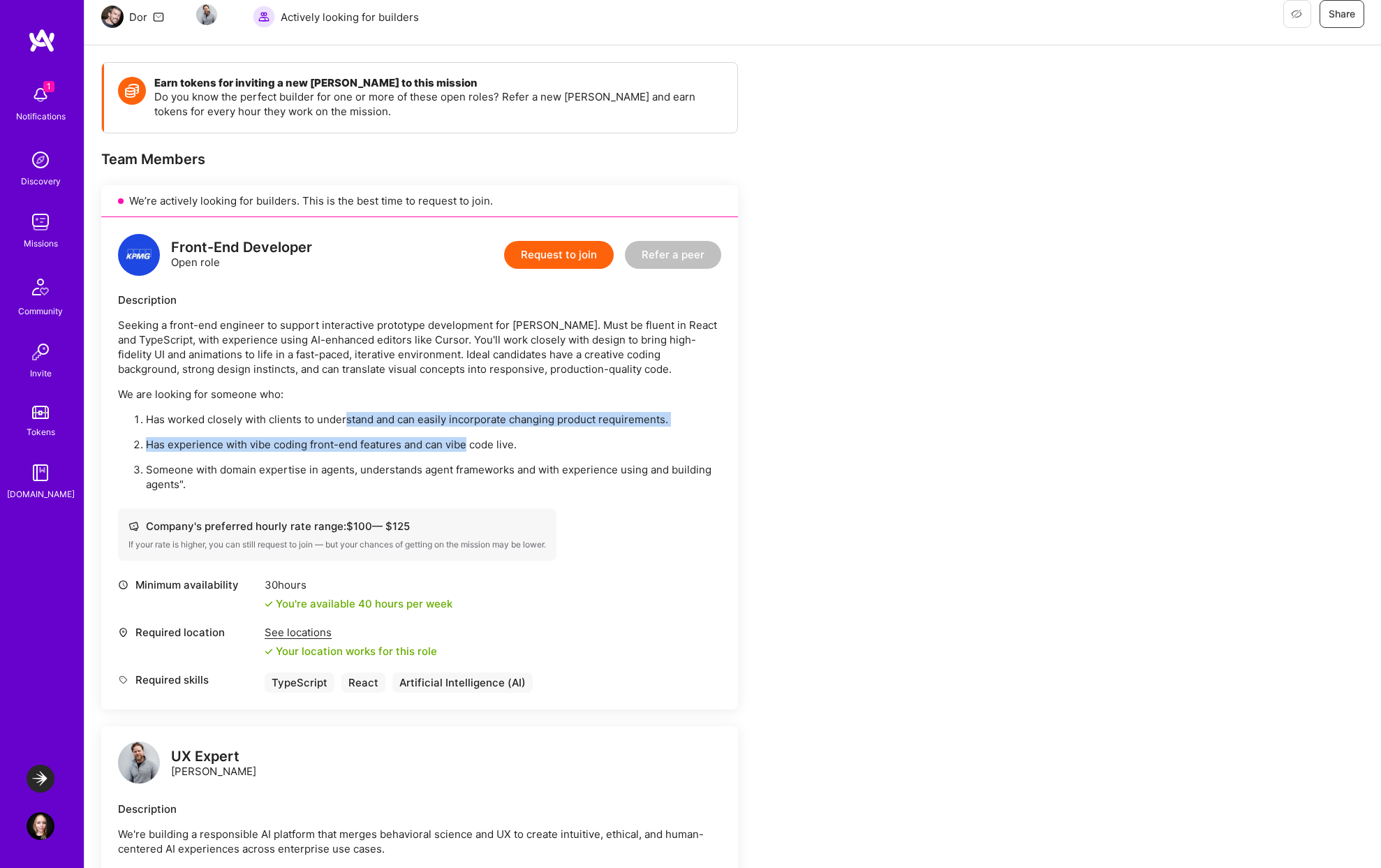
drag, startPoint x: 347, startPoint y: 416, endPoint x: 467, endPoint y: 450, distance: 124.7
click at [467, 450] on ol "Has worked closely with clients to understand and can easily incorporate changi…" at bounding box center [419, 451] width 603 height 80
click at [467, 450] on p "Has experience with vibe coding front-end features and can vibe code live." at bounding box center [434, 444] width 576 height 14
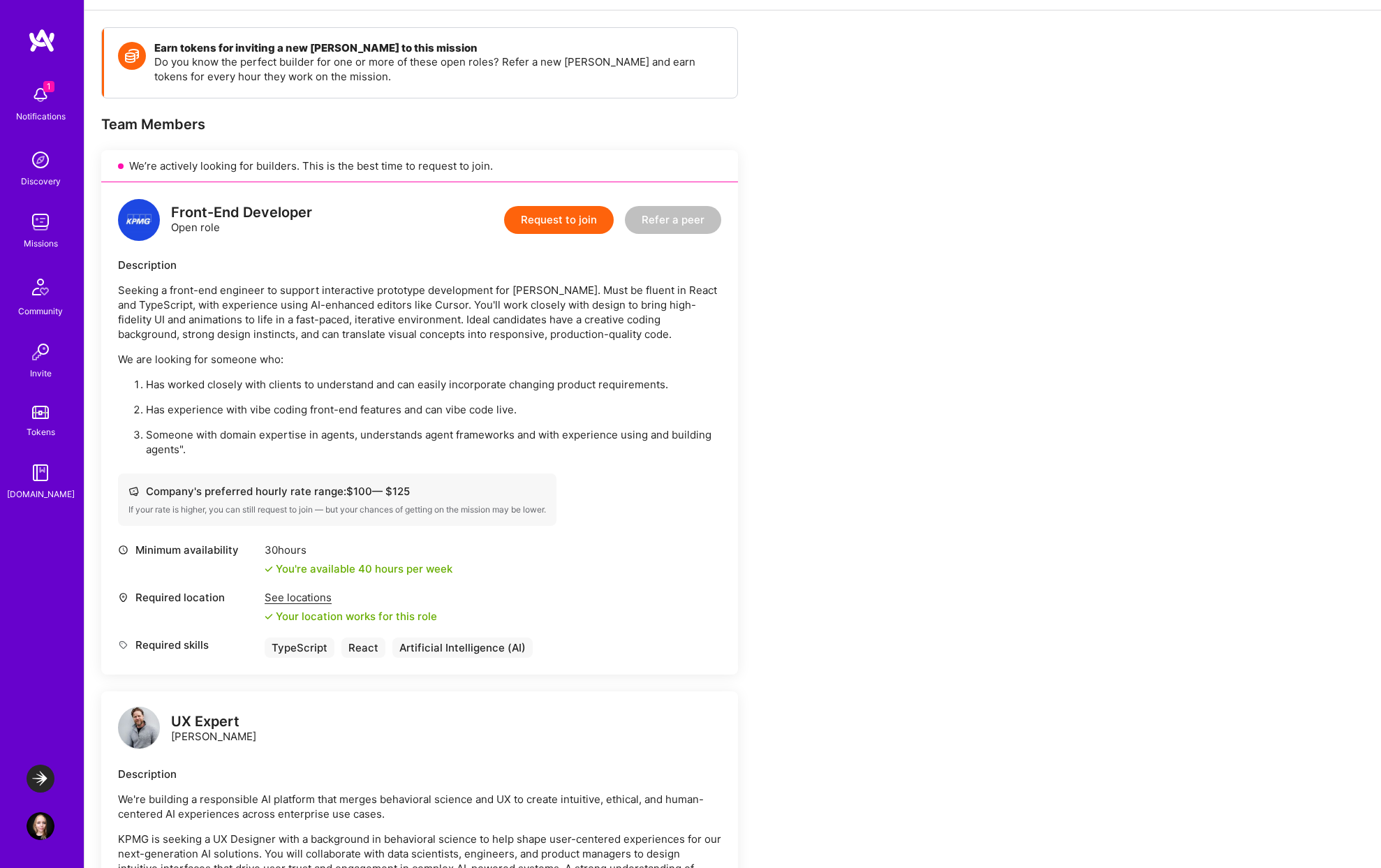
scroll to position [179, 0]
drag, startPoint x: 451, startPoint y: 431, endPoint x: 473, endPoint y: 441, distance: 24.2
click at [473, 441] on p "Someone with domain expertise in agents, understands agent frameworks and with …" at bounding box center [434, 440] width 576 height 29
drag, startPoint x: 467, startPoint y: 427, endPoint x: 624, endPoint y: 435, distance: 157.2
click at [624, 435] on p "Someone with domain expertise in agents, understands agent frameworks and with …" at bounding box center [434, 440] width 576 height 29
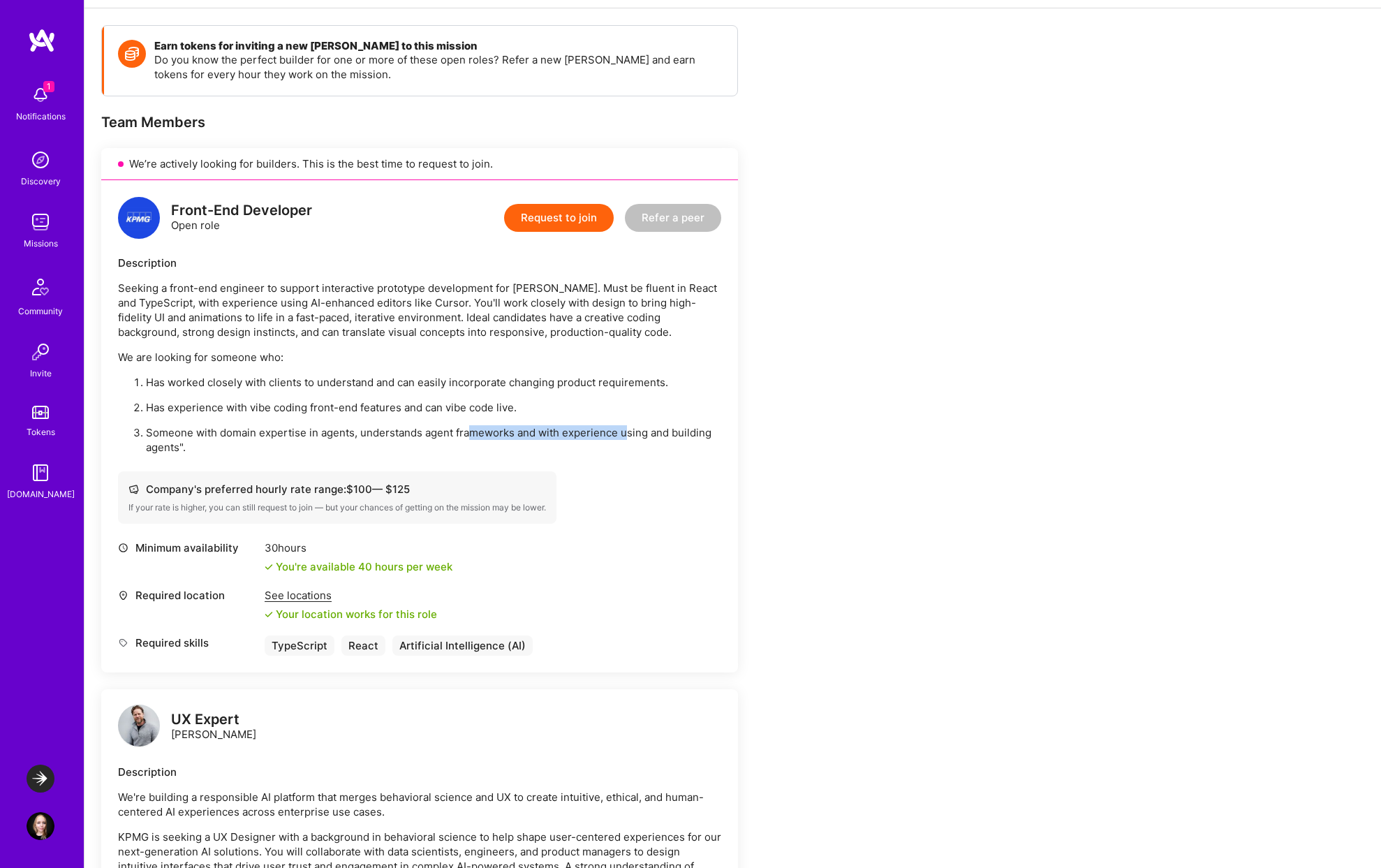
click at [624, 435] on p "Someone with domain expertise in agents, understands agent frameworks and with …" at bounding box center [434, 440] width 576 height 29
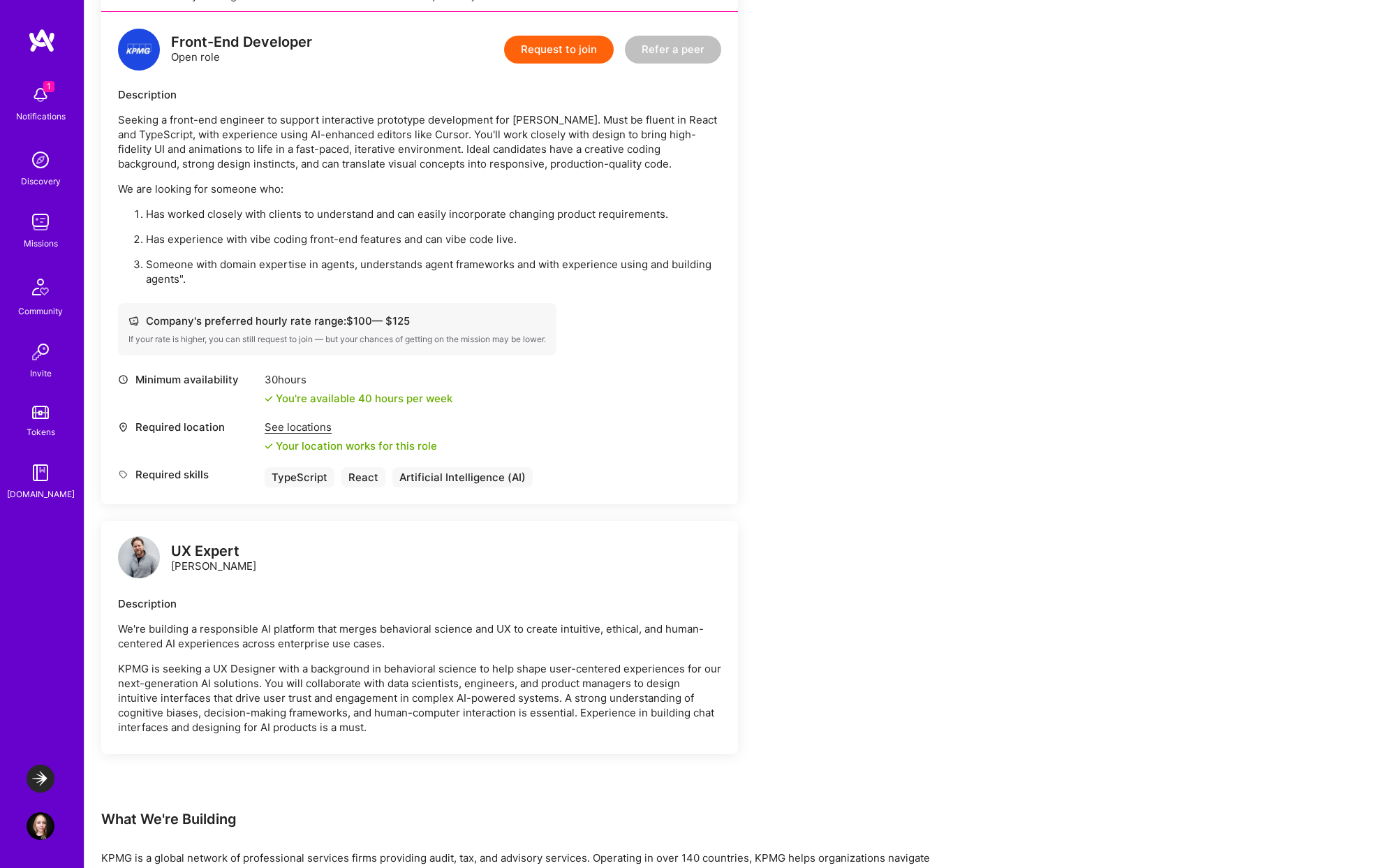
scroll to position [345, 0]
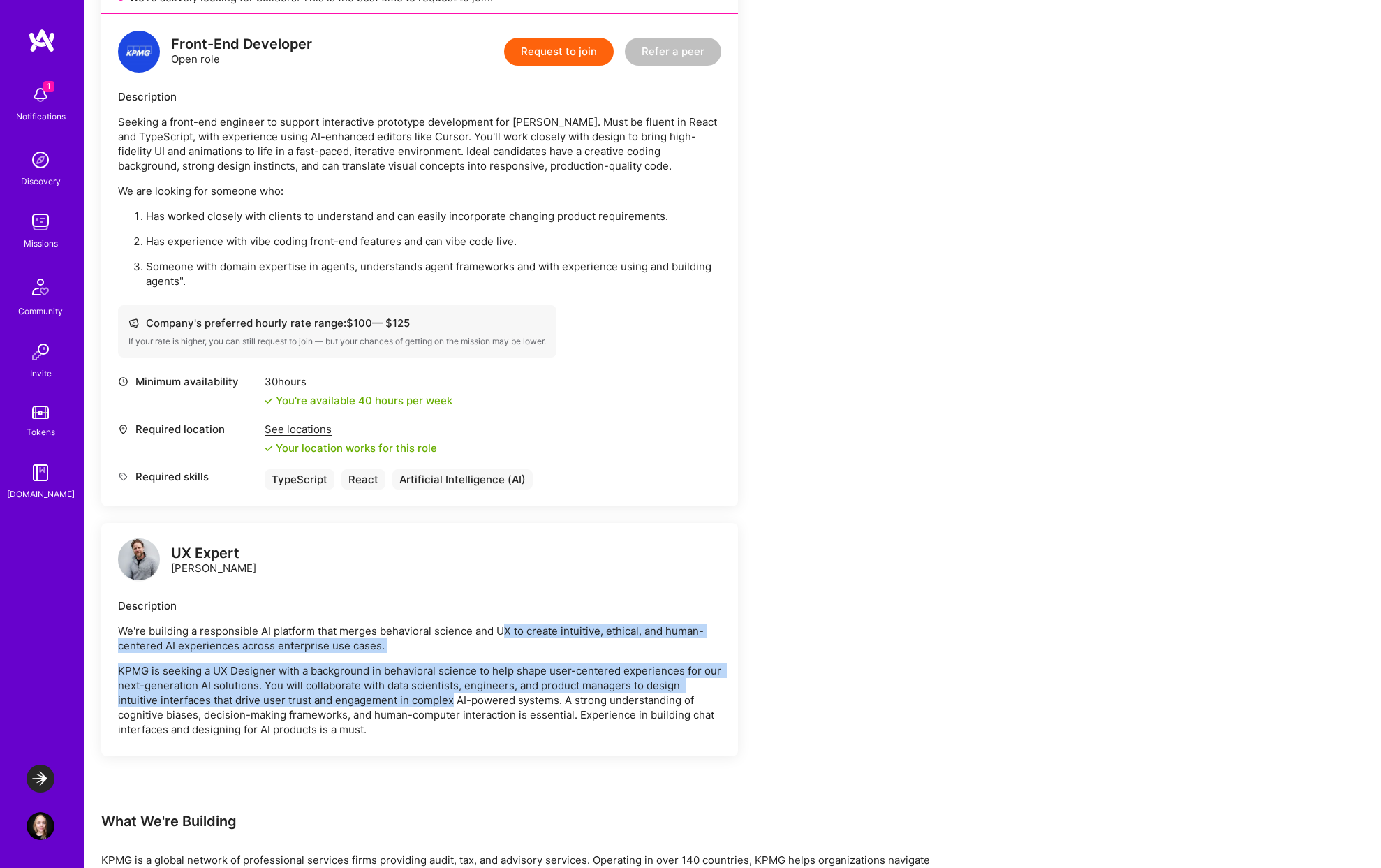
drag, startPoint x: 506, startPoint y: 631, endPoint x: 454, endPoint y: 704, distance: 89.6
click at [454, 704] on div "We're building a responsible AI platform that merges behavioral science and UX …" at bounding box center [419, 679] width 603 height 114
click at [454, 704] on p "KPMG is seeking a UX Designer with a background in behavioral science to help s…" at bounding box center [419, 700] width 603 height 73
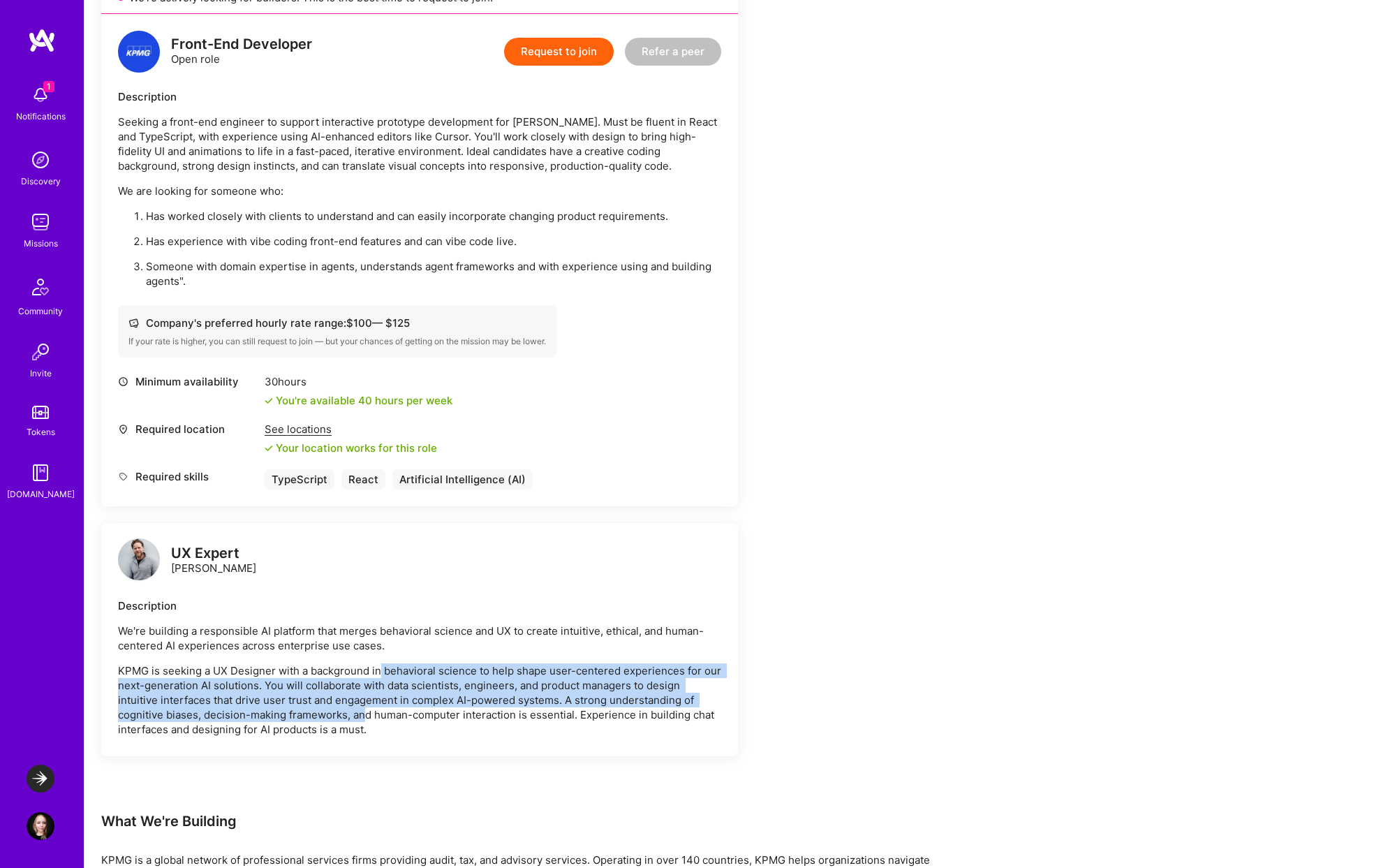
drag, startPoint x: 366, startPoint y: 712, endPoint x: 381, endPoint y: 675, distance: 39.9
click at [381, 675] on p "KPMG is seeking a UX Designer with a background in behavioral science to help s…" at bounding box center [419, 700] width 603 height 73
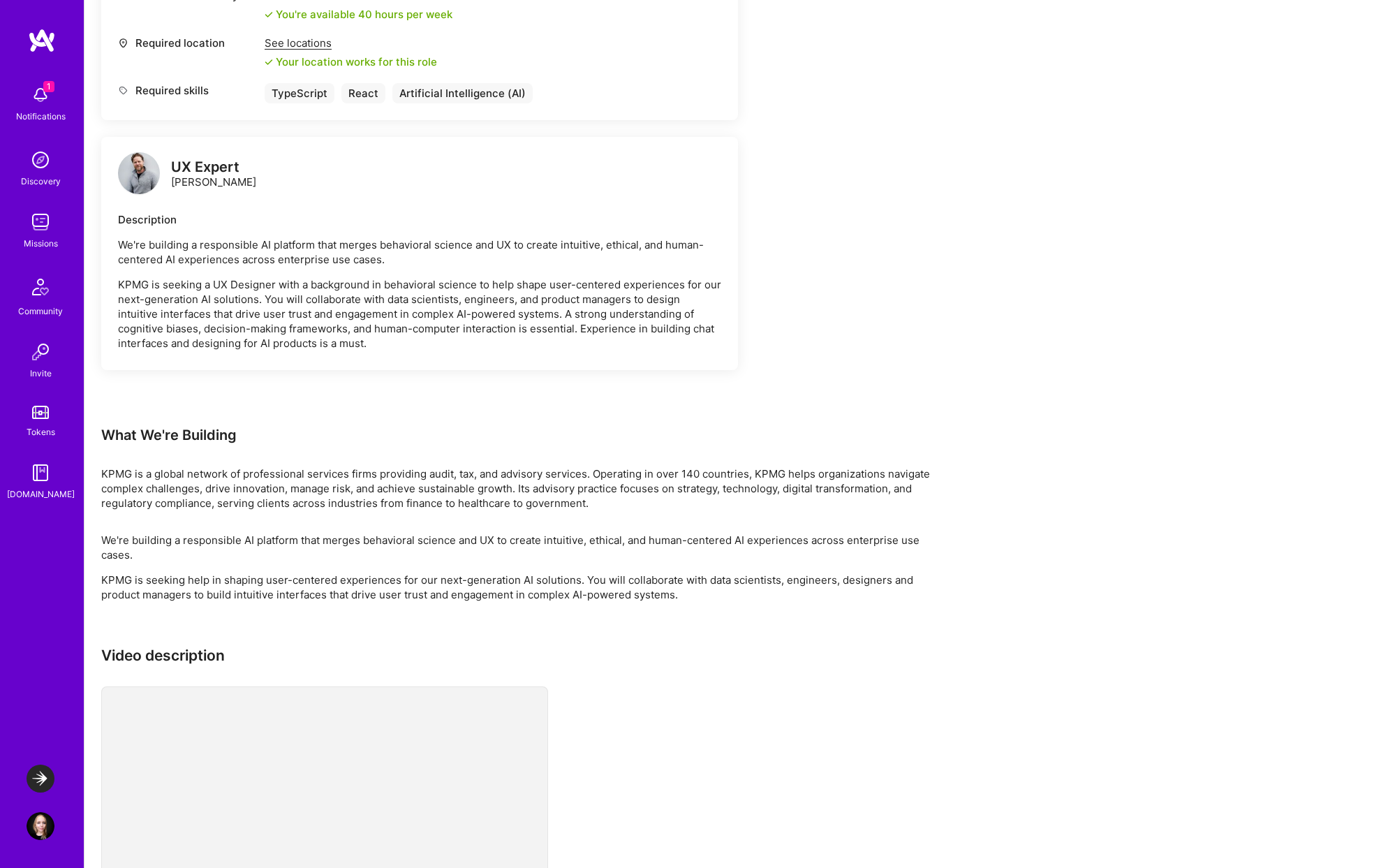
scroll to position [837, 0]
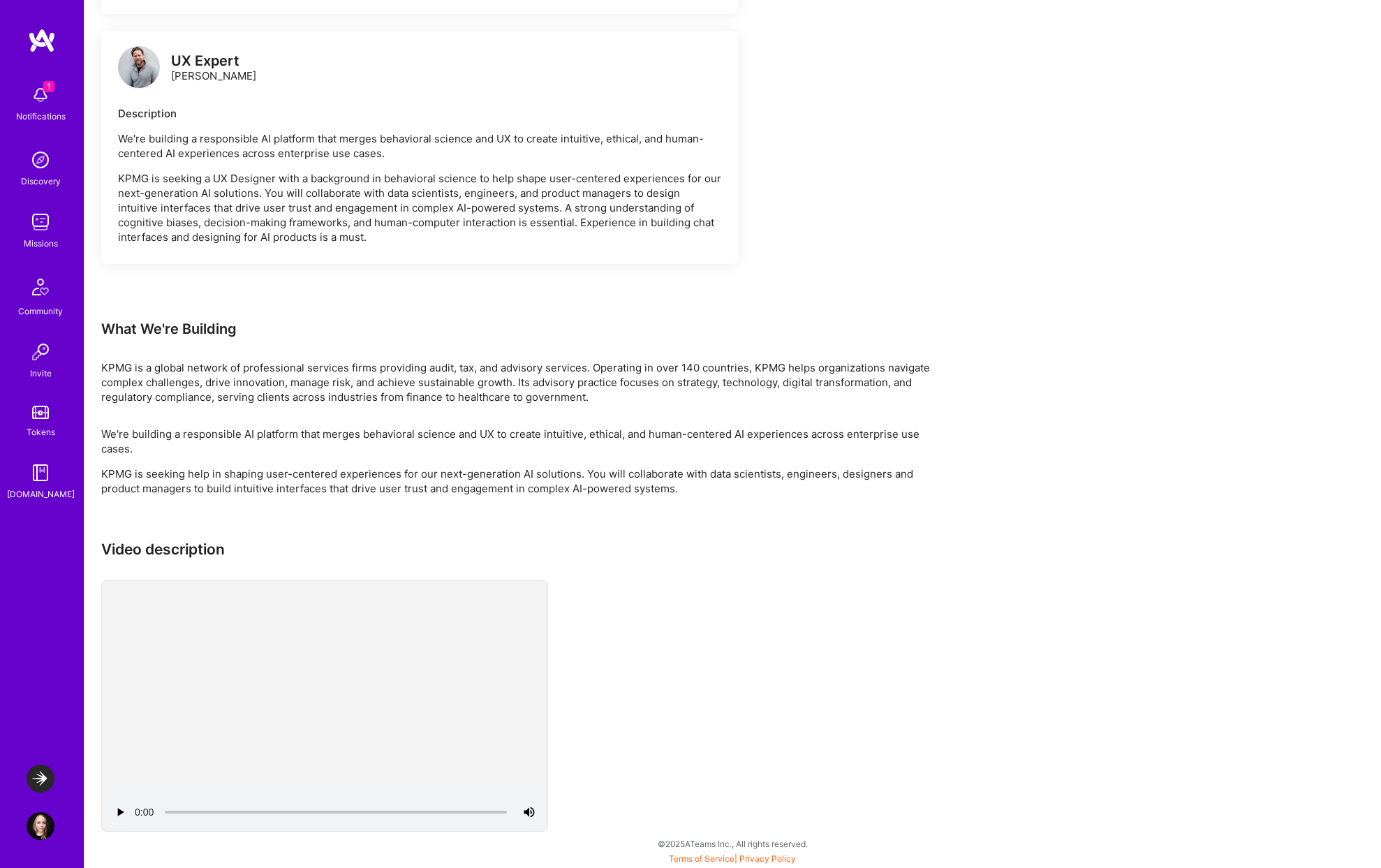
click at [315, 722] on video at bounding box center [324, 706] width 445 height 250
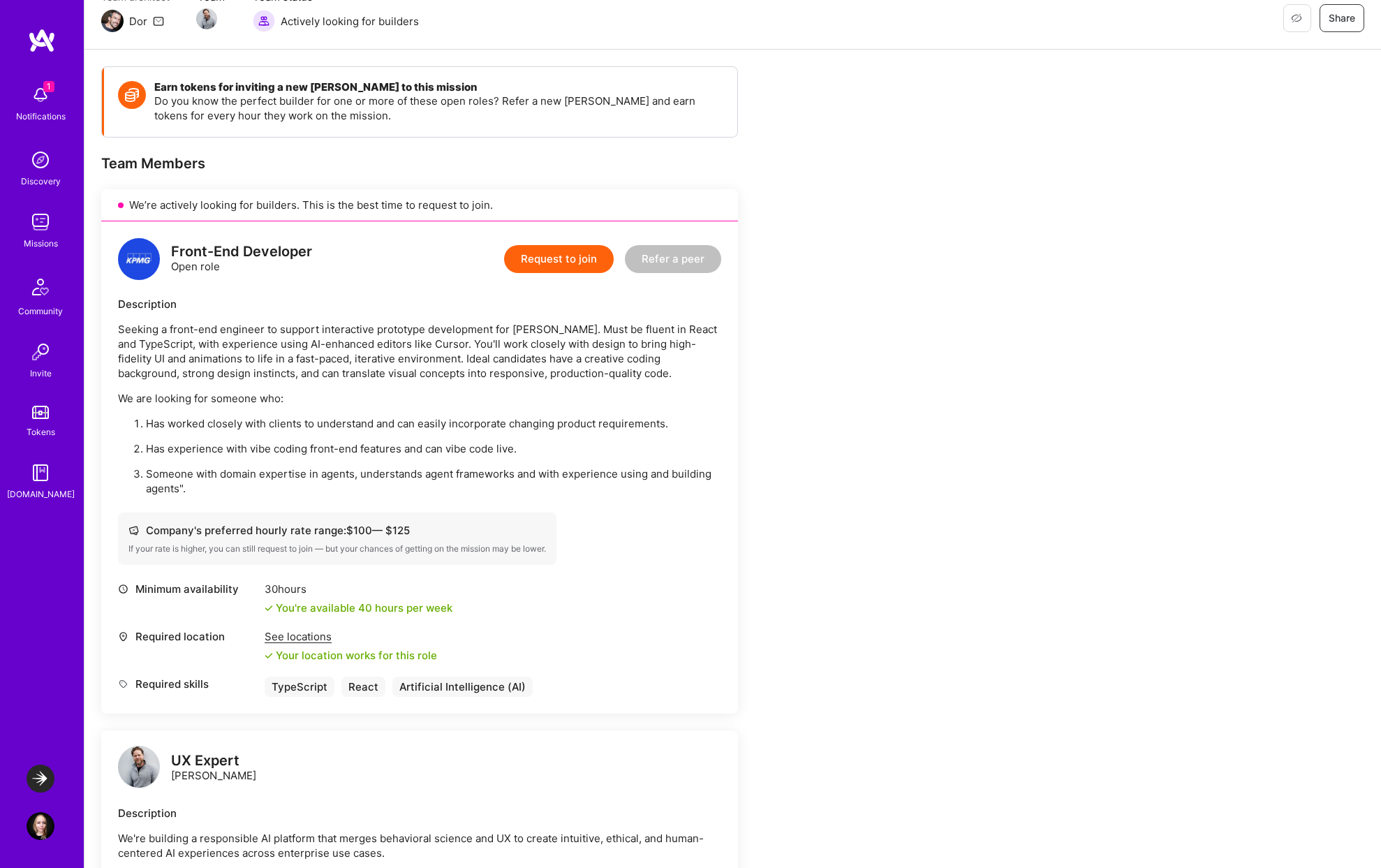
scroll to position [127, 0]
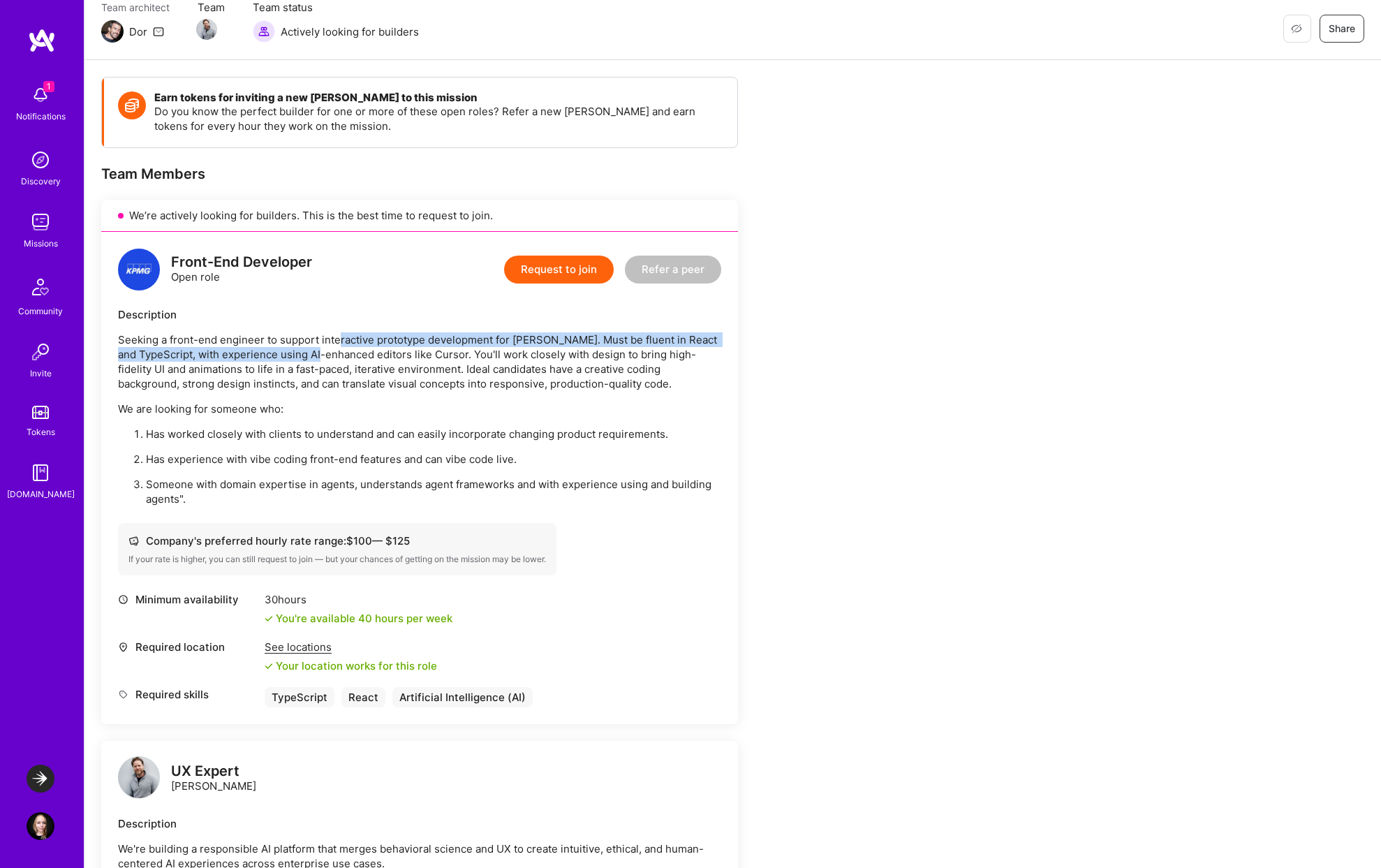
drag, startPoint x: 337, startPoint y: 338, endPoint x: 341, endPoint y: 353, distance: 15.5
click at [341, 353] on p "Seeking a front-end engineer to support interactive prototype development for V…" at bounding box center [419, 362] width 603 height 59
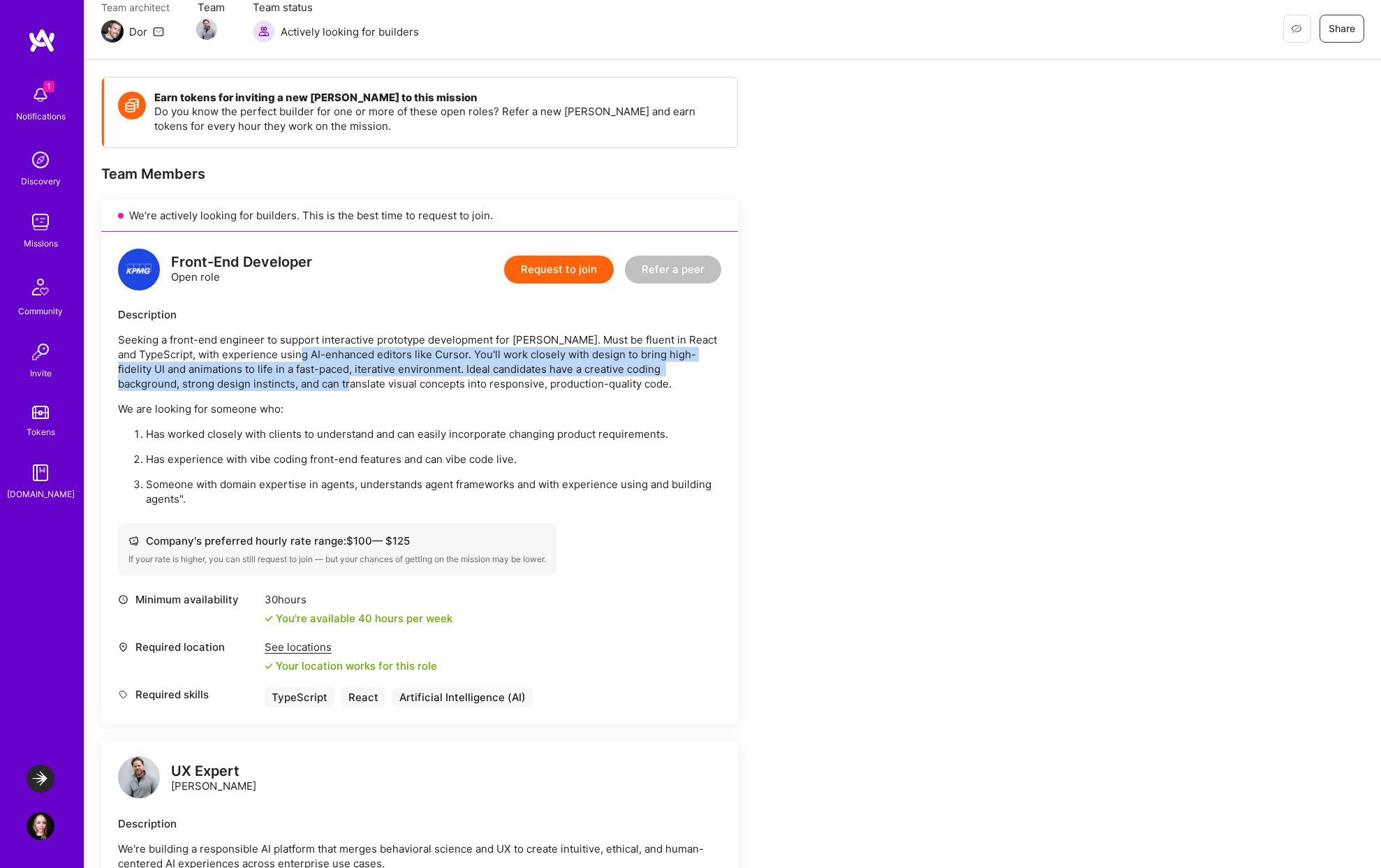
drag, startPoint x: 285, startPoint y: 389, endPoint x: 316, endPoint y: 352, distance: 48.3
click at [316, 351] on p "Seeking a front-end engineer to support interactive prototype development for V…" at bounding box center [419, 362] width 603 height 59
click at [316, 352] on p "Seeking a front-end engineer to support interactive prototype development for V…" at bounding box center [419, 362] width 603 height 59
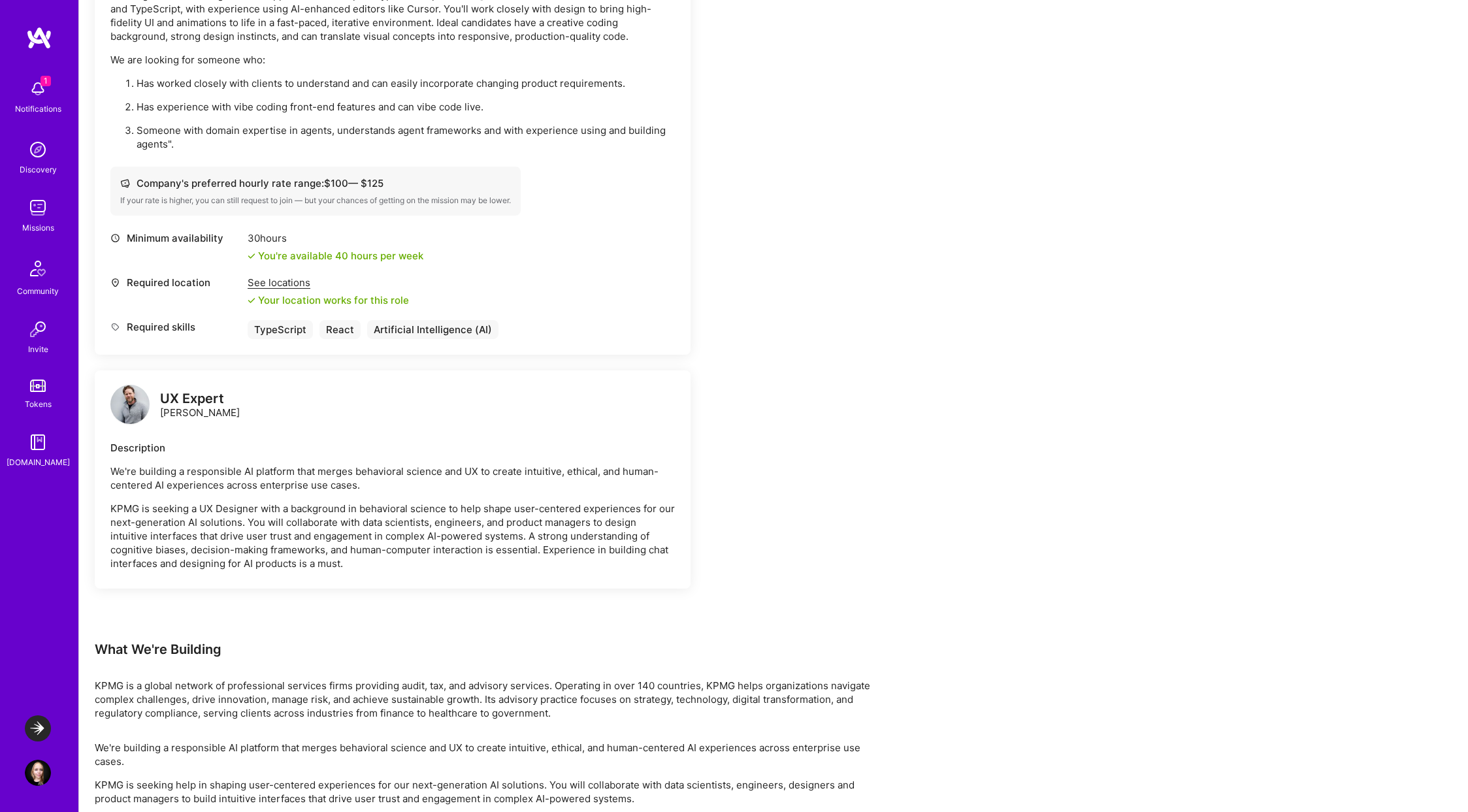
scroll to position [441, 0]
drag, startPoint x: 356, startPoint y: 548, endPoint x: 373, endPoint y: 559, distance: 20.2
click at [373, 559] on p "KPMG is seeking a UX Designer with a background in behavioral science to help s…" at bounding box center [392, 537] width 565 height 69
click at [437, 508] on p "KPMG is seeking a UX Designer with a background in behavioral science to help s…" at bounding box center [392, 537] width 565 height 69
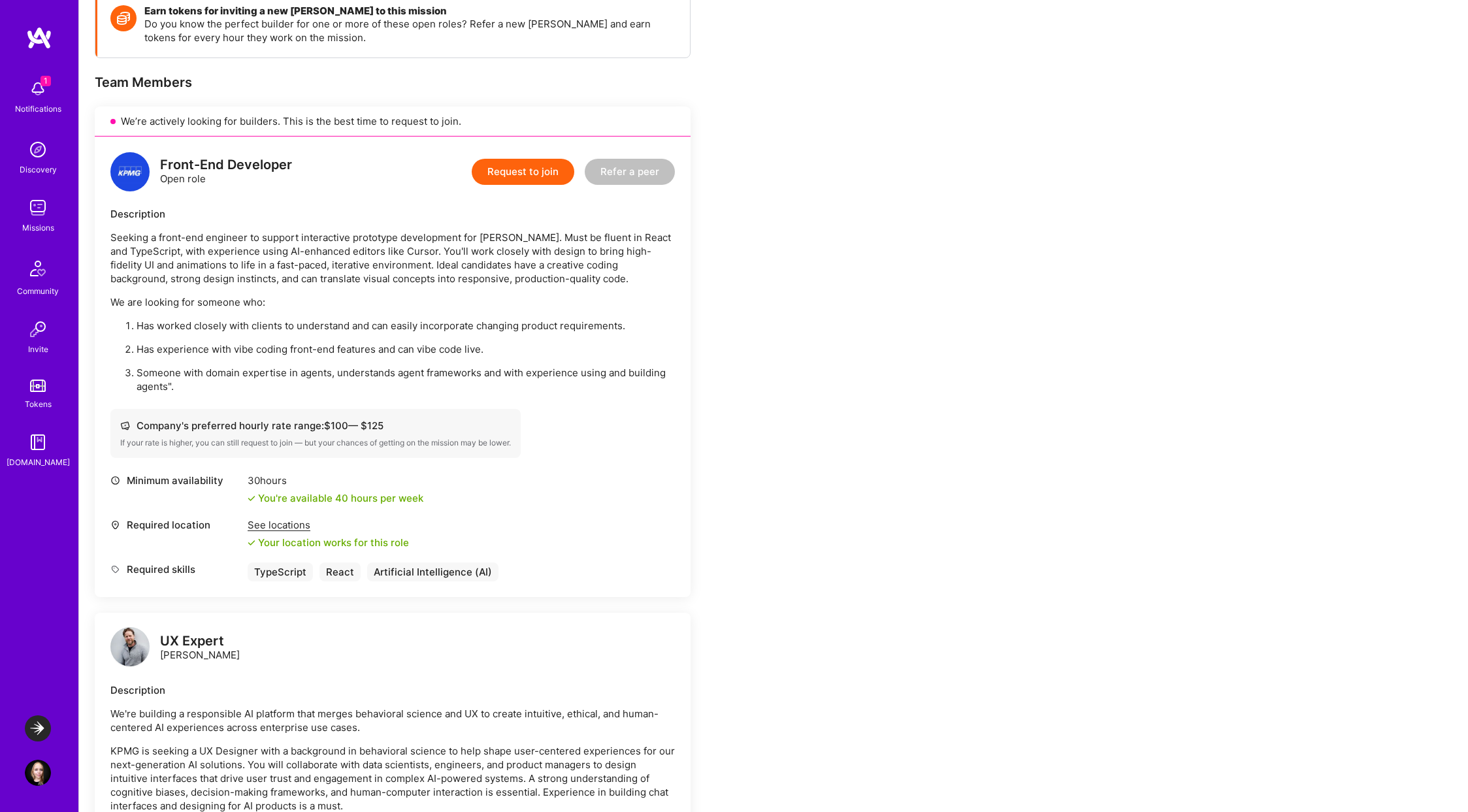
scroll to position [78, 0]
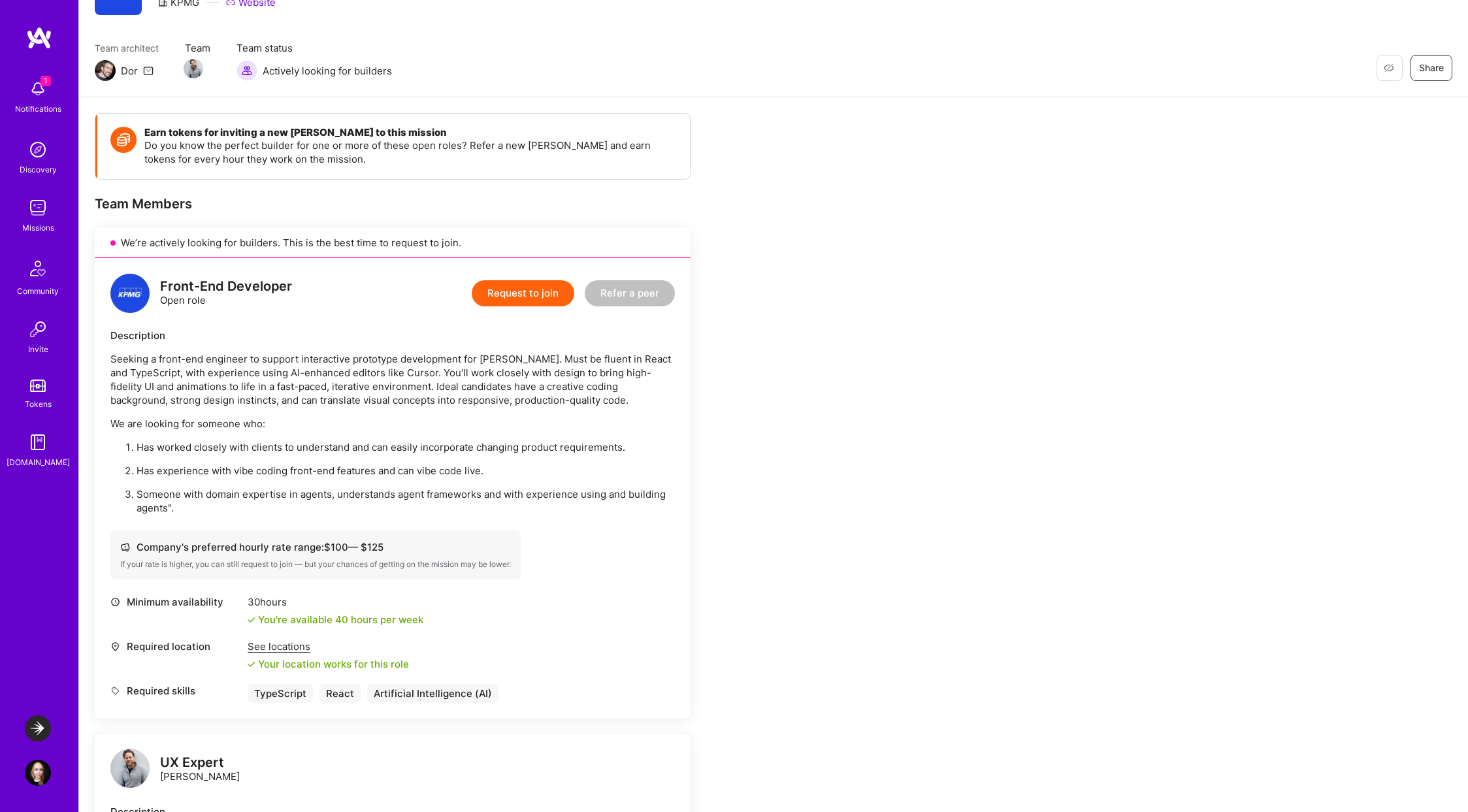
click at [272, 426] on p "We are looking for someone who:" at bounding box center [392, 423] width 565 height 13
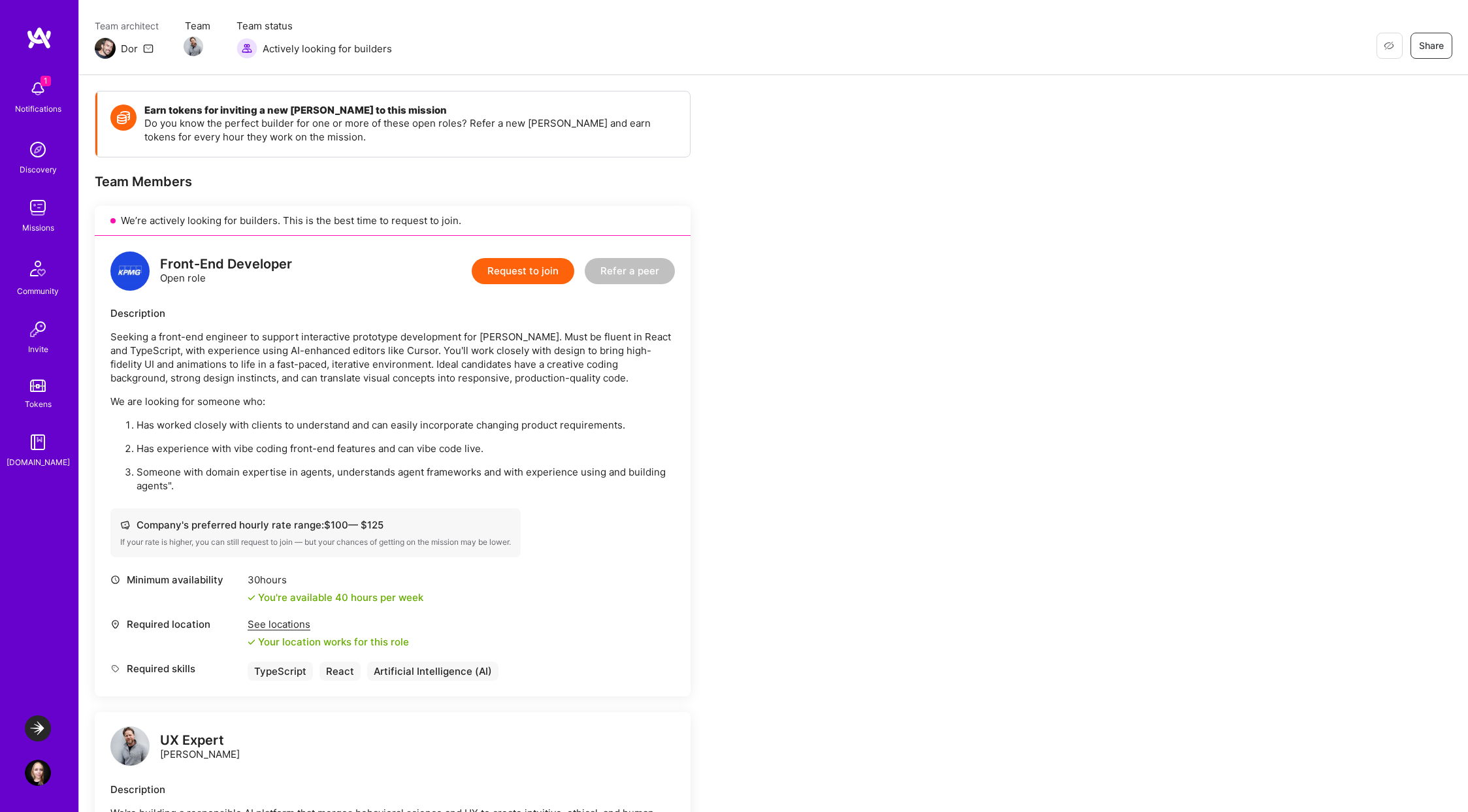
scroll to position [112, 0]
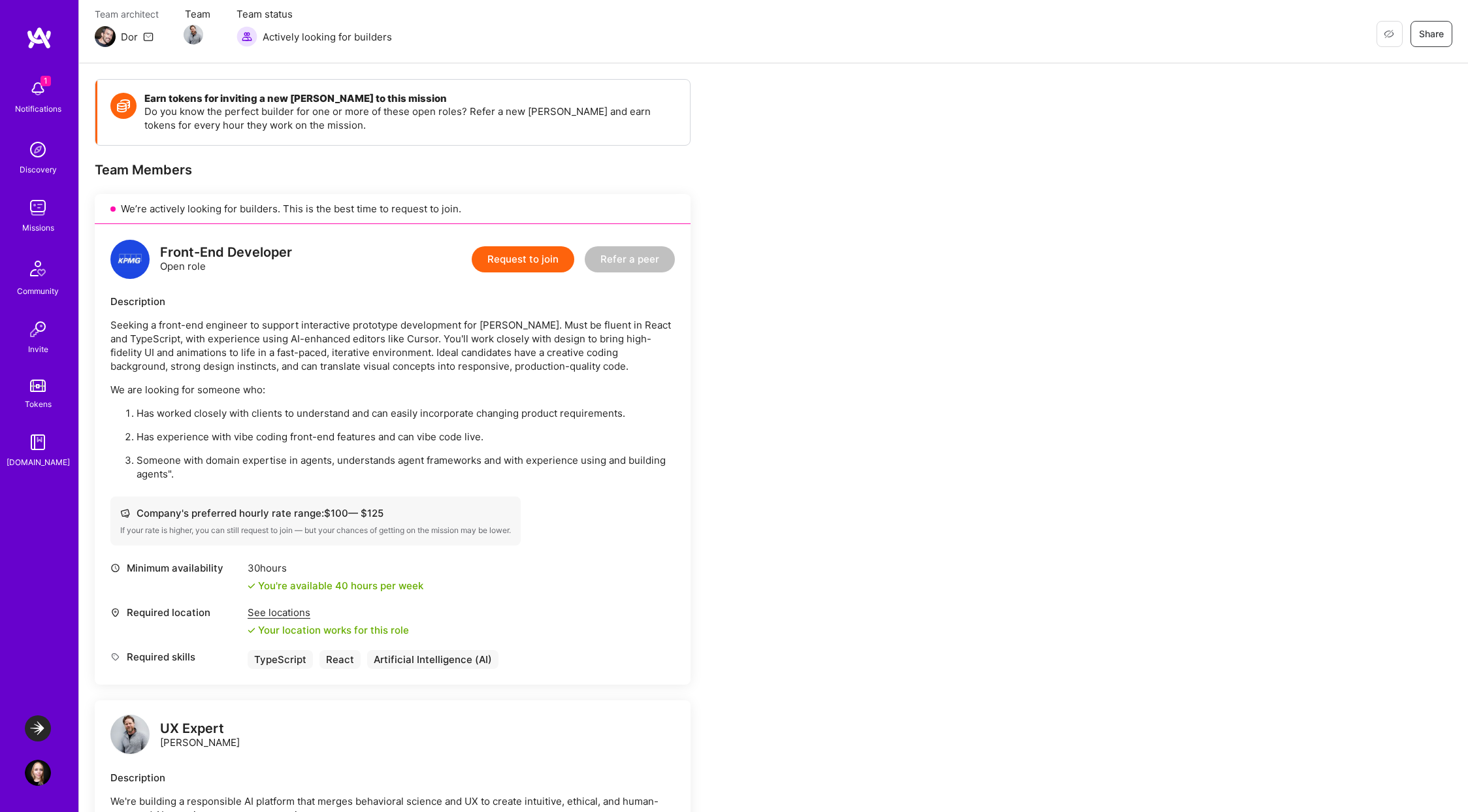
click at [525, 258] on button "Request to join" at bounding box center [523, 258] width 103 height 26
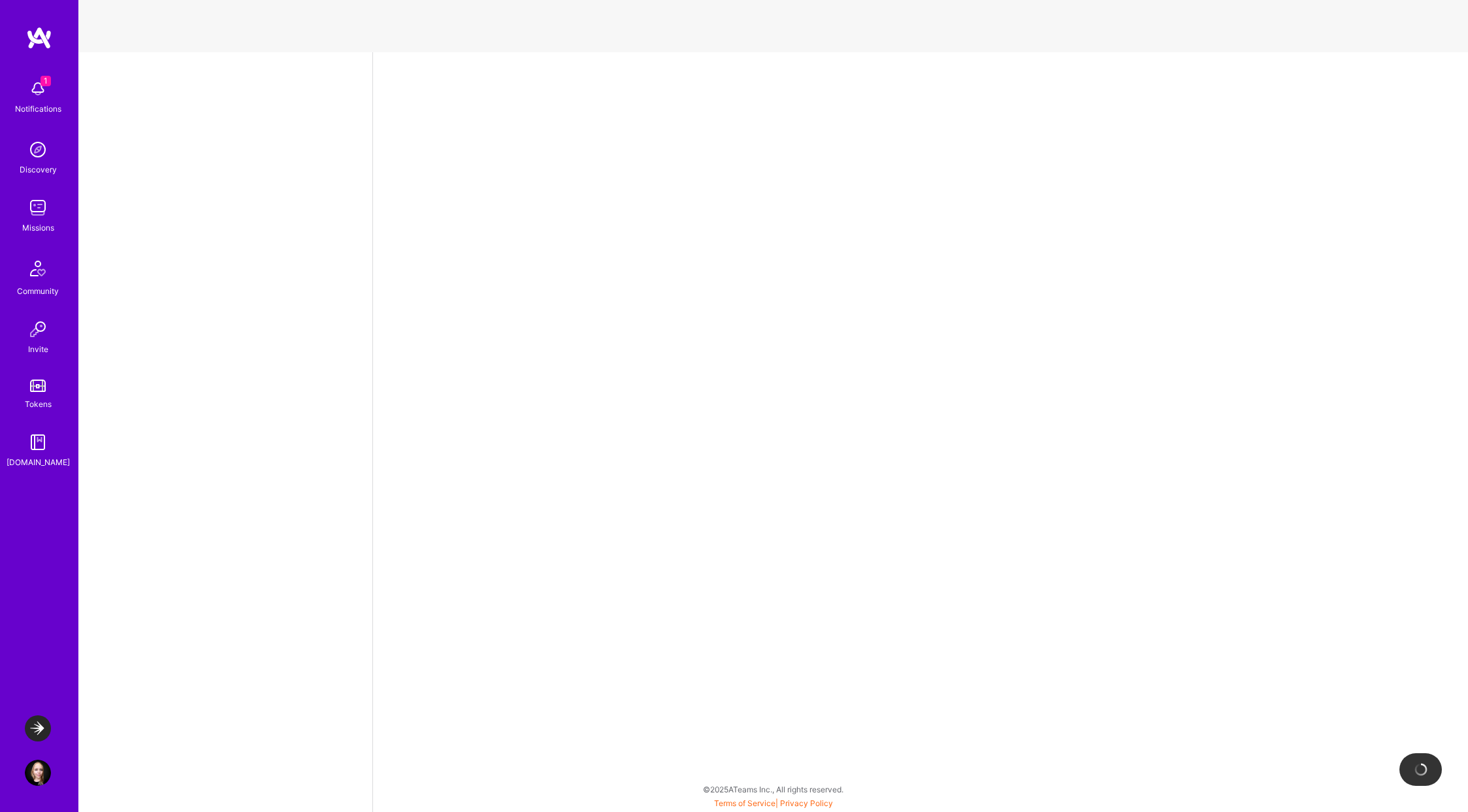
select select "US"
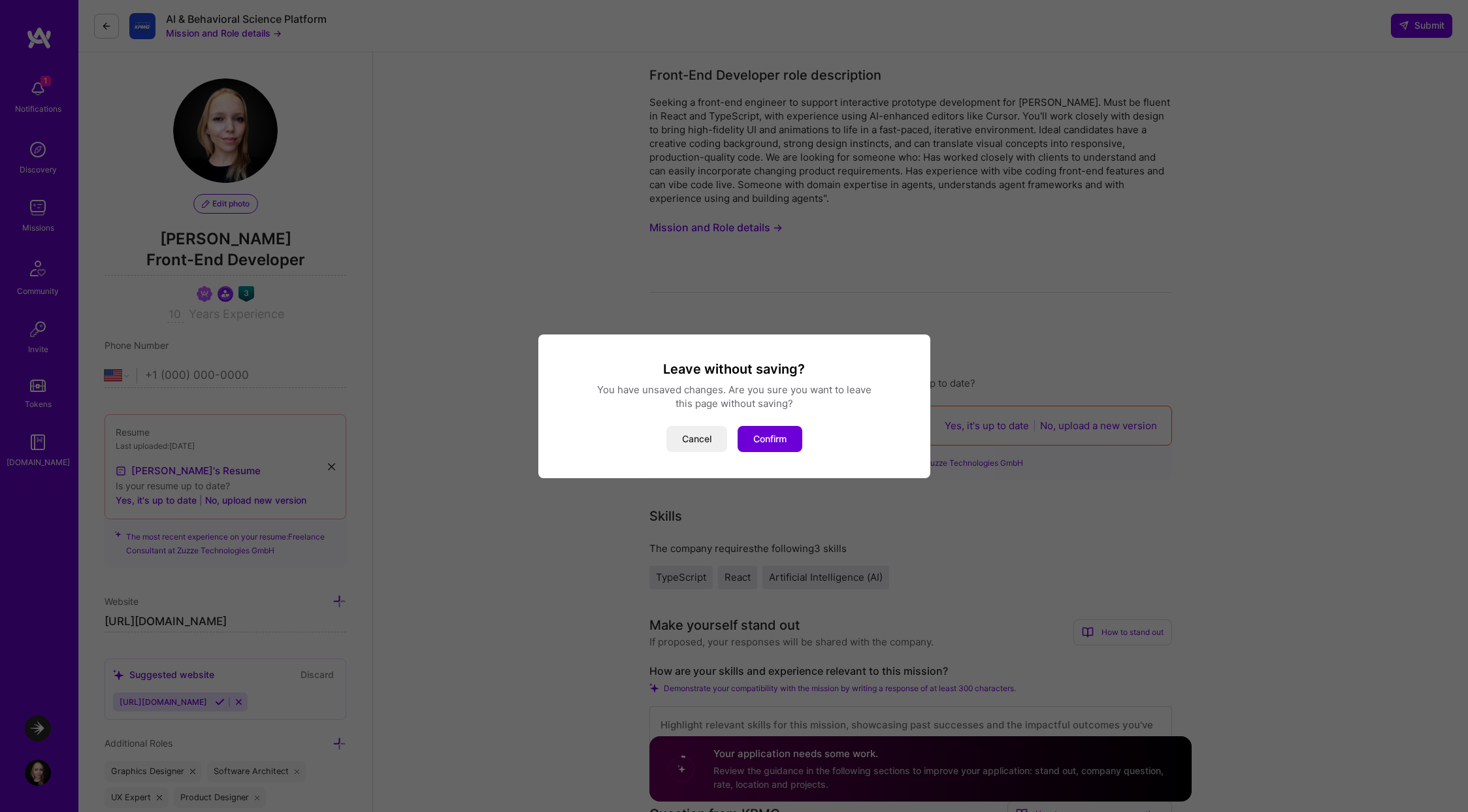
click at [772, 365] on h3 "Leave without saving?" at bounding box center [734, 369] width 361 height 17
click at [890, 301] on div "Leave without saving? You have unsaved changes. Are you sure you want to leave …" at bounding box center [734, 406] width 1468 height 812
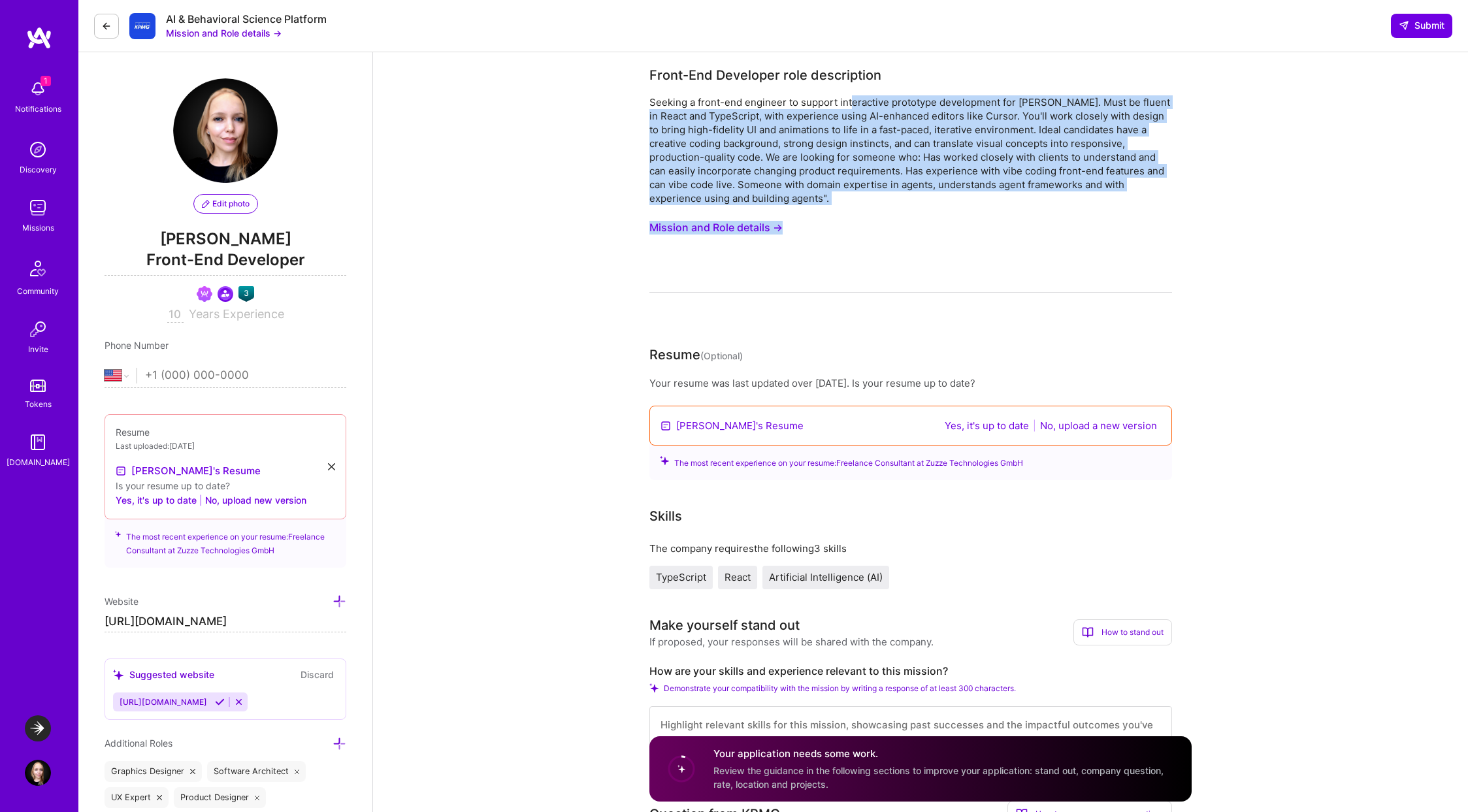
drag, startPoint x: 852, startPoint y: 105, endPoint x: 1022, endPoint y: 207, distance: 198.3
click at [1022, 207] on div "Seeking a front-end engineer to support interactive prototype development for V…" at bounding box center [910, 194] width 523 height 197
click at [1040, 181] on div "Seeking a front-end engineer to support interactive prototype development for V…" at bounding box center [910, 150] width 523 height 110
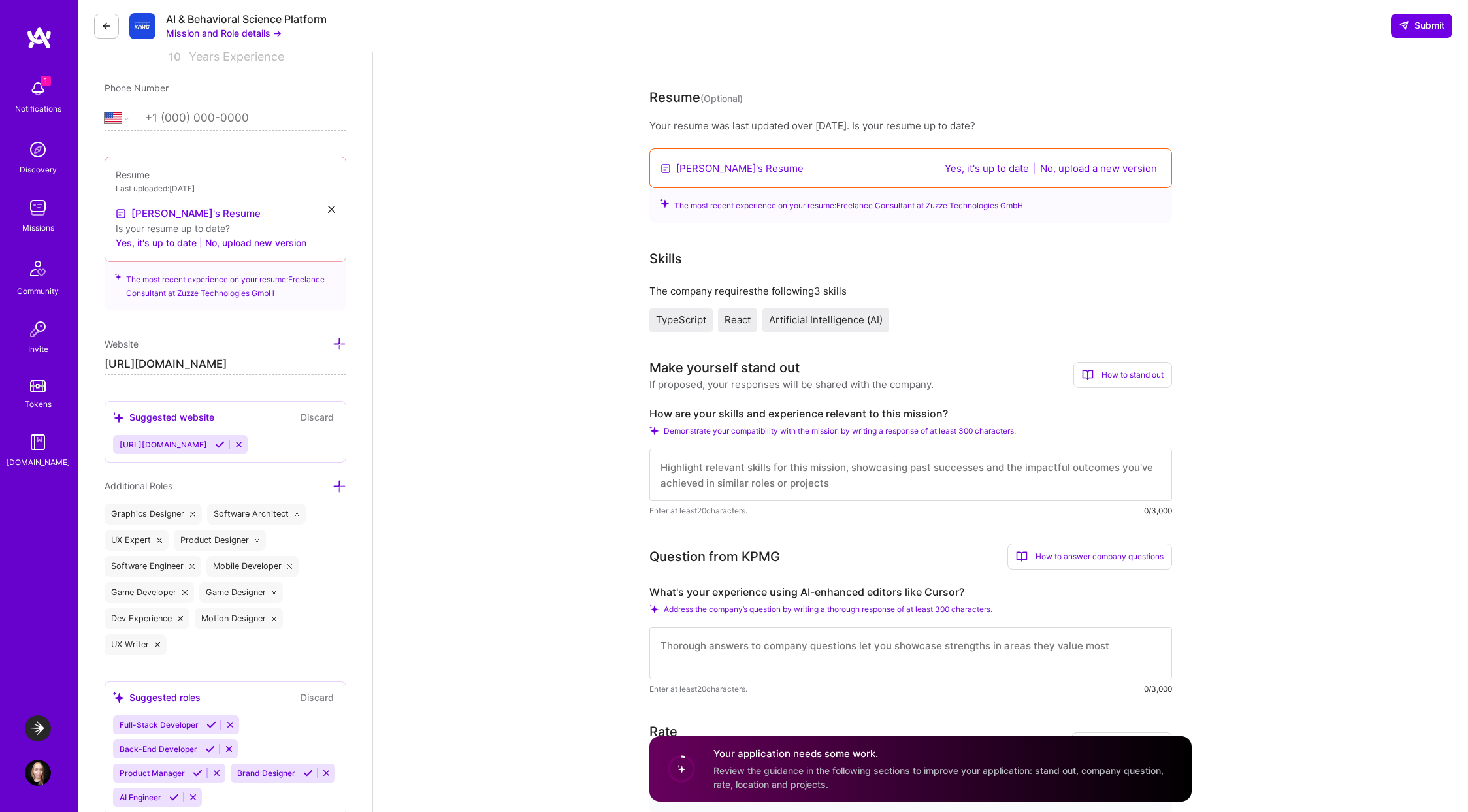
scroll to position [255, 0]
click at [739, 171] on link "Susanna's Resume" at bounding box center [739, 171] width 127 height 13
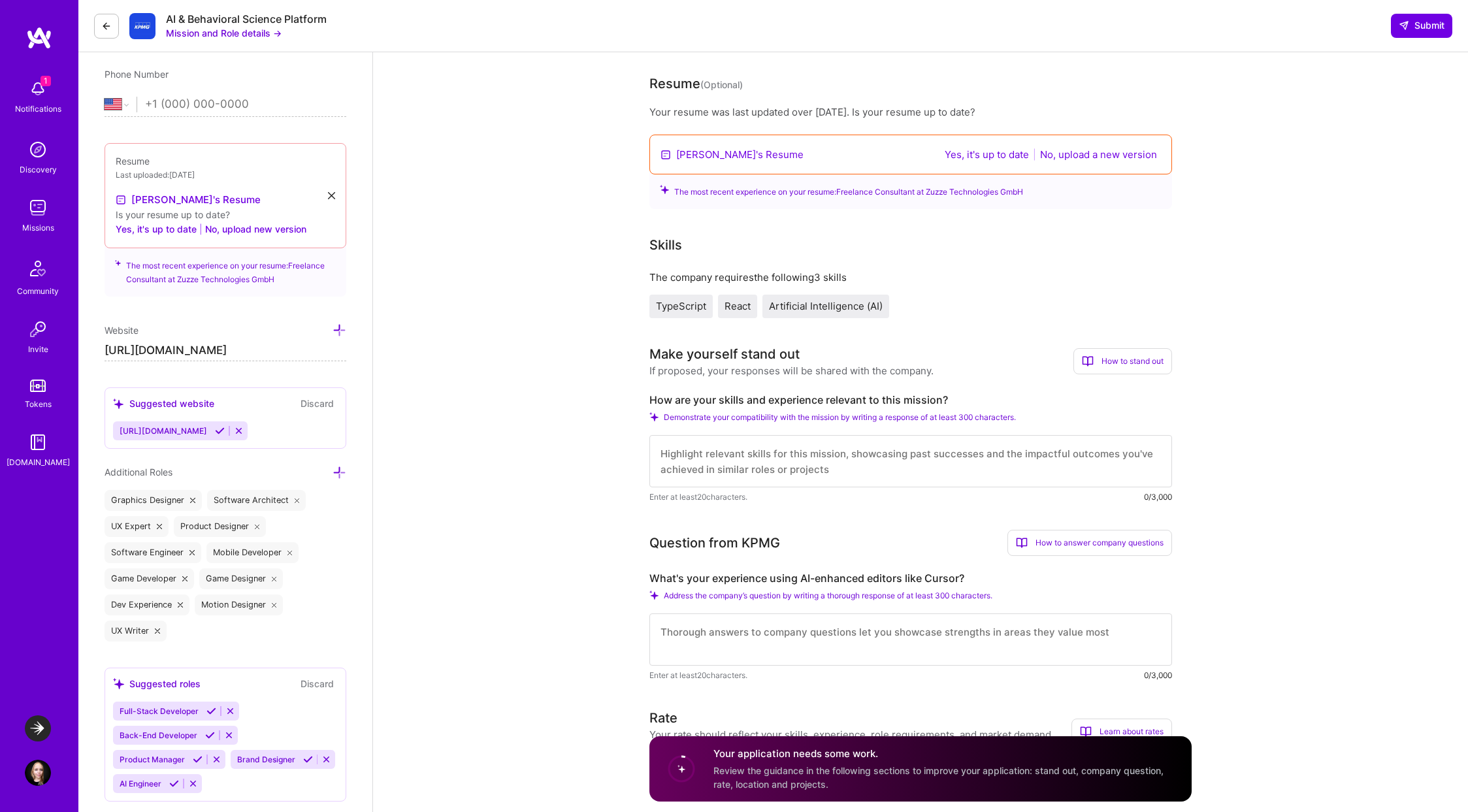
scroll to position [277, 0]
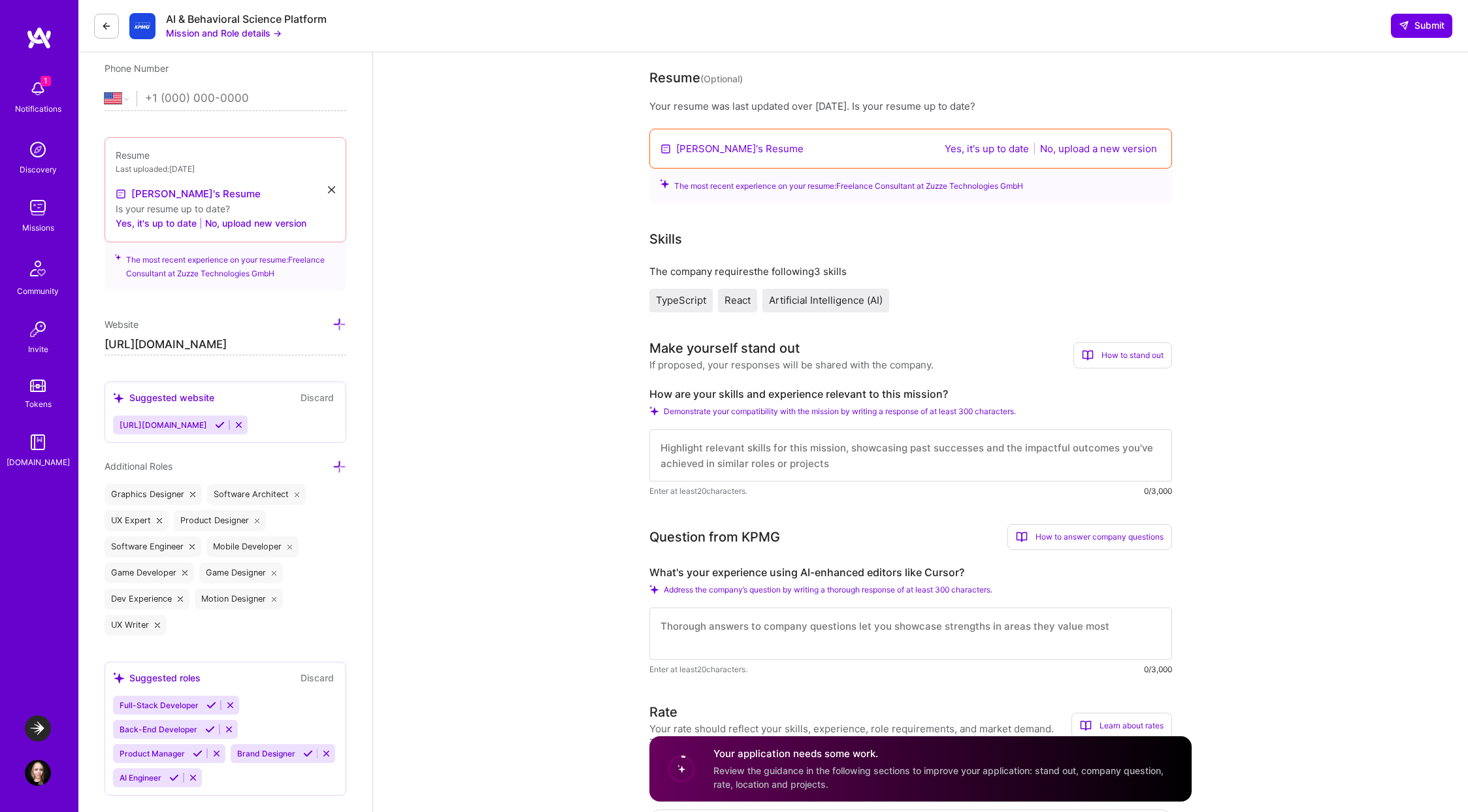
click at [862, 299] on span "Artificial Intelligence (AI)" at bounding box center [826, 299] width 114 height 13
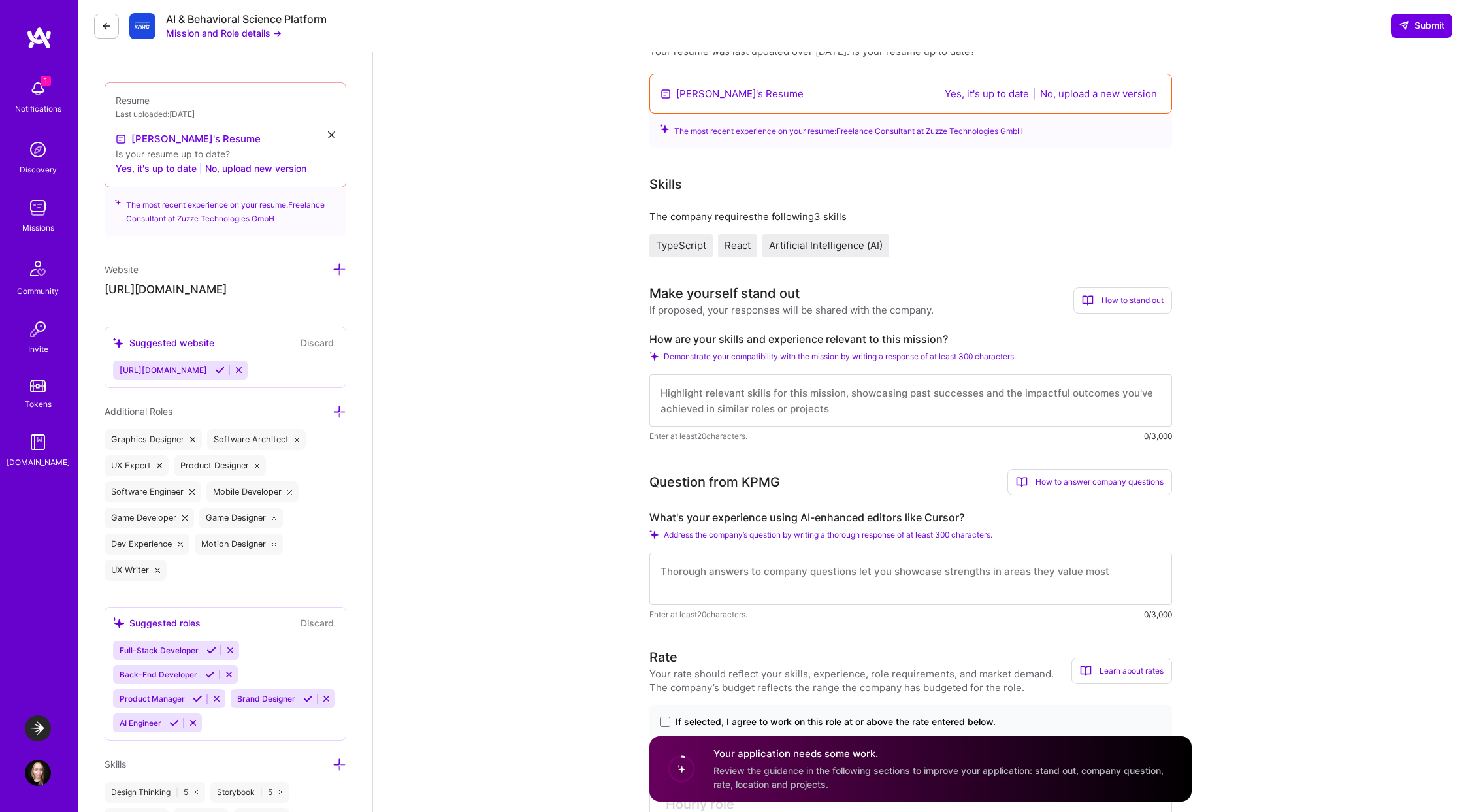
scroll to position [345, 0]
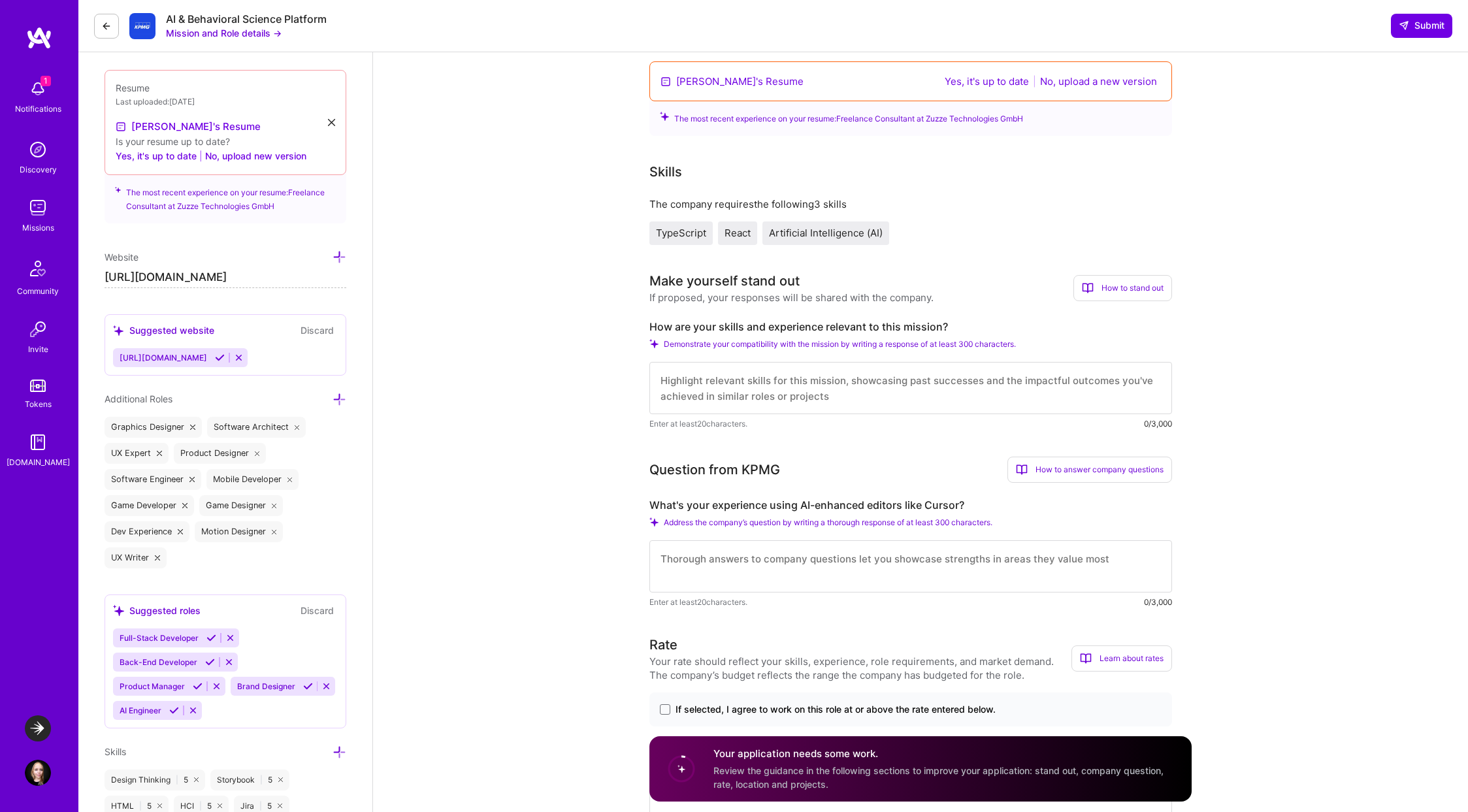
click at [894, 385] on textarea at bounding box center [910, 388] width 523 height 52
click at [886, 340] on span "Demonstrate your compatibility with the mission by writing a response of at lea…" at bounding box center [839, 344] width 352 height 10
click at [899, 377] on textarea at bounding box center [910, 388] width 523 height 52
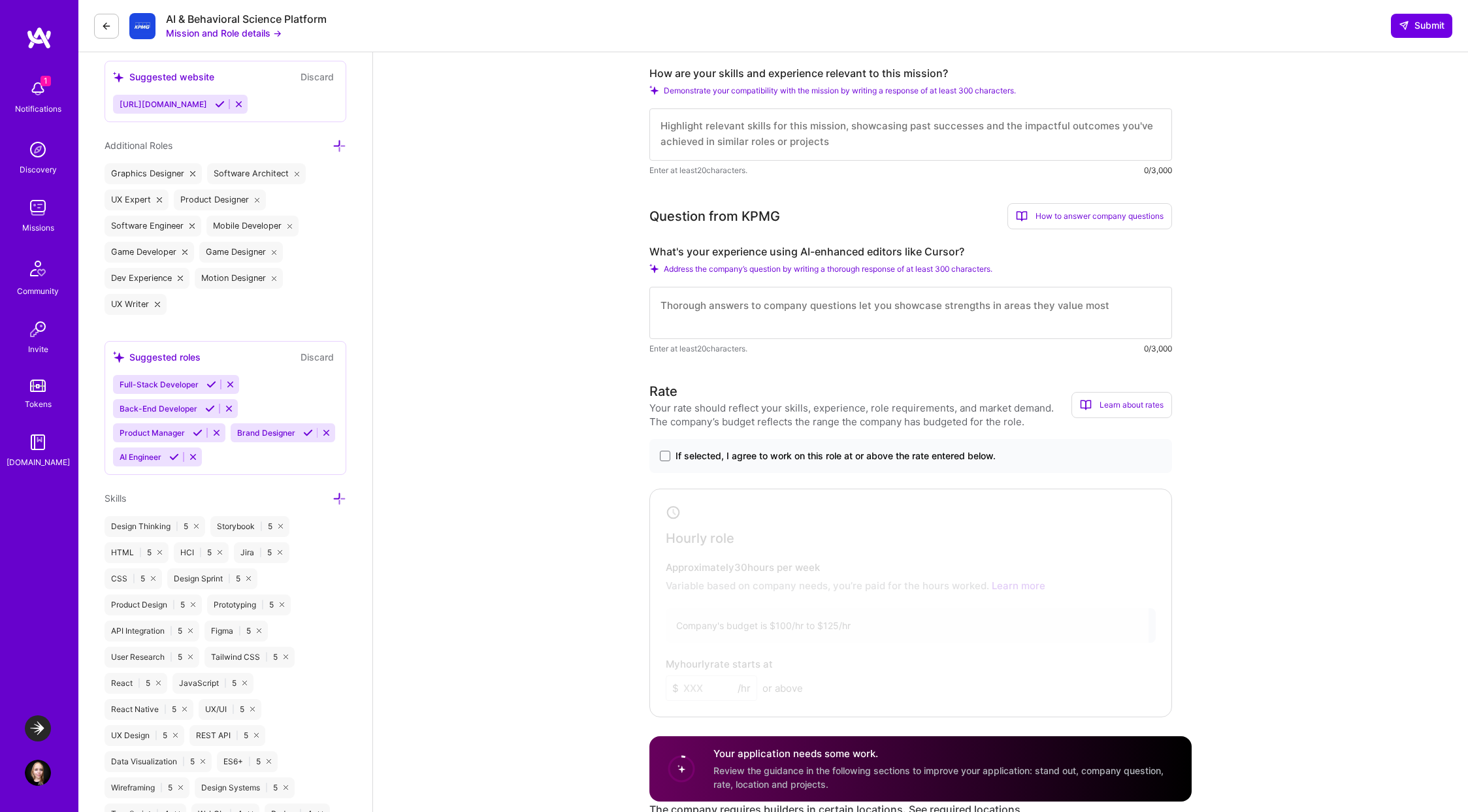
scroll to position [597, 0]
click at [871, 460] on span "If selected, I agree to work on this role at or above the rate entered below." at bounding box center [836, 457] width 320 height 13
click at [0, 0] on input "If selected, I agree to work on this role at or above the rate entered below." at bounding box center [0, 0] width 0 height 0
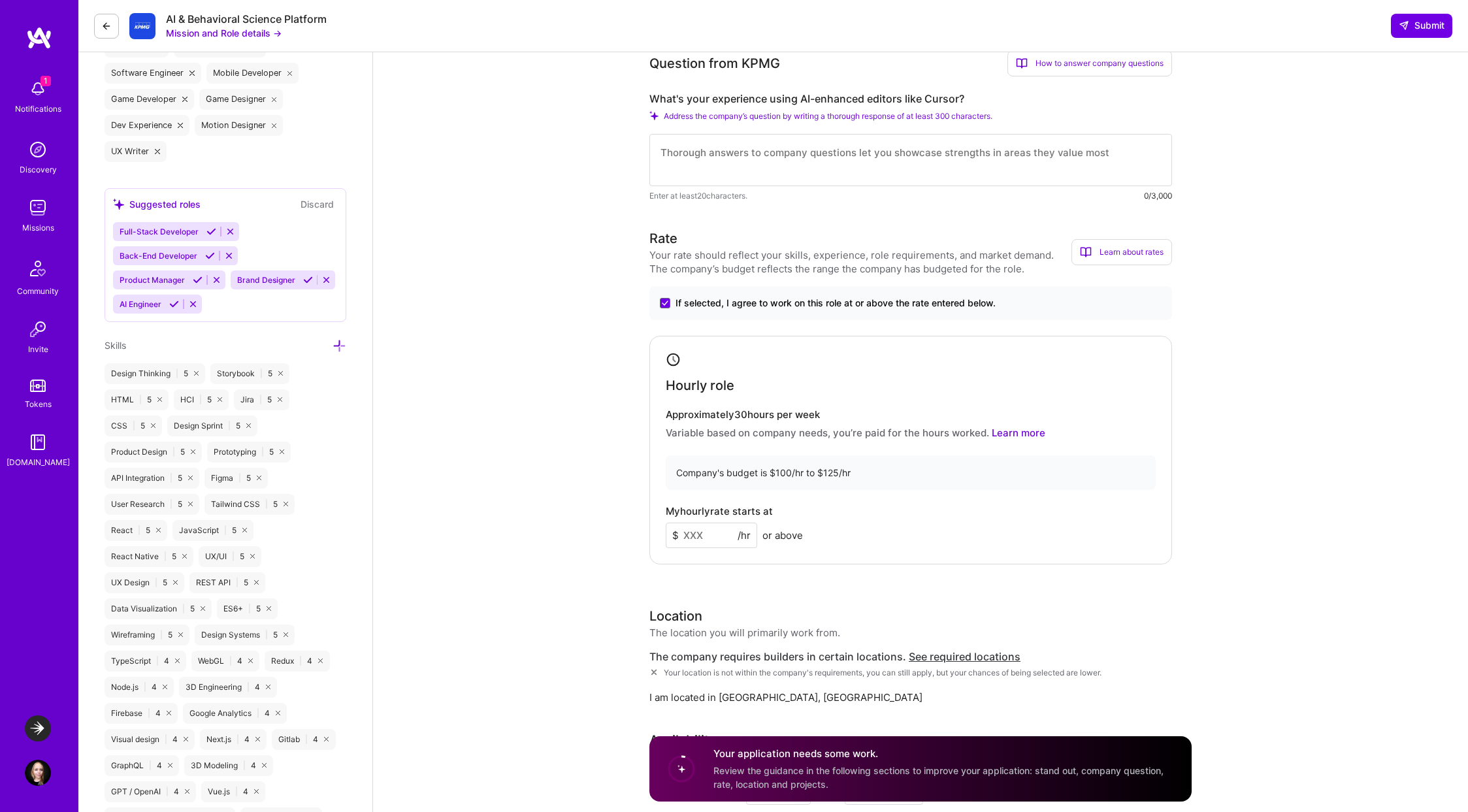
scroll to position [757, 0]
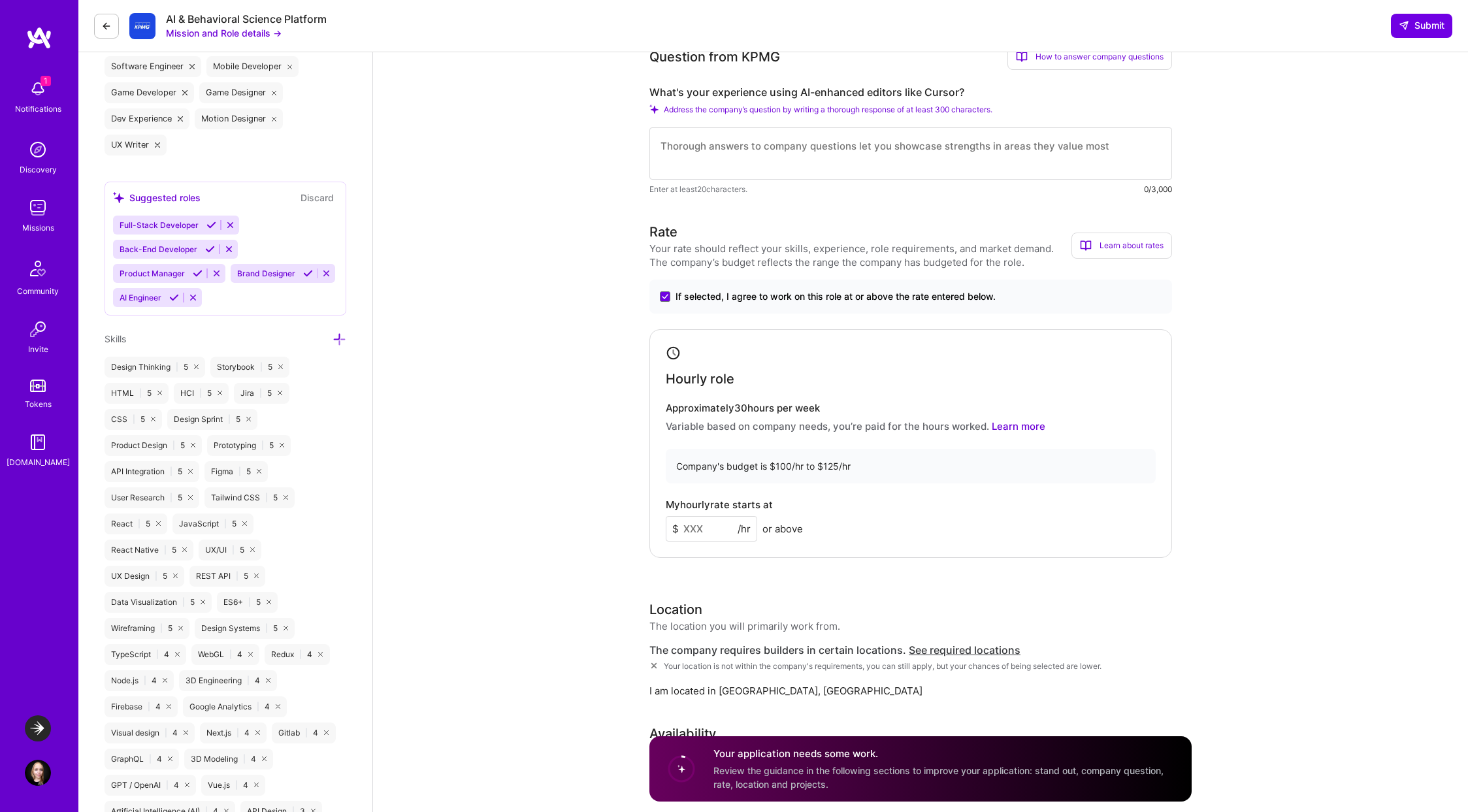
click at [715, 532] on input at bounding box center [711, 529] width 91 height 25
type input "125"
click at [836, 550] on div "Hourly role Approximately 30 hours per week Variable based on company needs, yo…" at bounding box center [910, 443] width 523 height 228
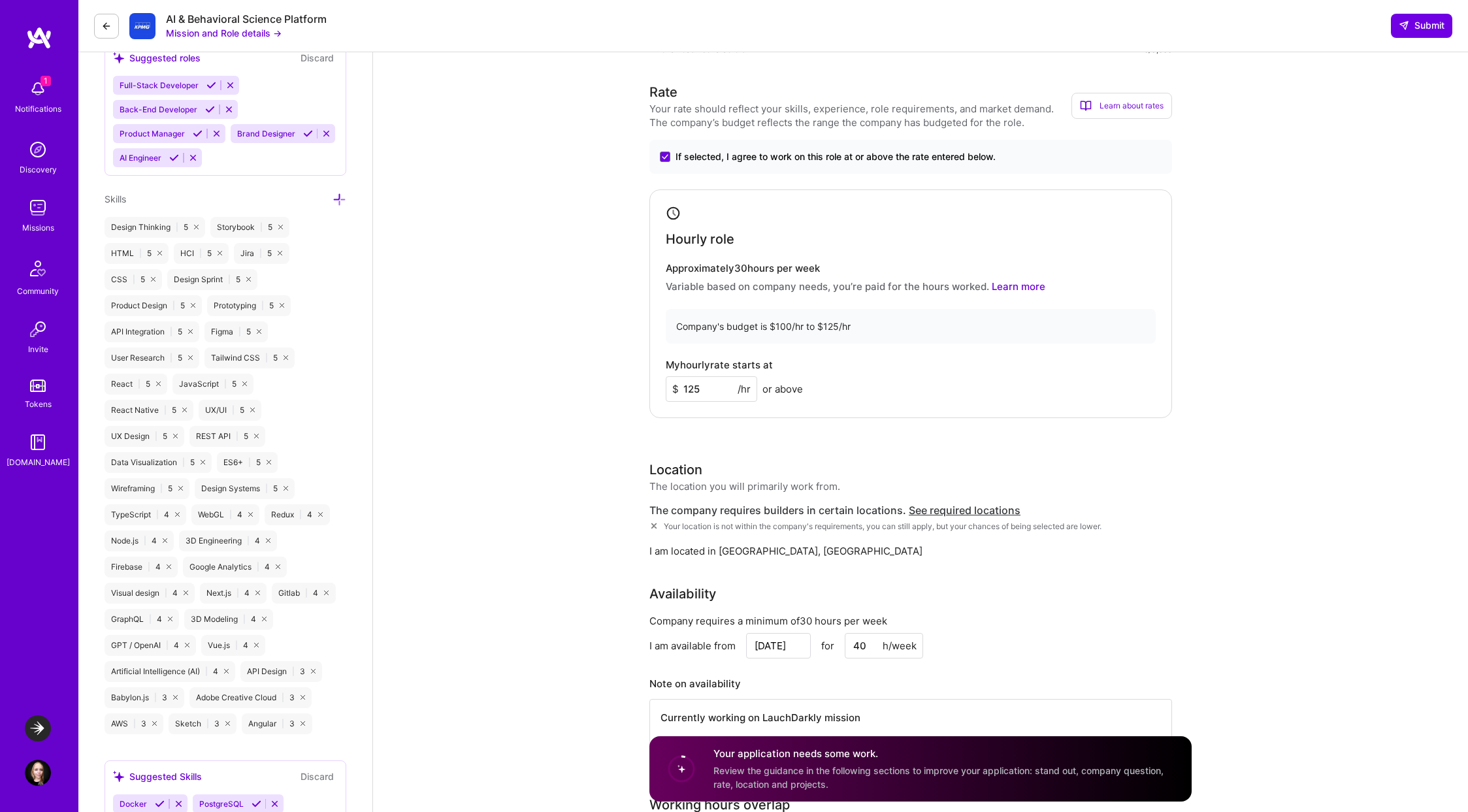
scroll to position [911, 0]
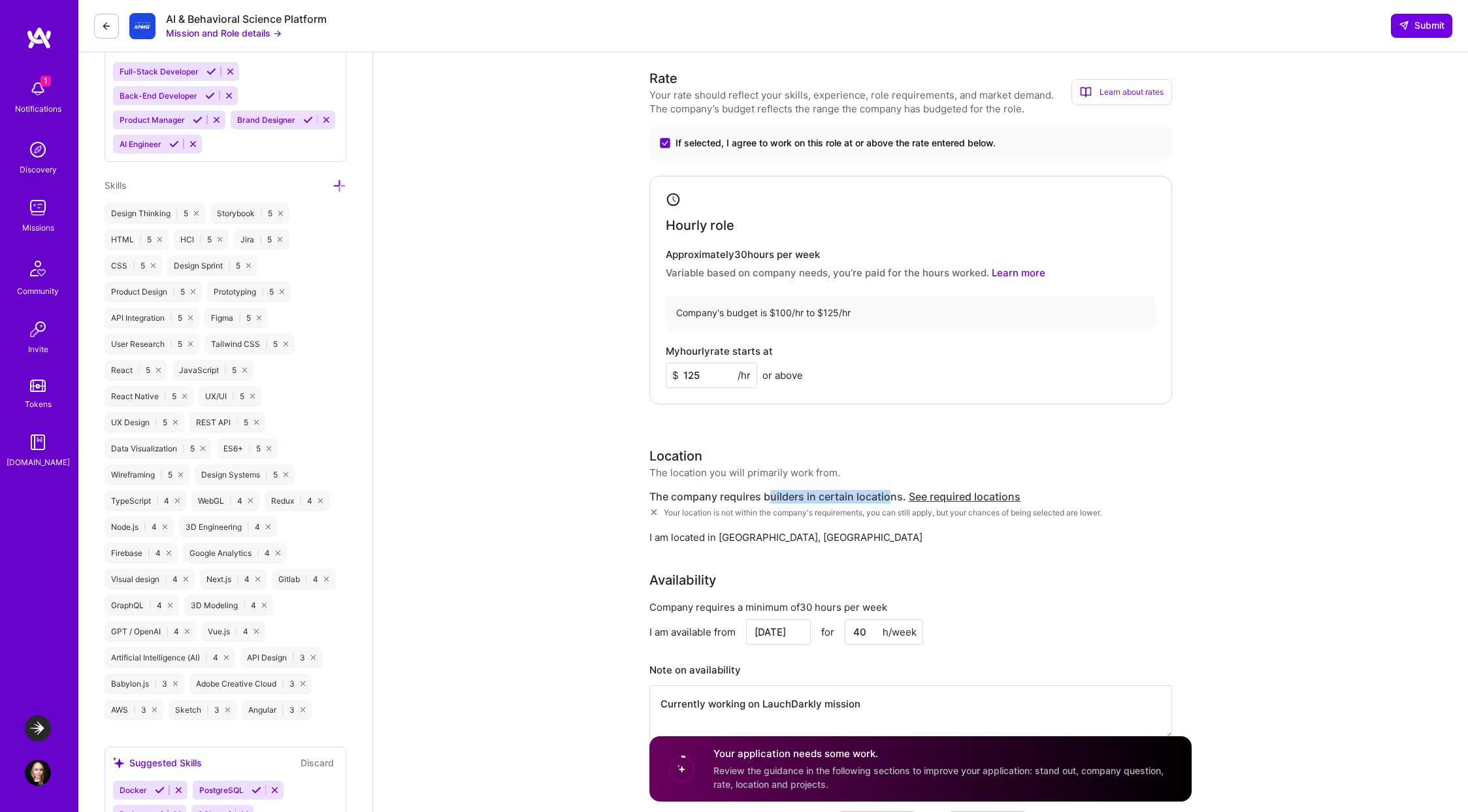
drag, startPoint x: 771, startPoint y: 493, endPoint x: 887, endPoint y: 499, distance: 116.2
click at [887, 499] on div "The company requires builders in certain locations. See required locations" at bounding box center [910, 497] width 523 height 13
drag, startPoint x: 842, startPoint y: 513, endPoint x: 843, endPoint y: 523, distance: 10.0
click at [843, 523] on div "The company requires builders in certain locations. See required locations Your…" at bounding box center [910, 517] width 523 height 54
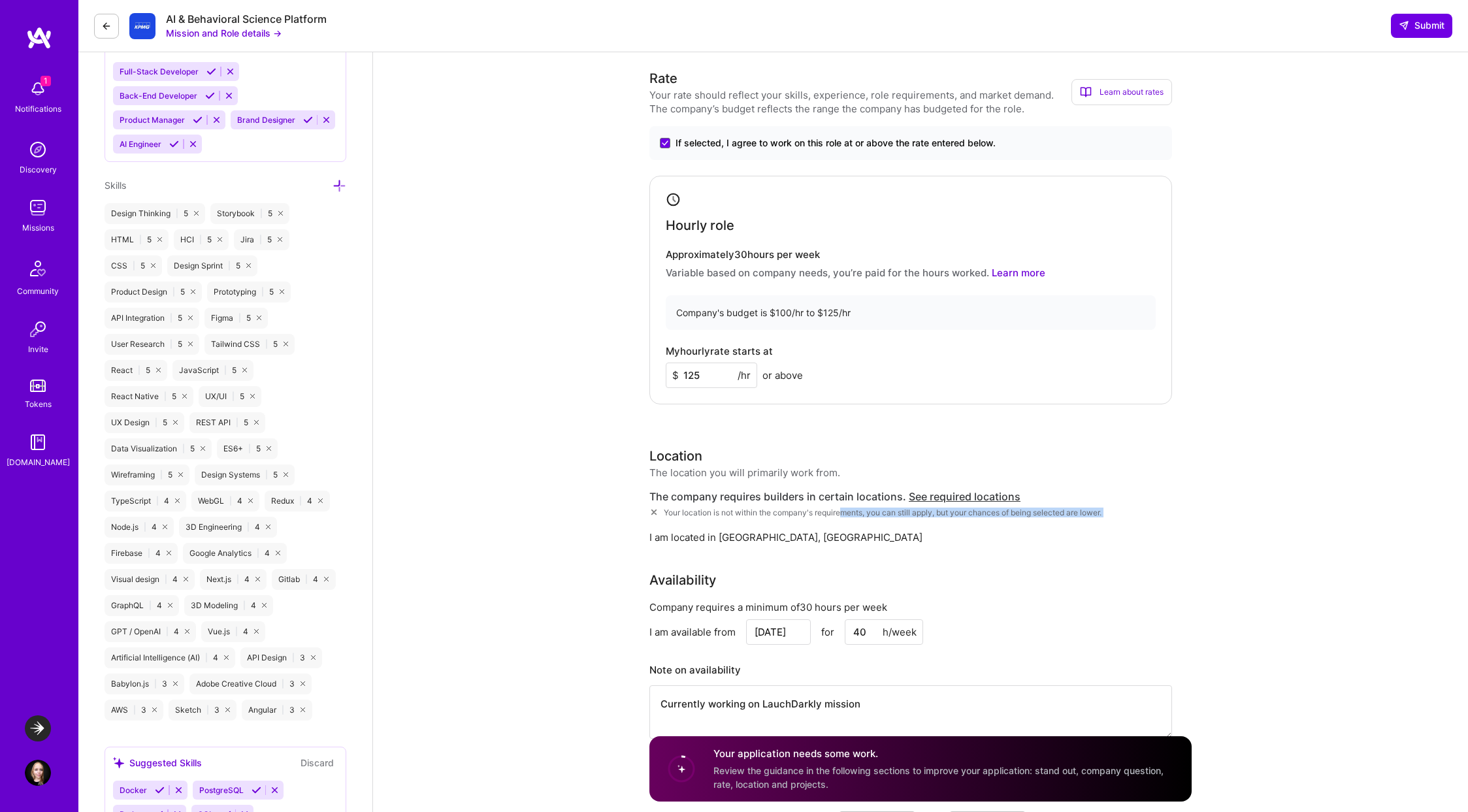
click at [843, 523] on div "The company requires builders in certain locations. See required locations Your…" at bounding box center [910, 517] width 523 height 54
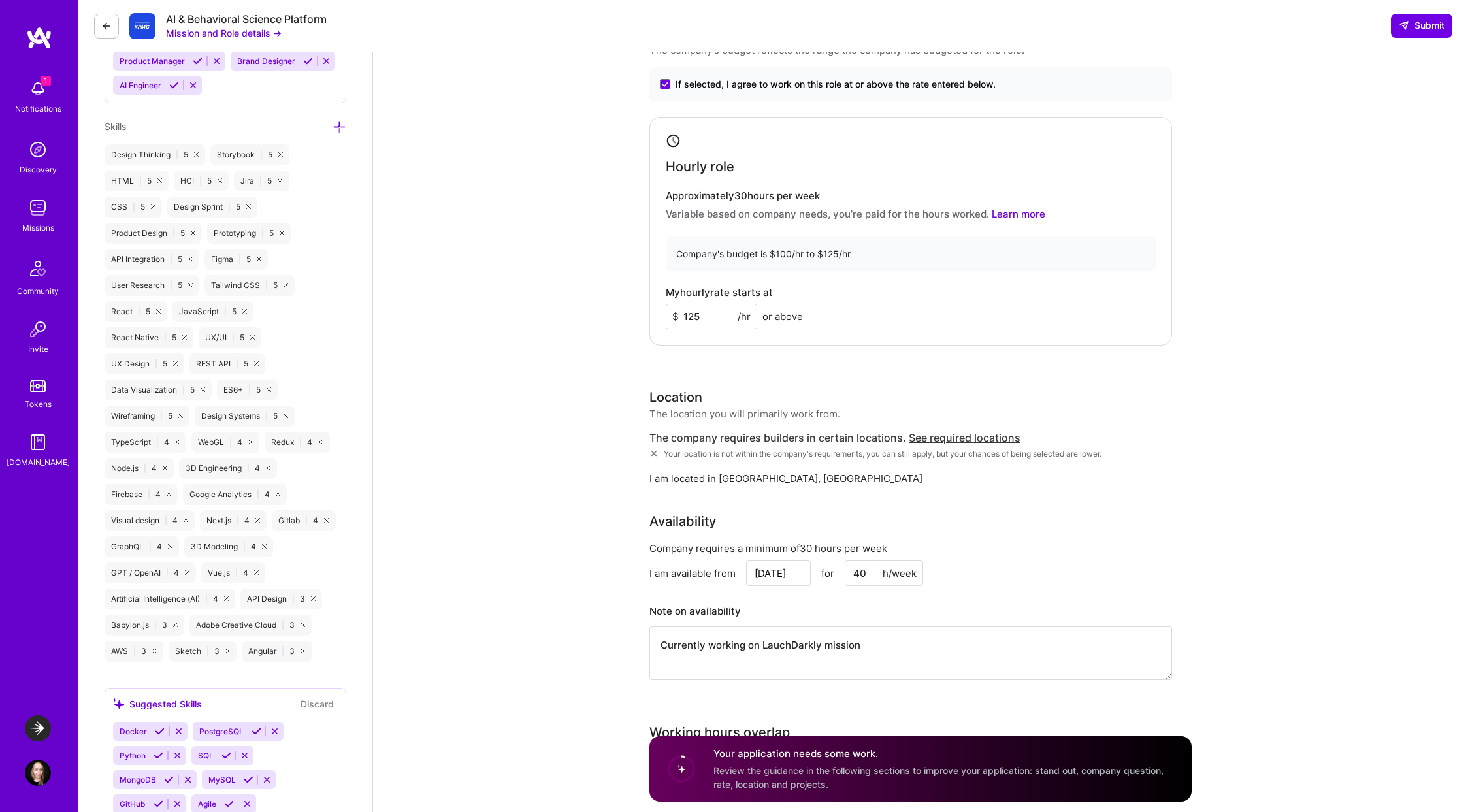
scroll to position [970, 0]
click at [939, 440] on span "See required locations" at bounding box center [964, 437] width 112 height 13
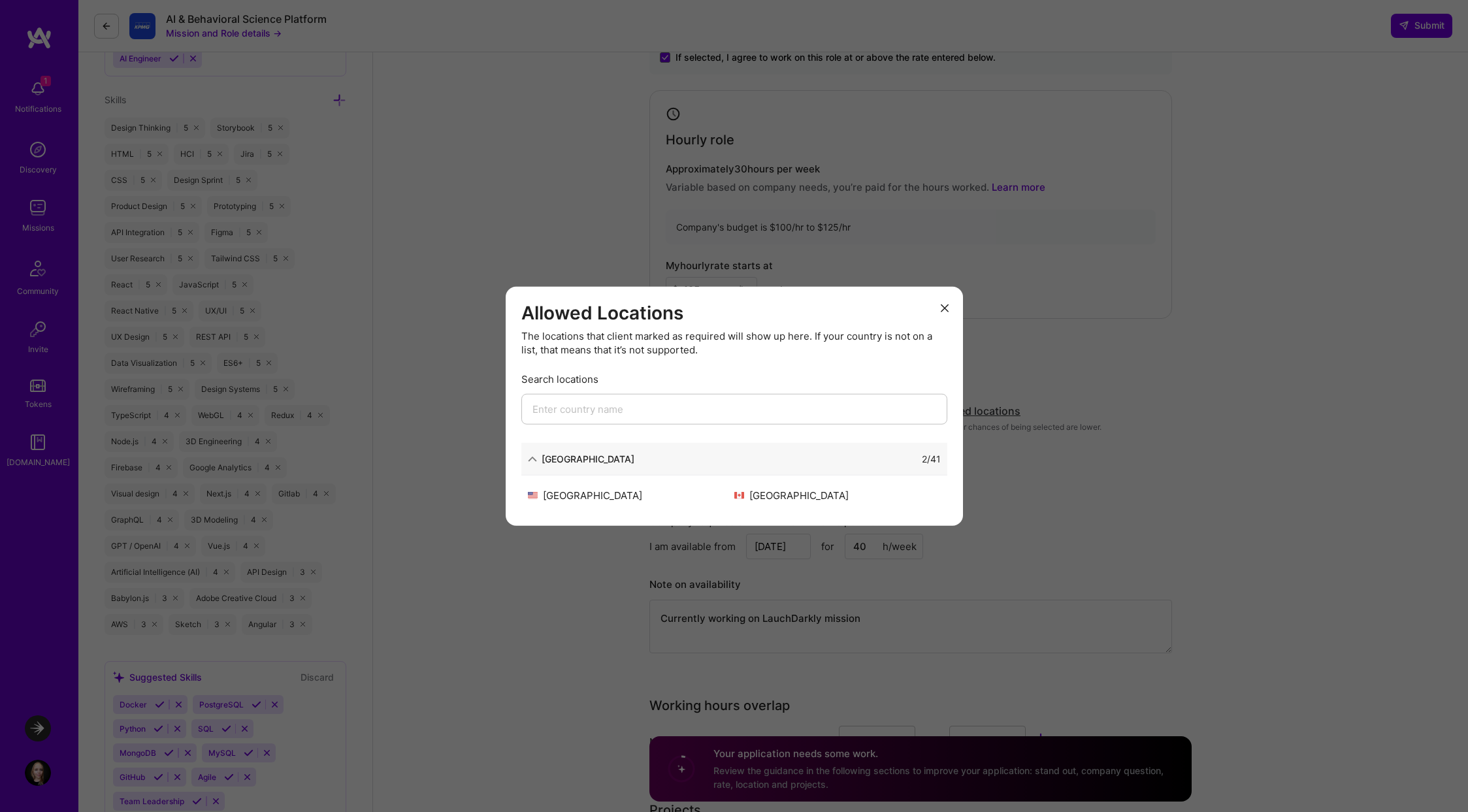
scroll to position [1000, 0]
click at [943, 308] on icon "modal" at bounding box center [944, 308] width 8 height 8
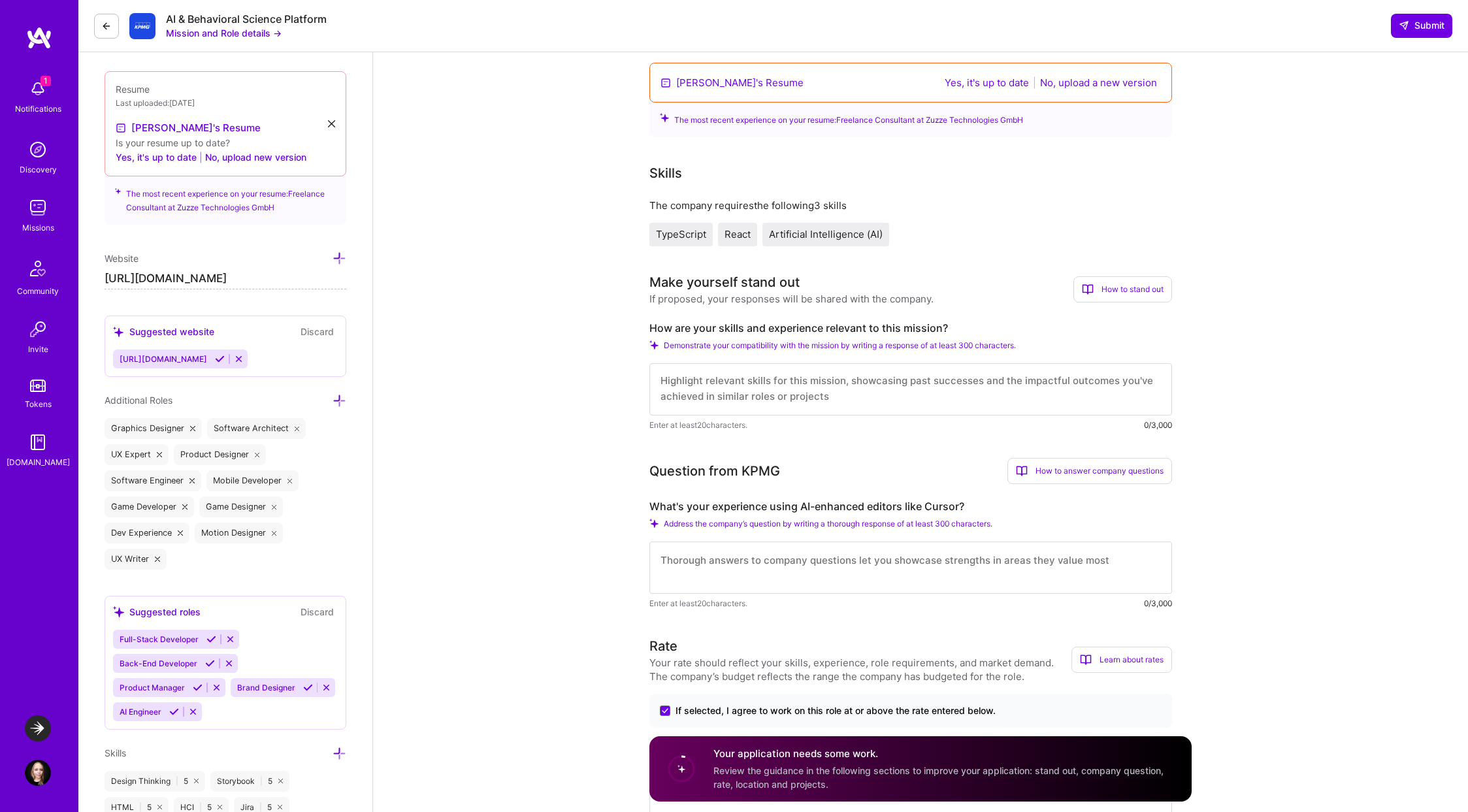
scroll to position [0, 0]
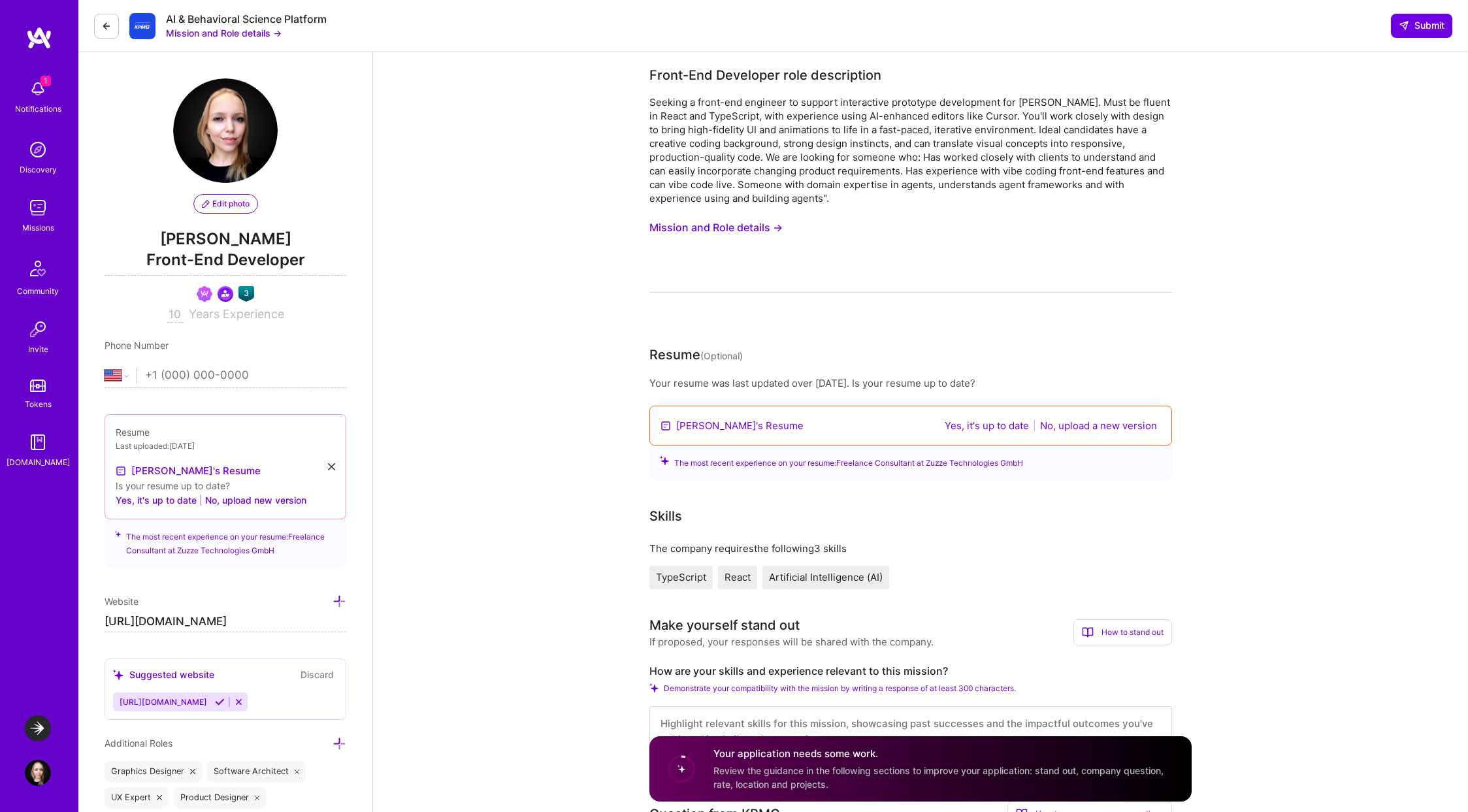
click at [102, 28] on icon at bounding box center [106, 26] width 10 height 10
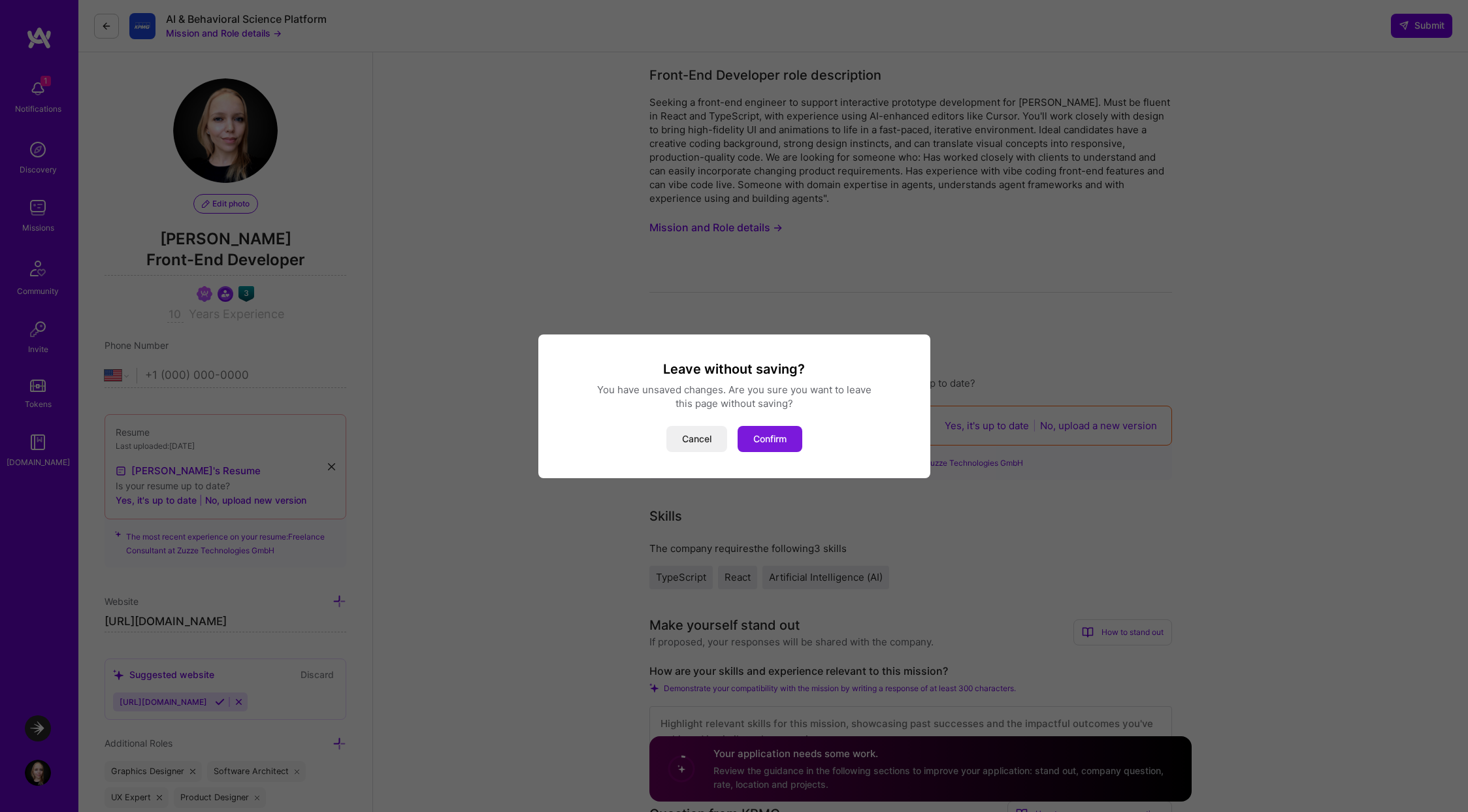
click at [764, 436] on button "Confirm" at bounding box center [770, 438] width 64 height 26
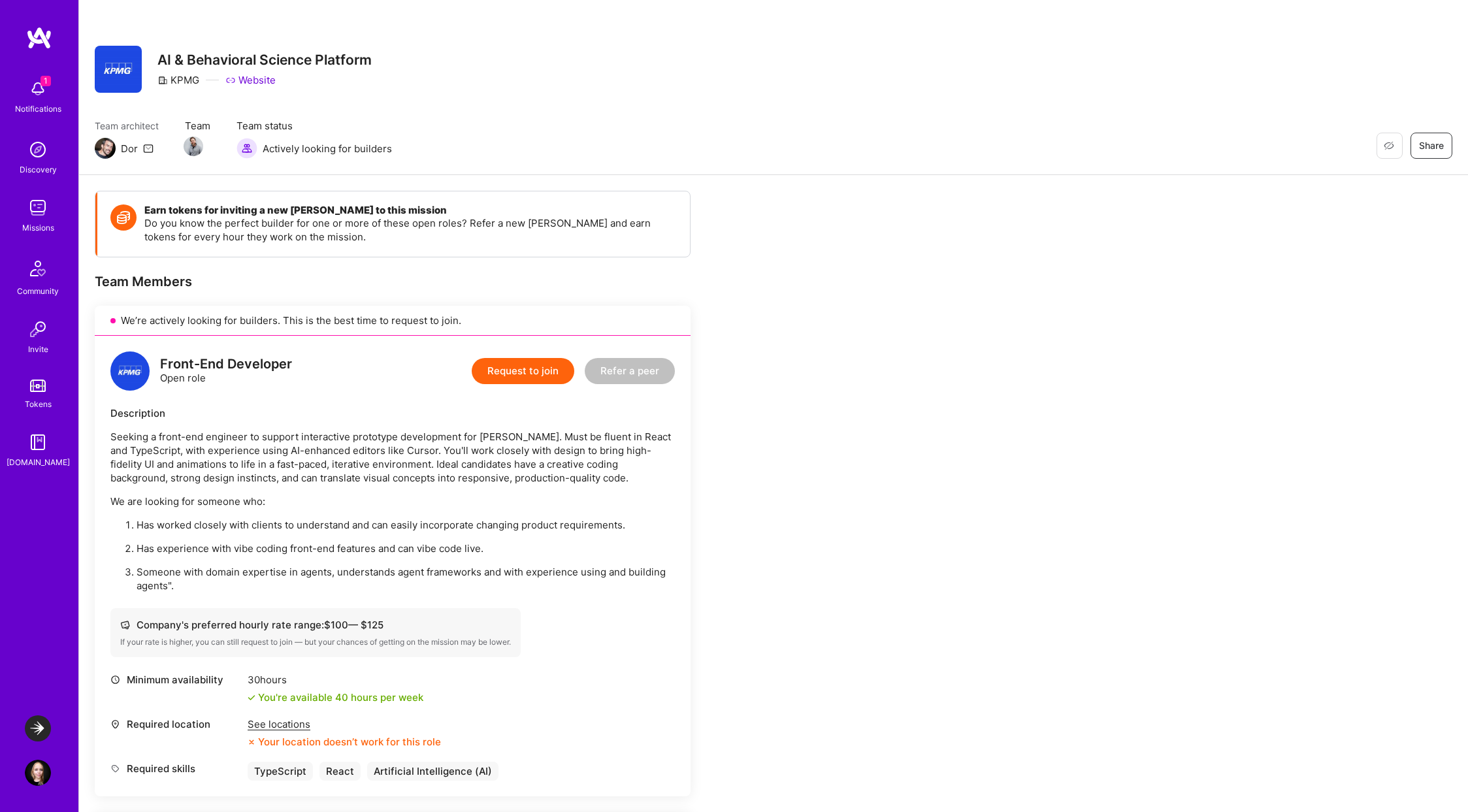
click at [38, 214] on img at bounding box center [38, 207] width 26 height 26
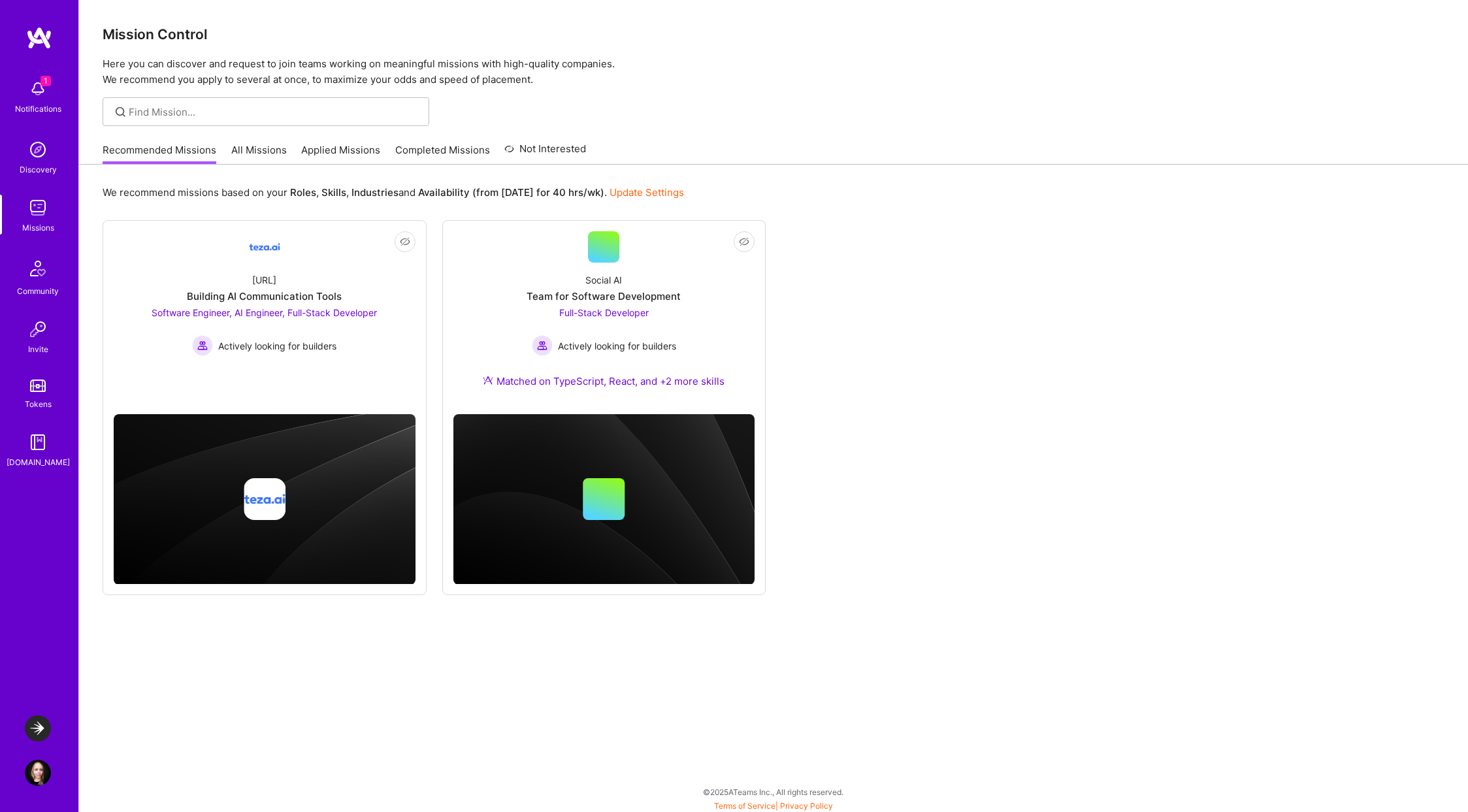
click at [264, 154] on link "All Missions" at bounding box center [258, 154] width 55 height 22
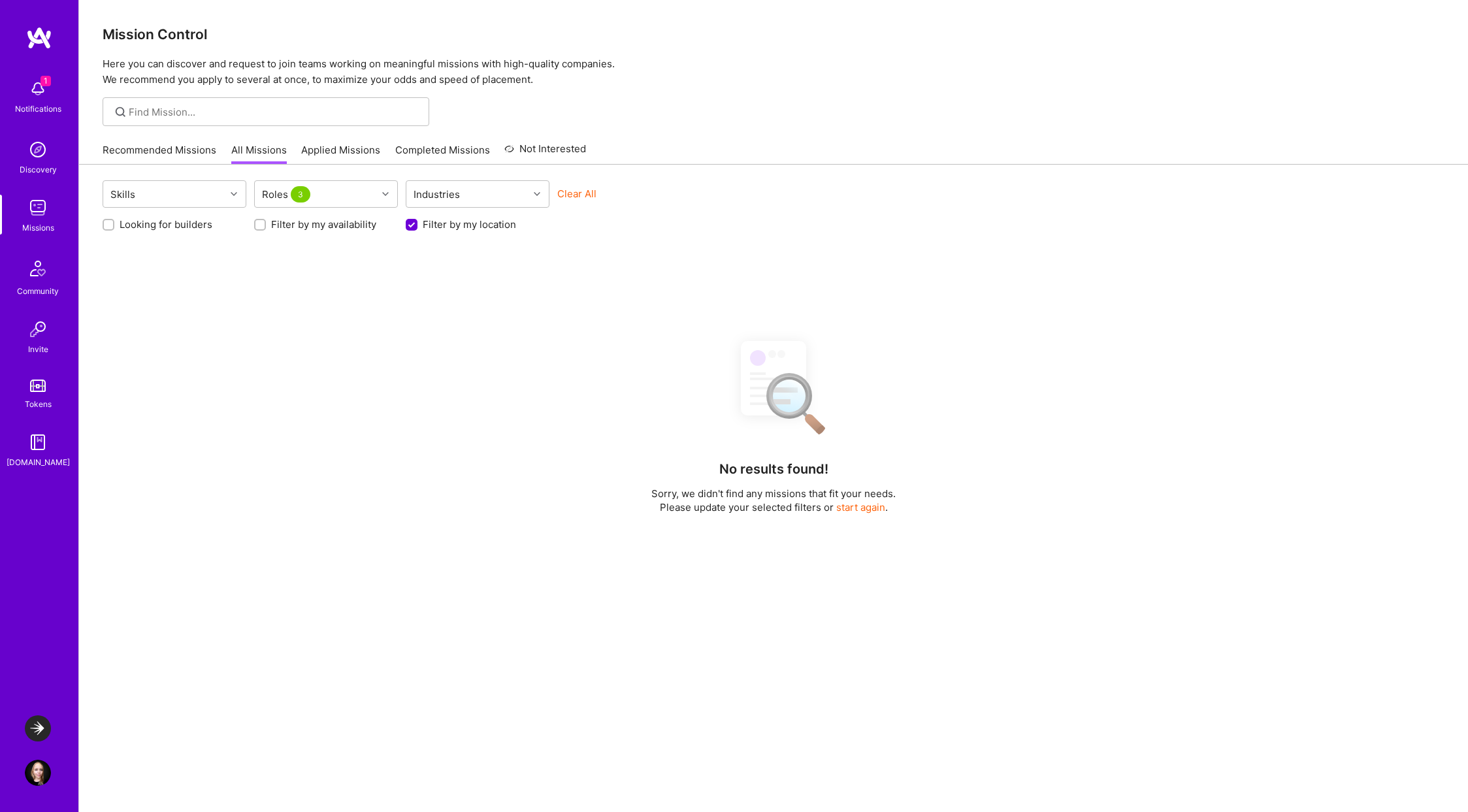
click at [282, 222] on label "Filter by my availability" at bounding box center [324, 224] width 105 height 13
click at [266, 222] on input "Filter by my availability" at bounding box center [261, 225] width 9 height 9
checkbox input "true"
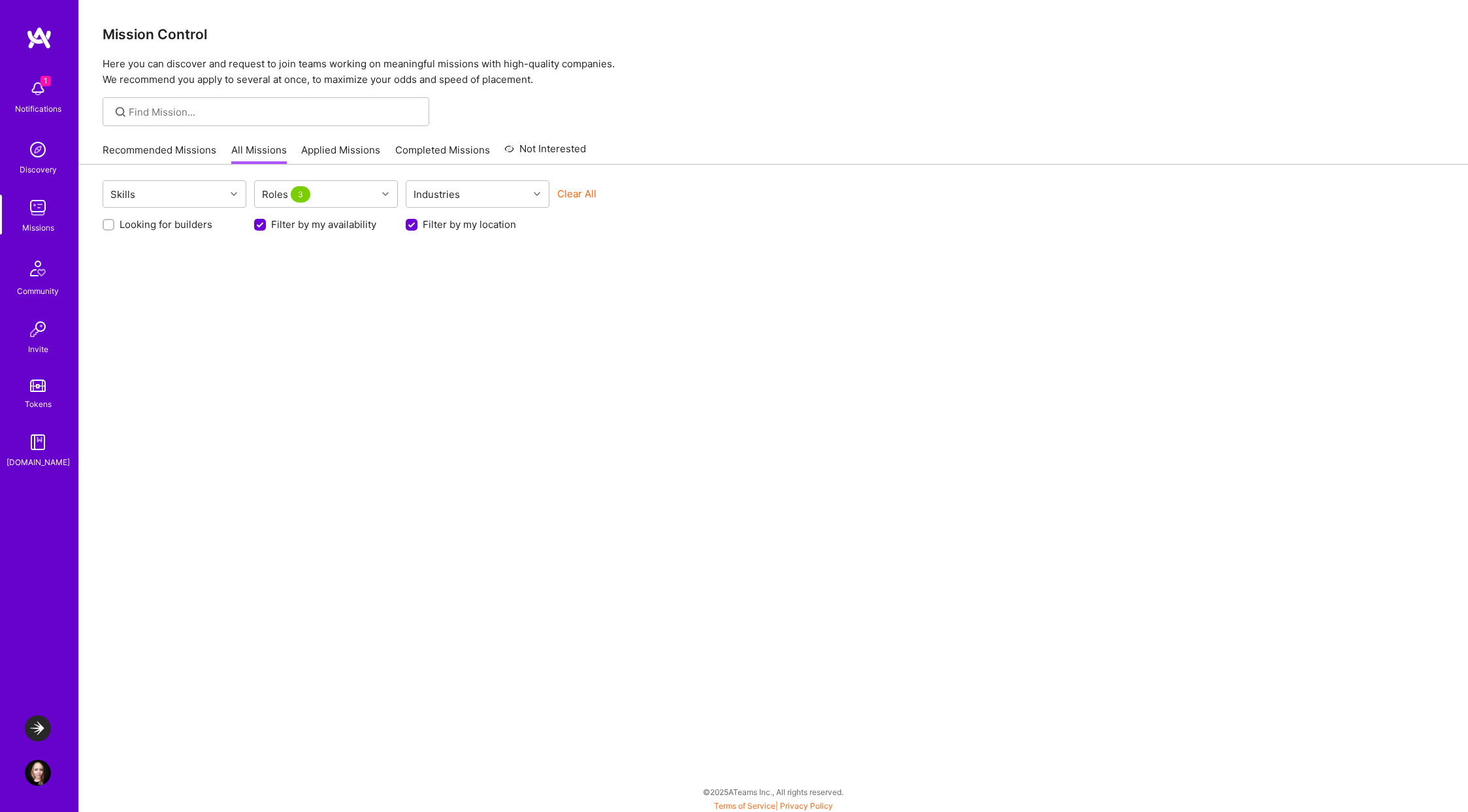
click at [166, 230] on label "Looking for builders" at bounding box center [166, 224] width 93 height 13
click at [115, 230] on input "Looking for builders" at bounding box center [110, 225] width 9 height 9
click at [327, 193] on div "Roles 3" at bounding box center [316, 193] width 122 height 26
click at [329, 193] on div "Roles 3" at bounding box center [316, 193] width 122 height 26
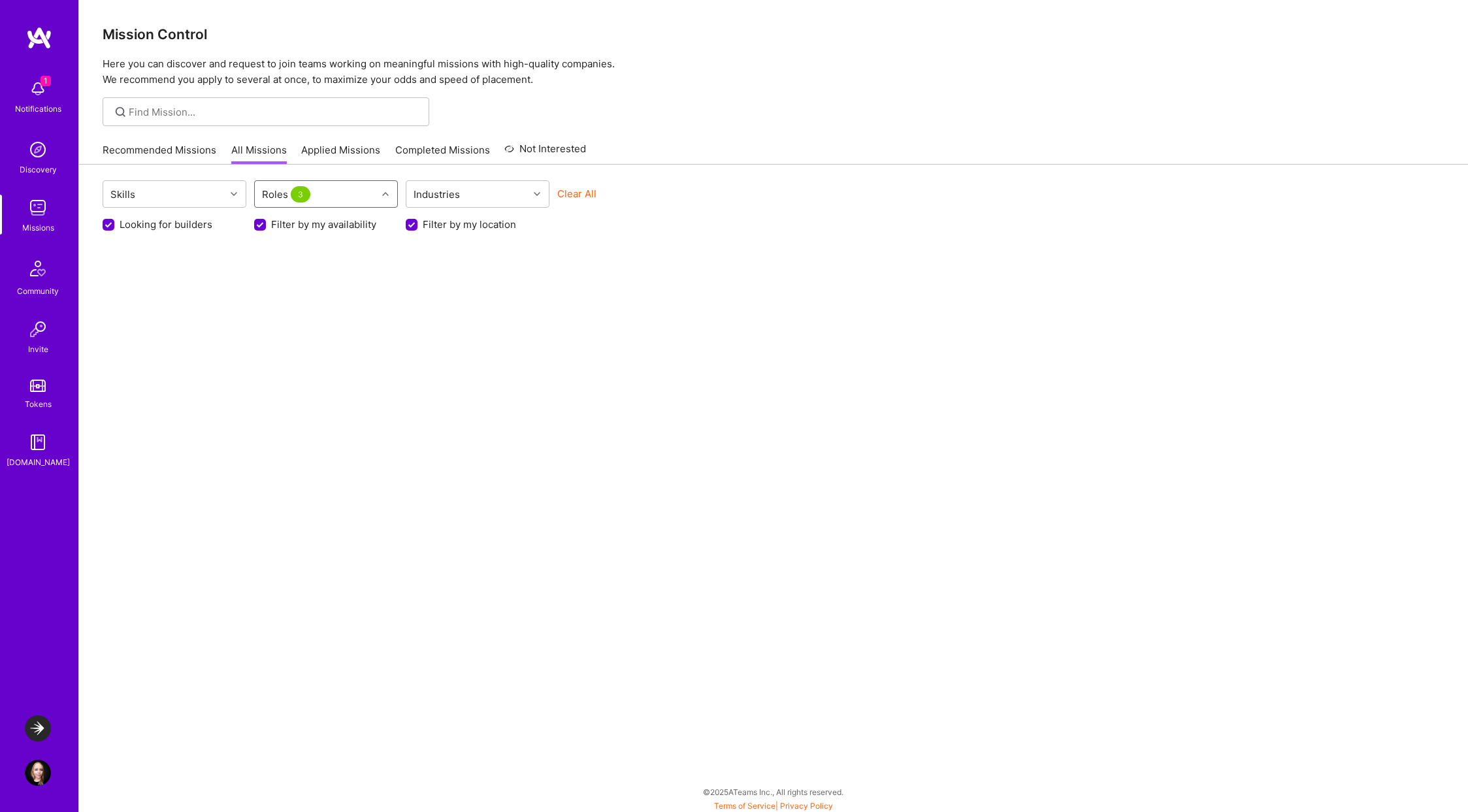
click at [329, 193] on div "Roles 3" at bounding box center [316, 193] width 122 height 26
click at [367, 305] on div "Skills Roles 3 Industries Clear All Looking for builders Filter by my availabil…" at bounding box center [773, 489] width 1389 height 649
click at [174, 222] on label "Looking for builders" at bounding box center [166, 222] width 93 height 13
click at [115, 222] on input "Looking for builders" at bounding box center [110, 222] width 12 height 12
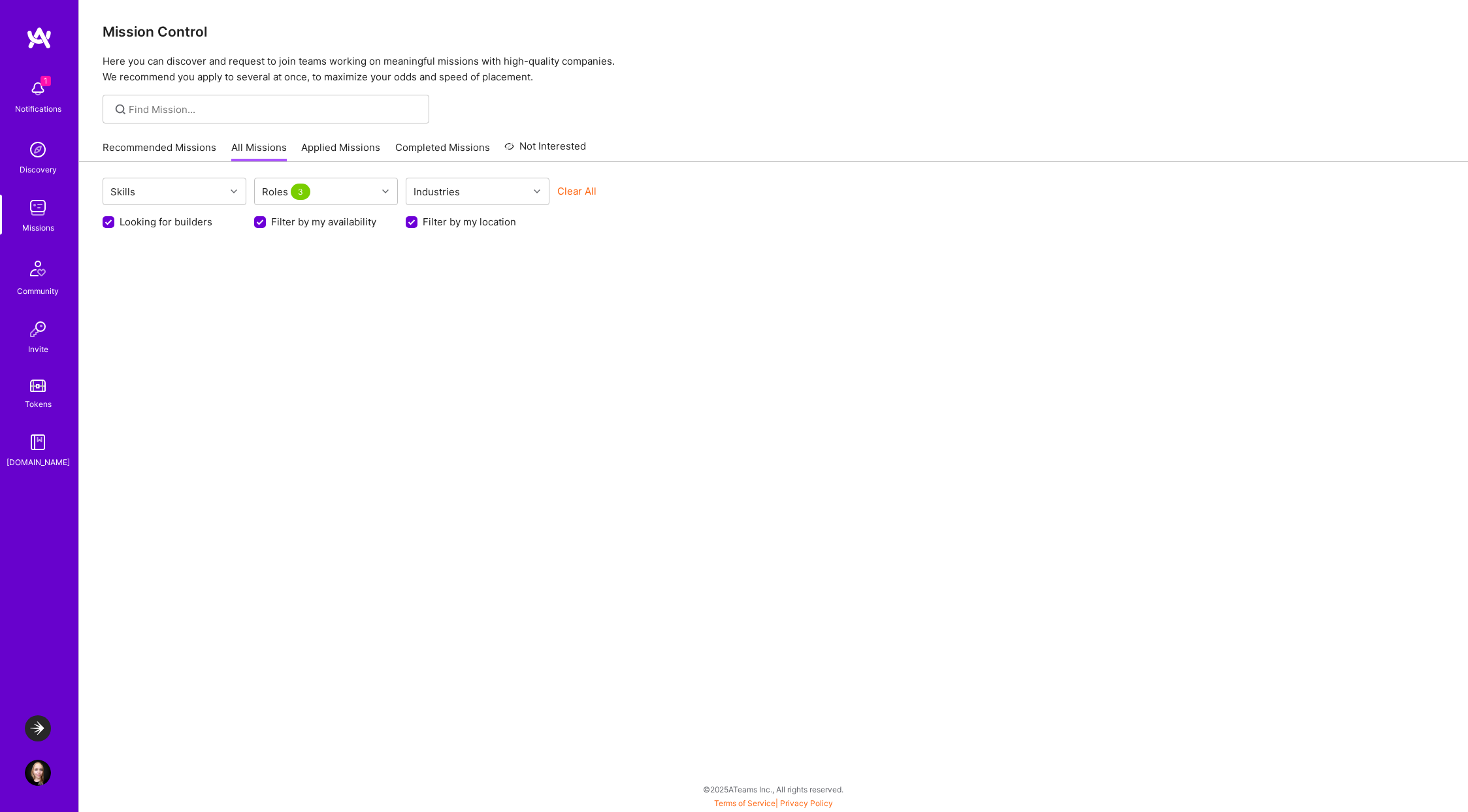
checkbox input "false"
click at [290, 279] on div "Skills Roles 3 Industries Clear All Looking for builders Filter by my availabil…" at bounding box center [773, 487] width 1389 height 649
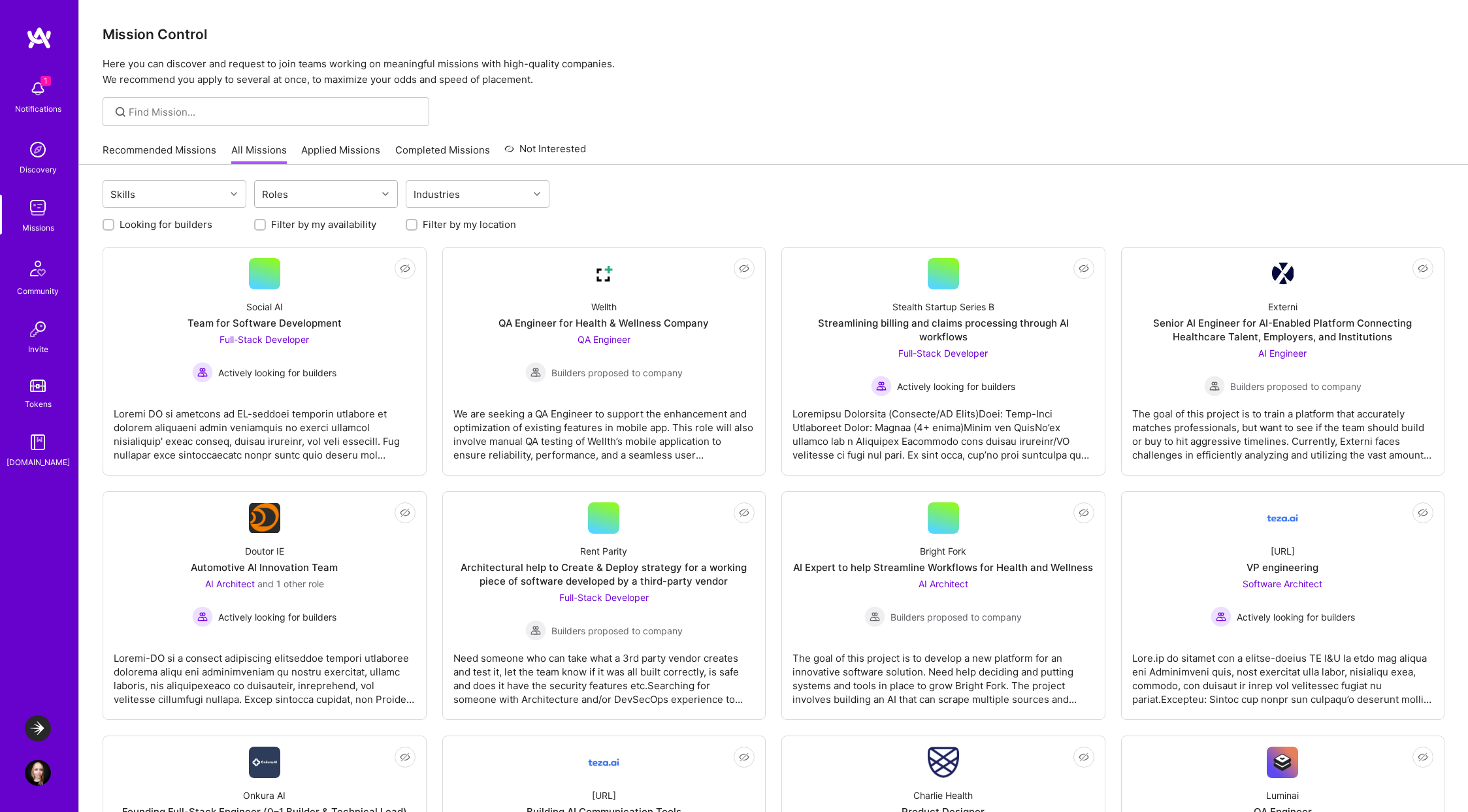
click at [338, 202] on div "Roles" at bounding box center [316, 193] width 122 height 26
type input "frontend"
type input "fron"
click at [323, 221] on div "Front-End Developer" at bounding box center [325, 227] width 128 height 13
checkbox input "true"
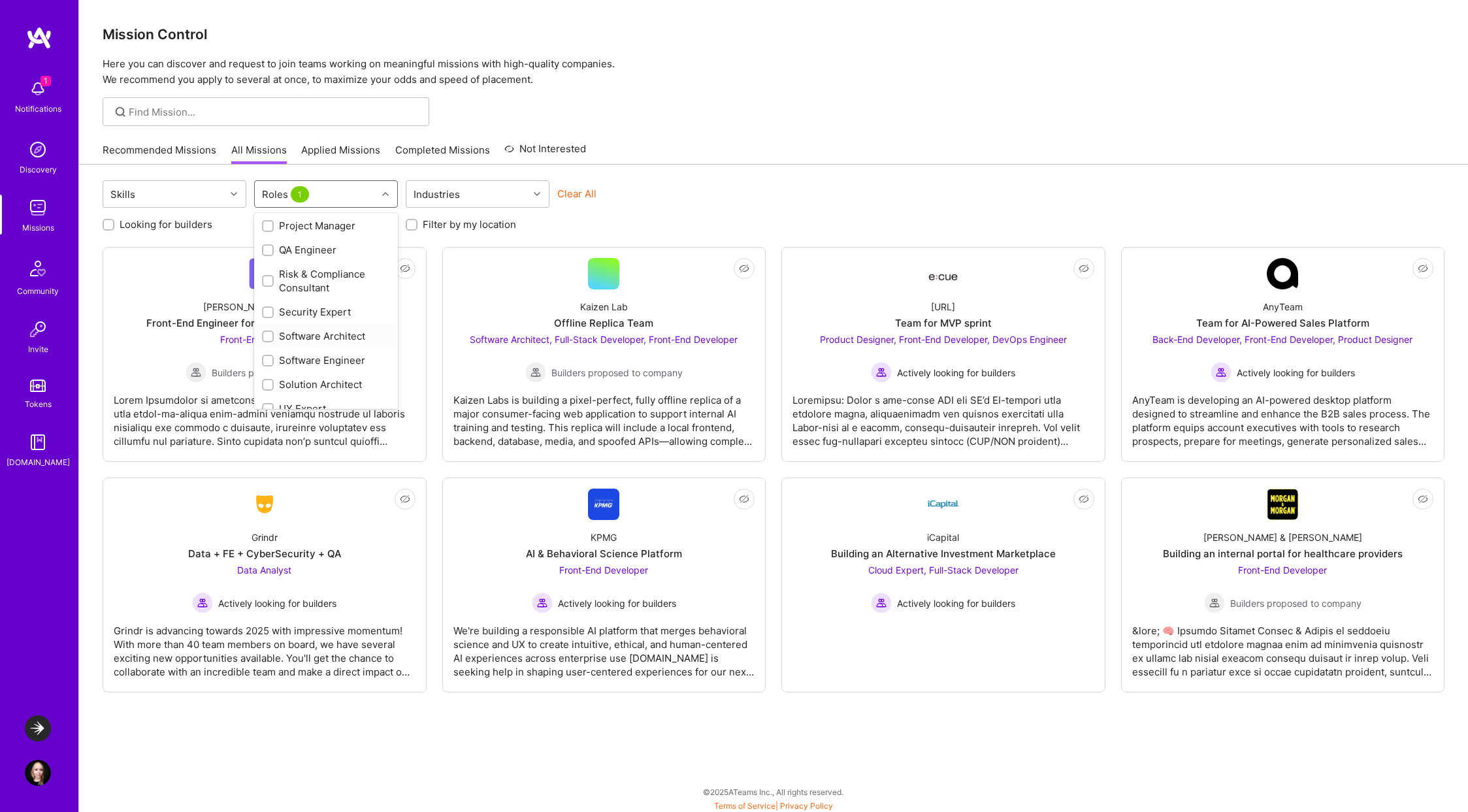
scroll to position [620, 0]
click at [310, 397] on div "UX Expert" at bounding box center [325, 394] width 128 height 13
checkbox input "true"
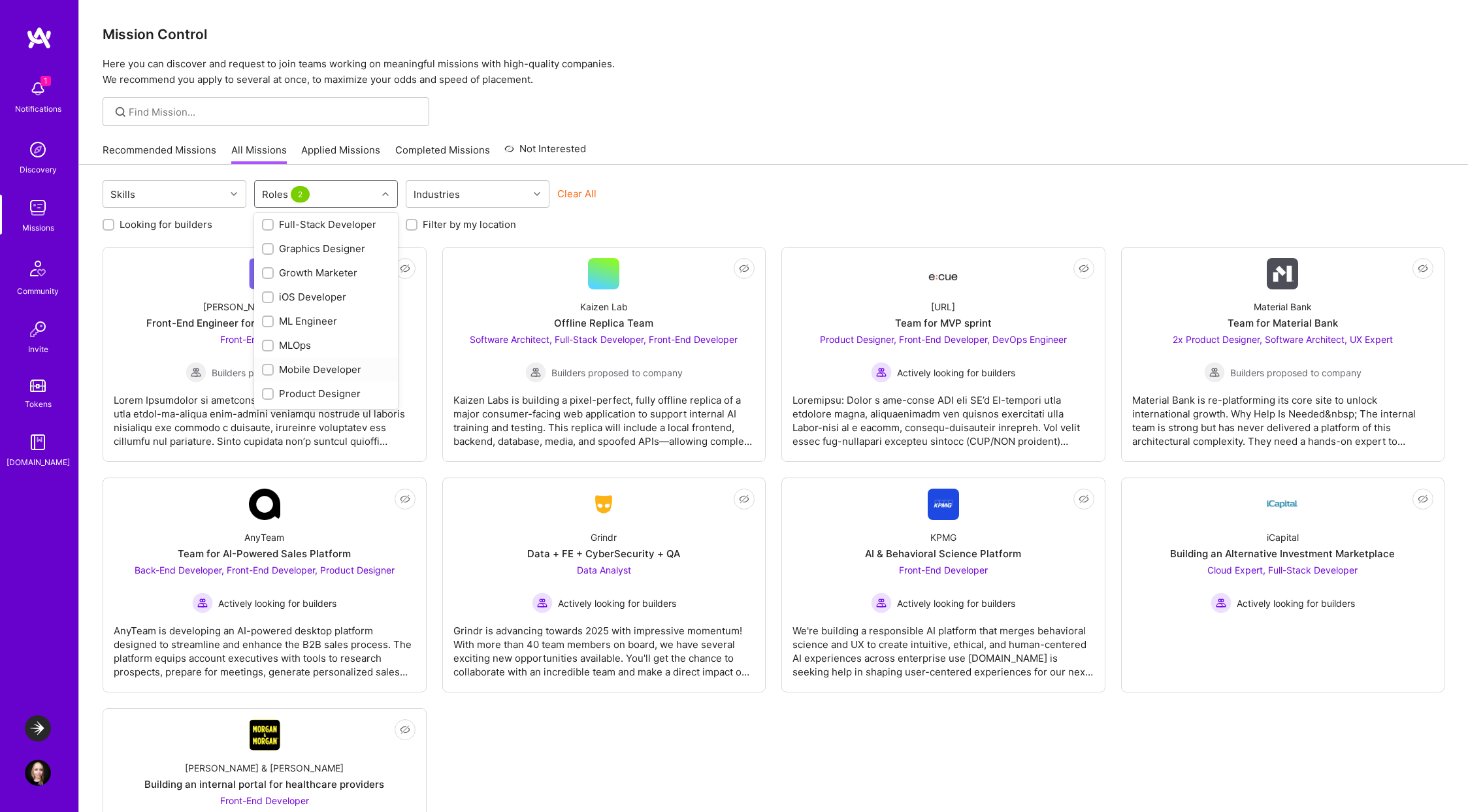
scroll to position [388, 0]
click at [331, 371] on div "Product Designer" at bounding box center [325, 371] width 128 height 13
checkbox input "true"
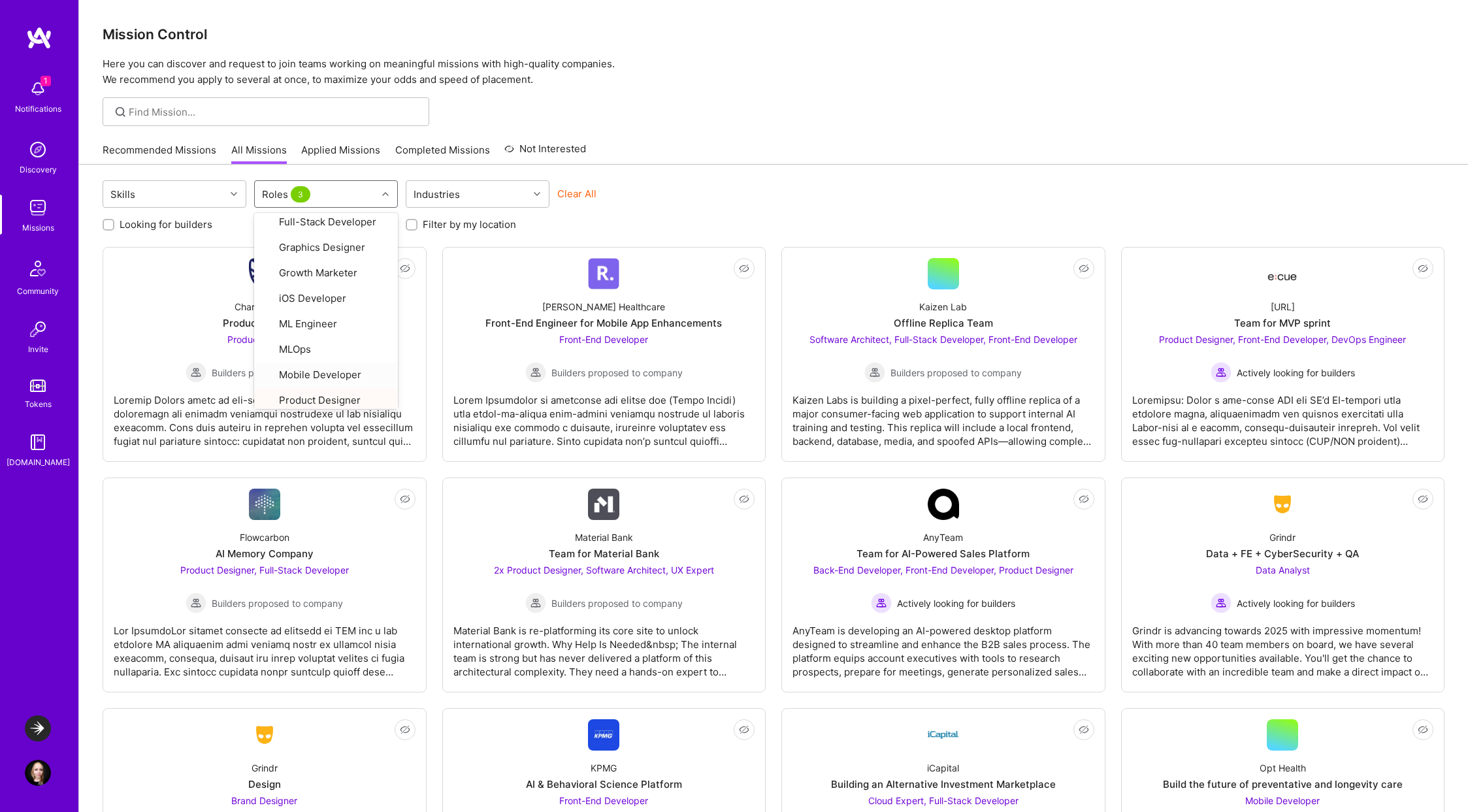
click at [648, 171] on div "Skills option Product Designer, selected. option Mobile Developer focused, 22 o…" at bounding box center [773, 675] width 1389 height 1020
click at [427, 225] on label "Filter by my location" at bounding box center [469, 224] width 94 height 13
click at [417, 225] on input "Filter by my location" at bounding box center [412, 225] width 9 height 9
checkbox input "true"
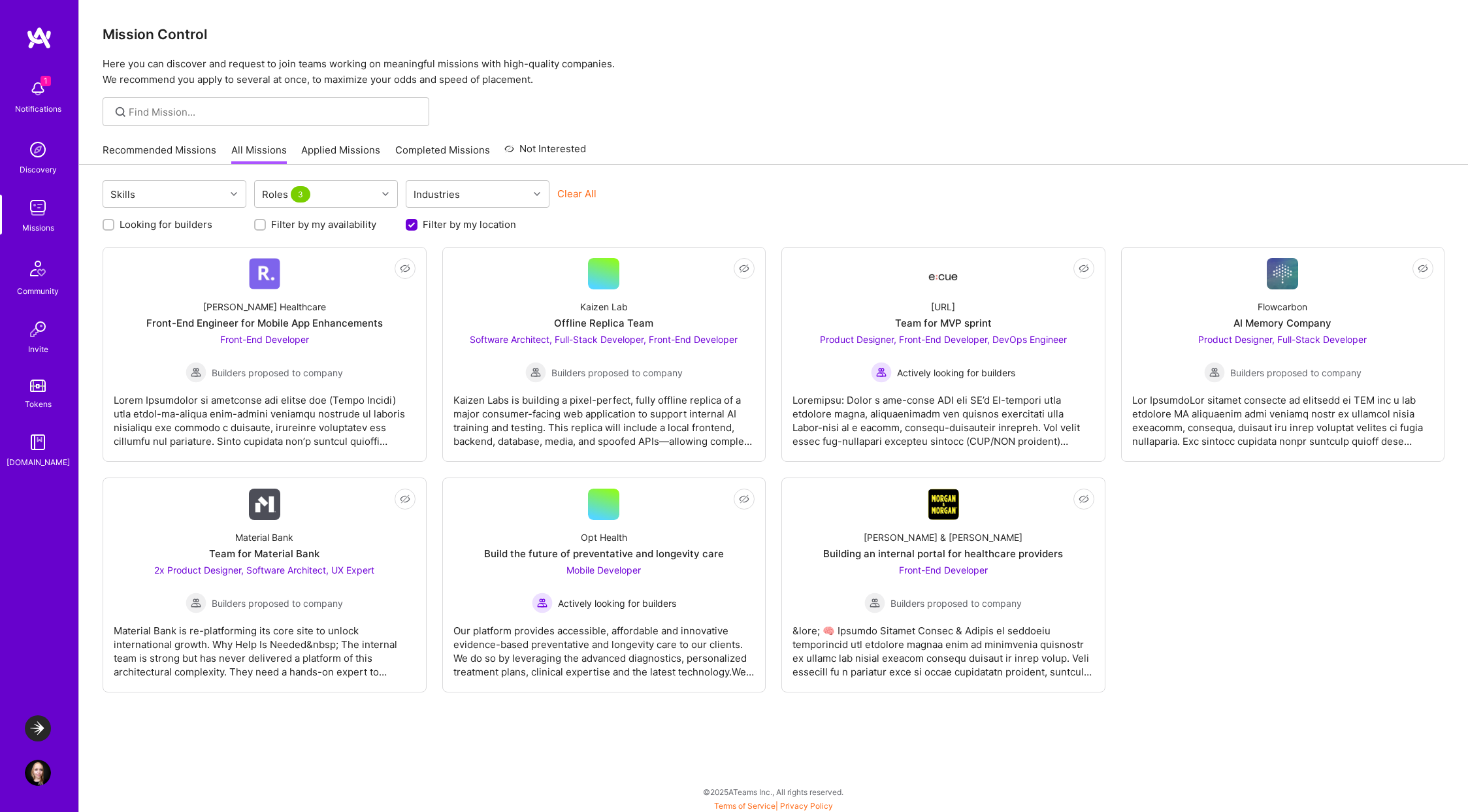
scroll to position [0, 0]
click at [176, 223] on label "Looking for builders" at bounding box center [166, 224] width 93 height 13
click at [115, 223] on input "Looking for builders" at bounding box center [110, 225] width 9 height 9
checkbox input "true"
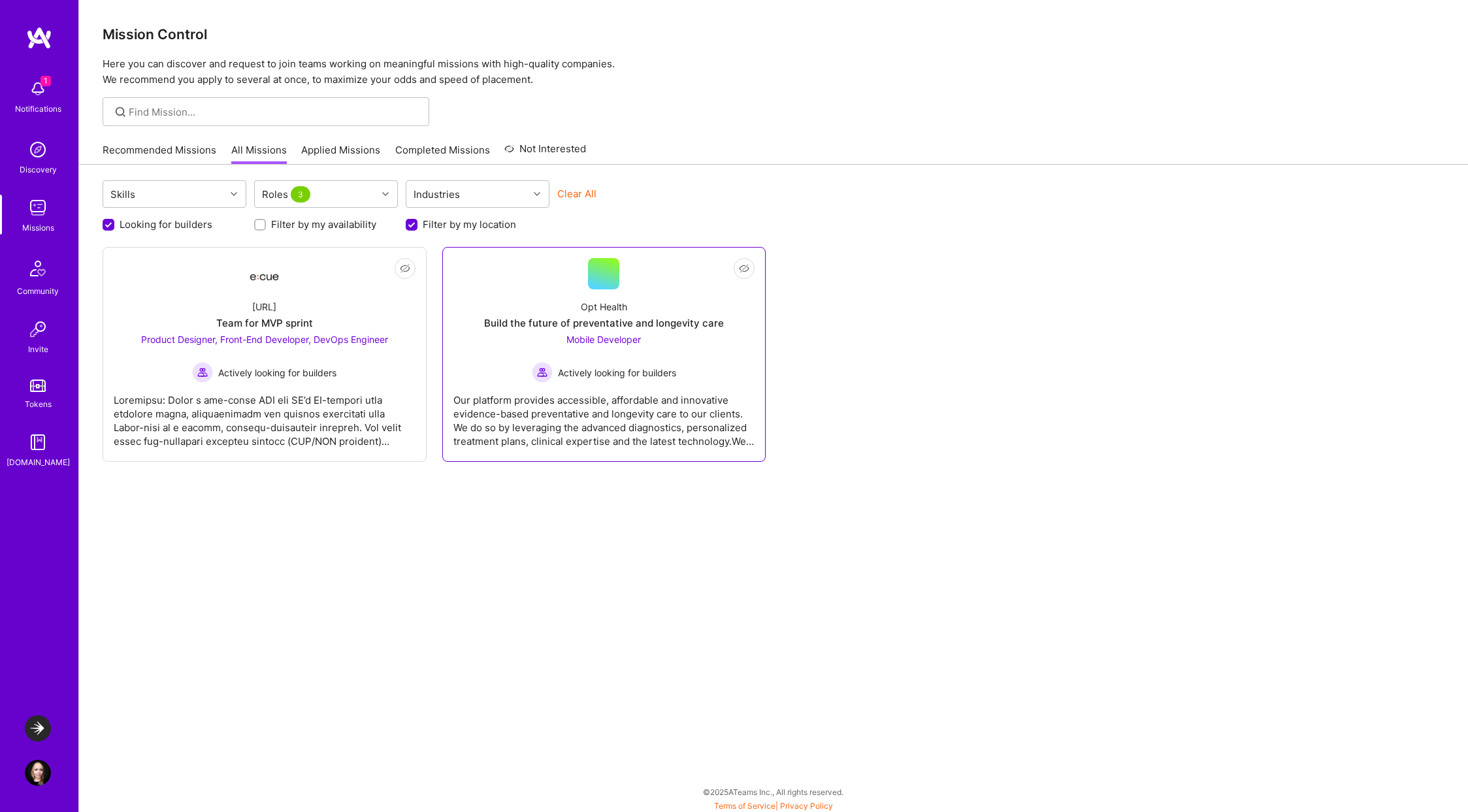
click at [577, 420] on div "Our platform provides accessible, affordable and innovative evidence-based prev…" at bounding box center [604, 416] width 302 height 65
click at [340, 419] on div at bounding box center [264, 416] width 302 height 65
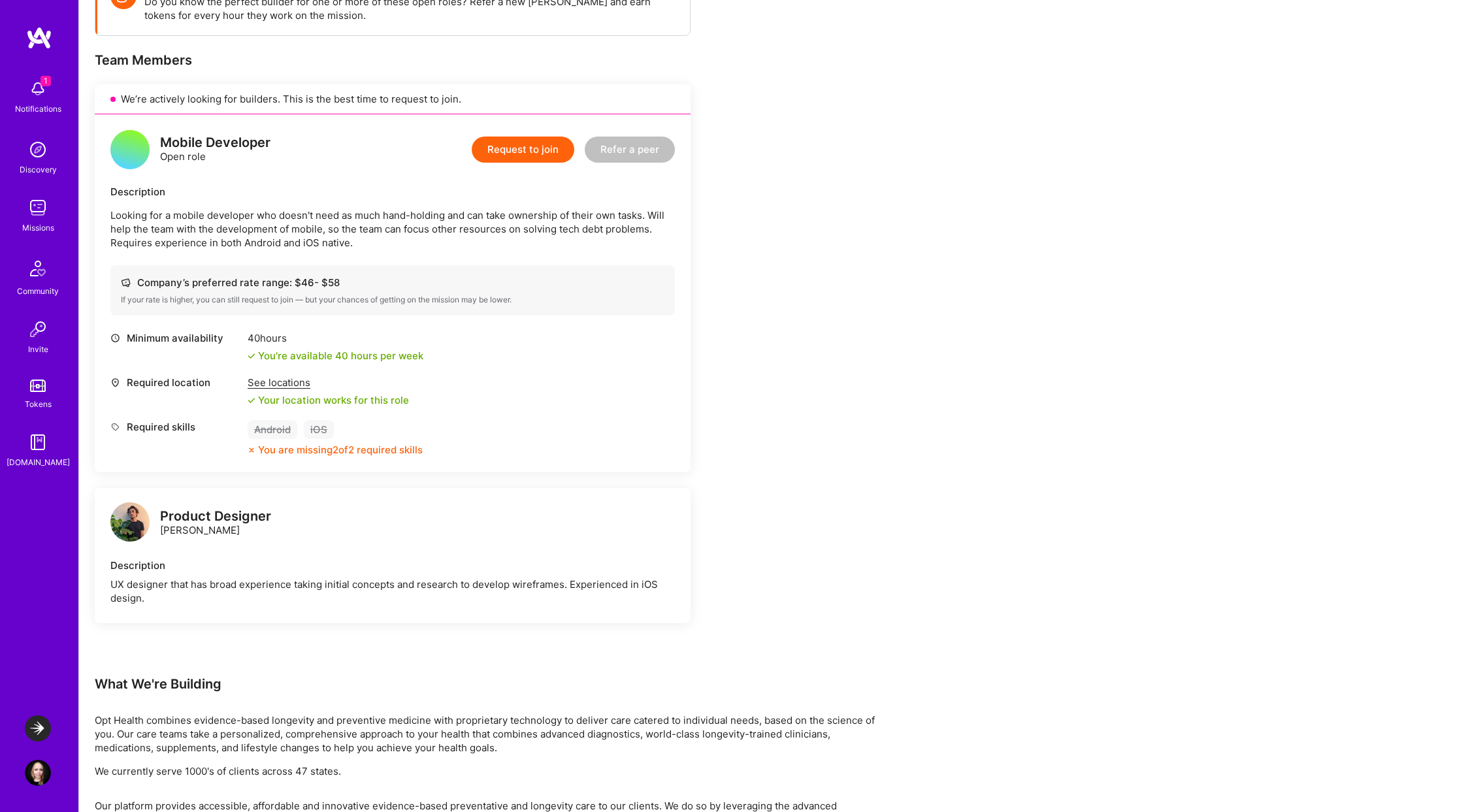
scroll to position [38, 0]
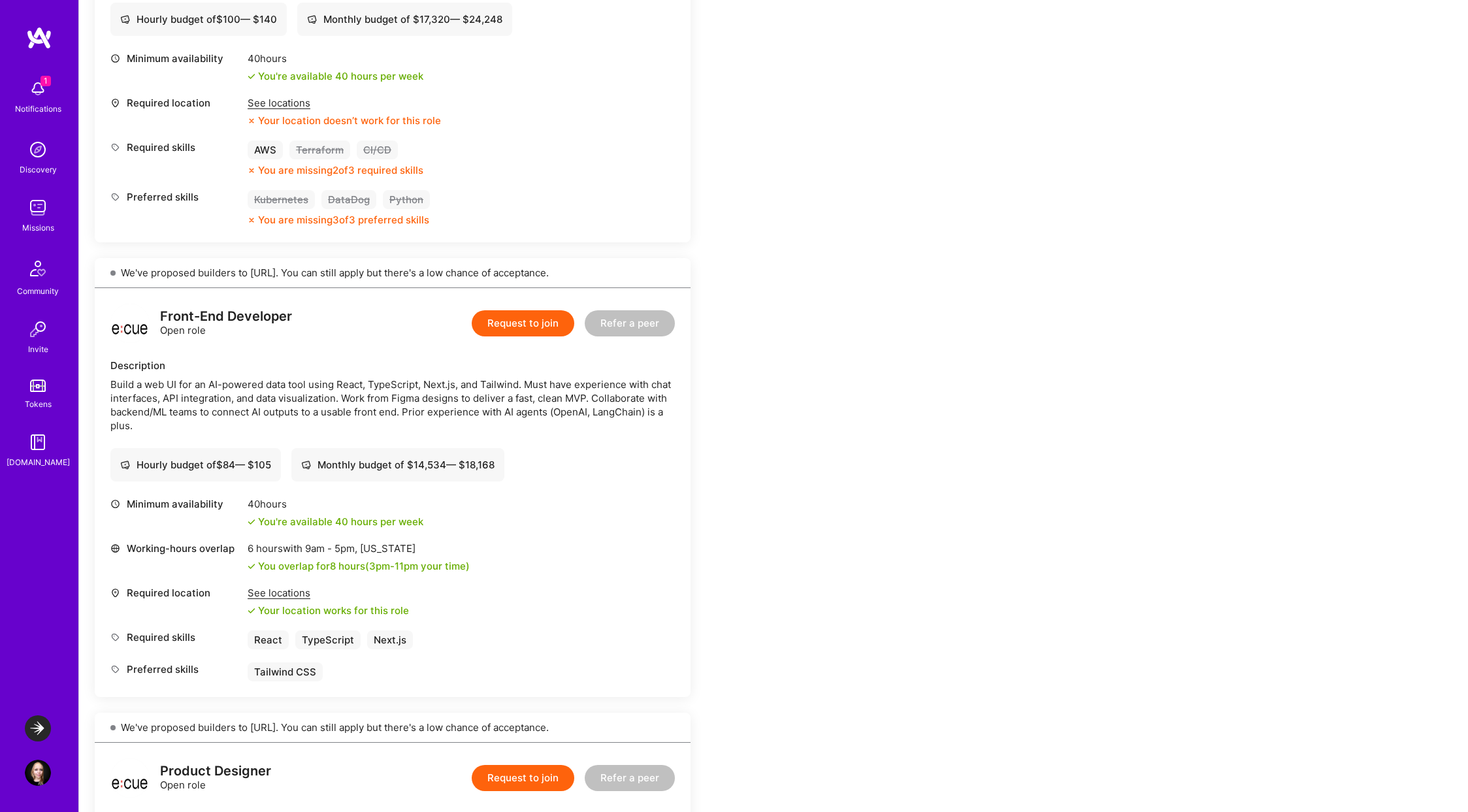
scroll to position [512, 0]
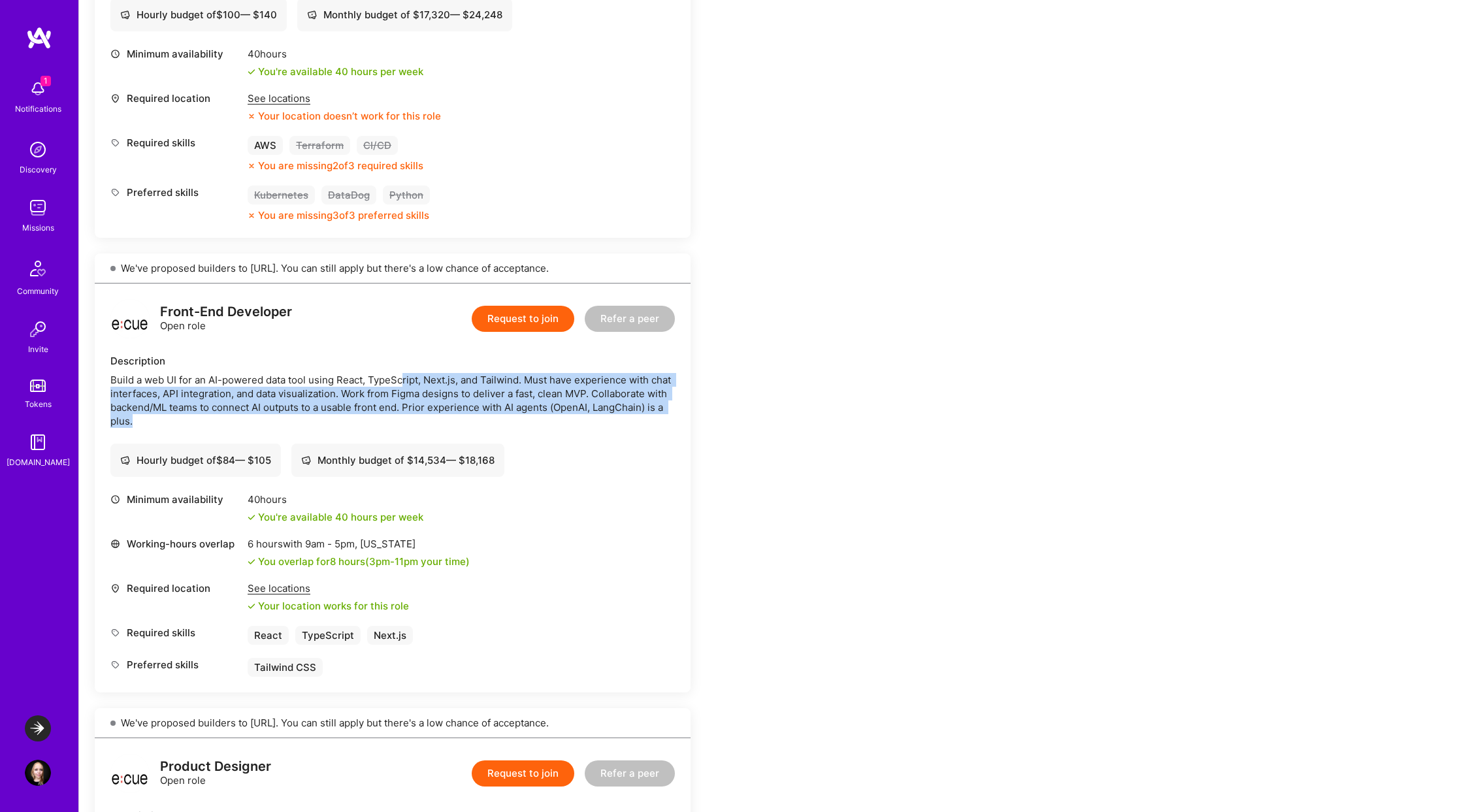
drag, startPoint x: 402, startPoint y: 380, endPoint x: 612, endPoint y: 422, distance: 214.2
click at [612, 422] on div "Build a web UI for an AI-powered data tool using React, TypeScript, Next.js, an…" at bounding box center [392, 401] width 565 height 55
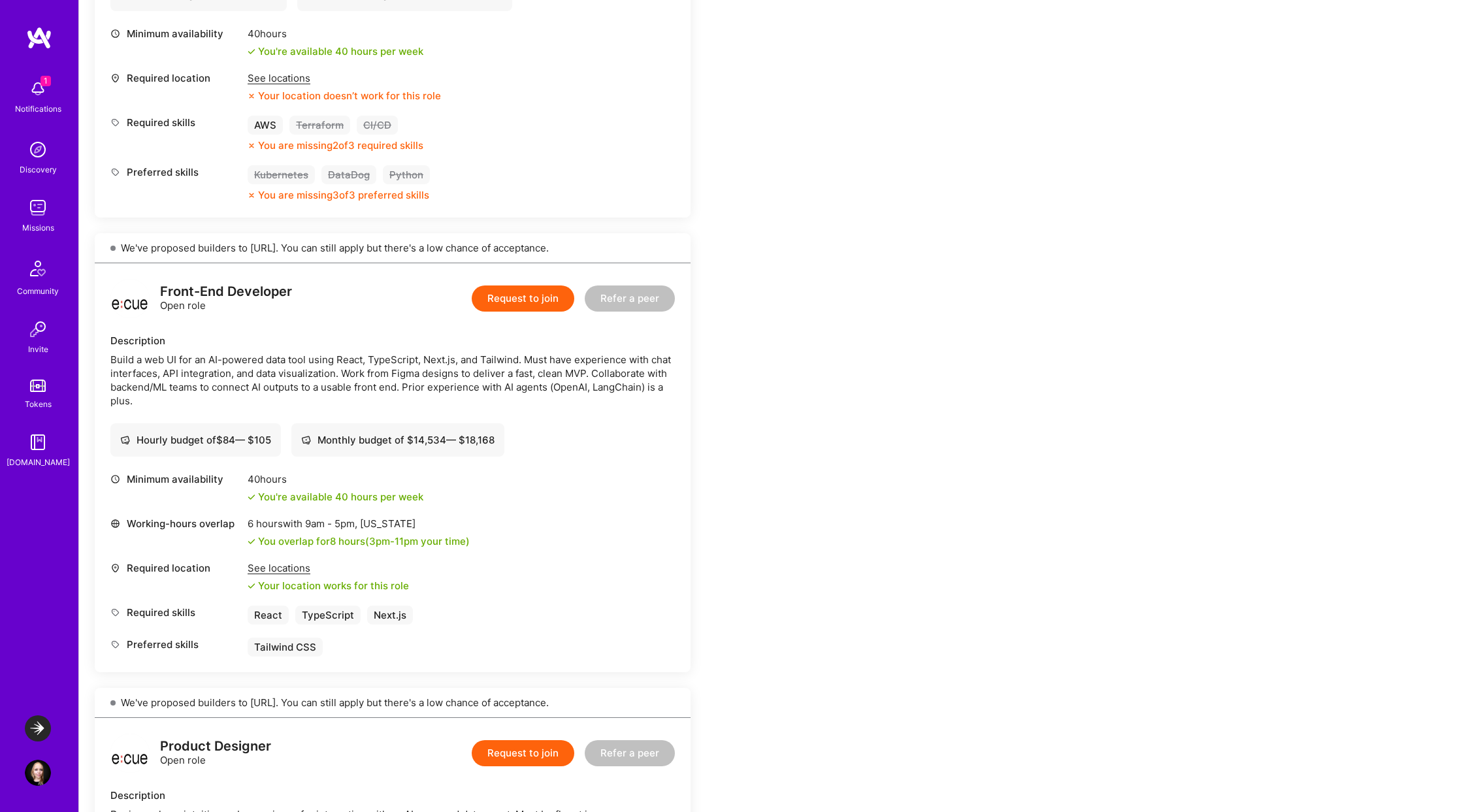
scroll to position [523, 0]
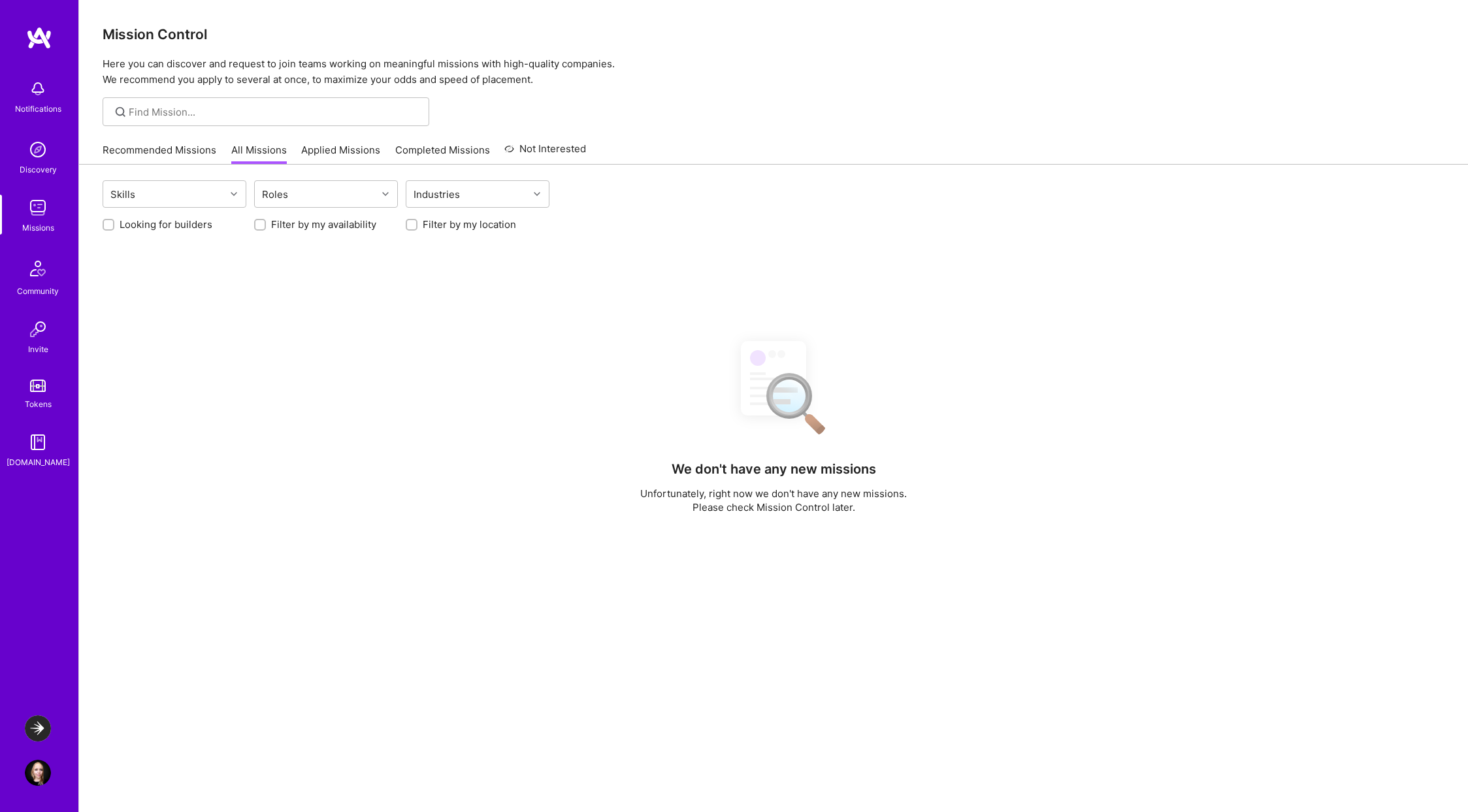
scroll to position [3, 0]
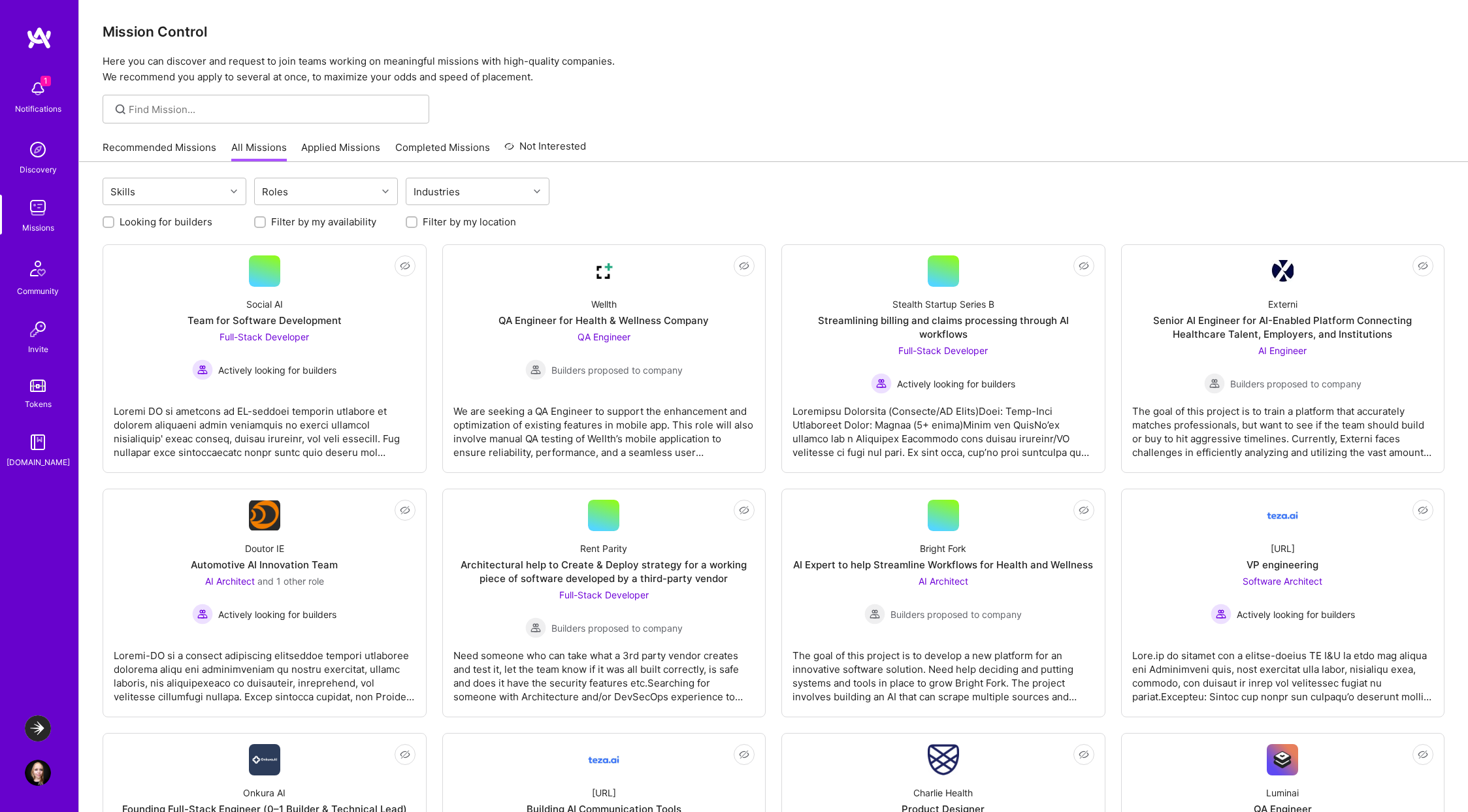
click at [324, 223] on label "Filter by my availability" at bounding box center [324, 222] width 105 height 13
click at [266, 223] on input "Filter by my availability" at bounding box center [261, 222] width 9 height 9
checkbox input "true"
click at [434, 225] on label "Filter by my location" at bounding box center [469, 222] width 94 height 13
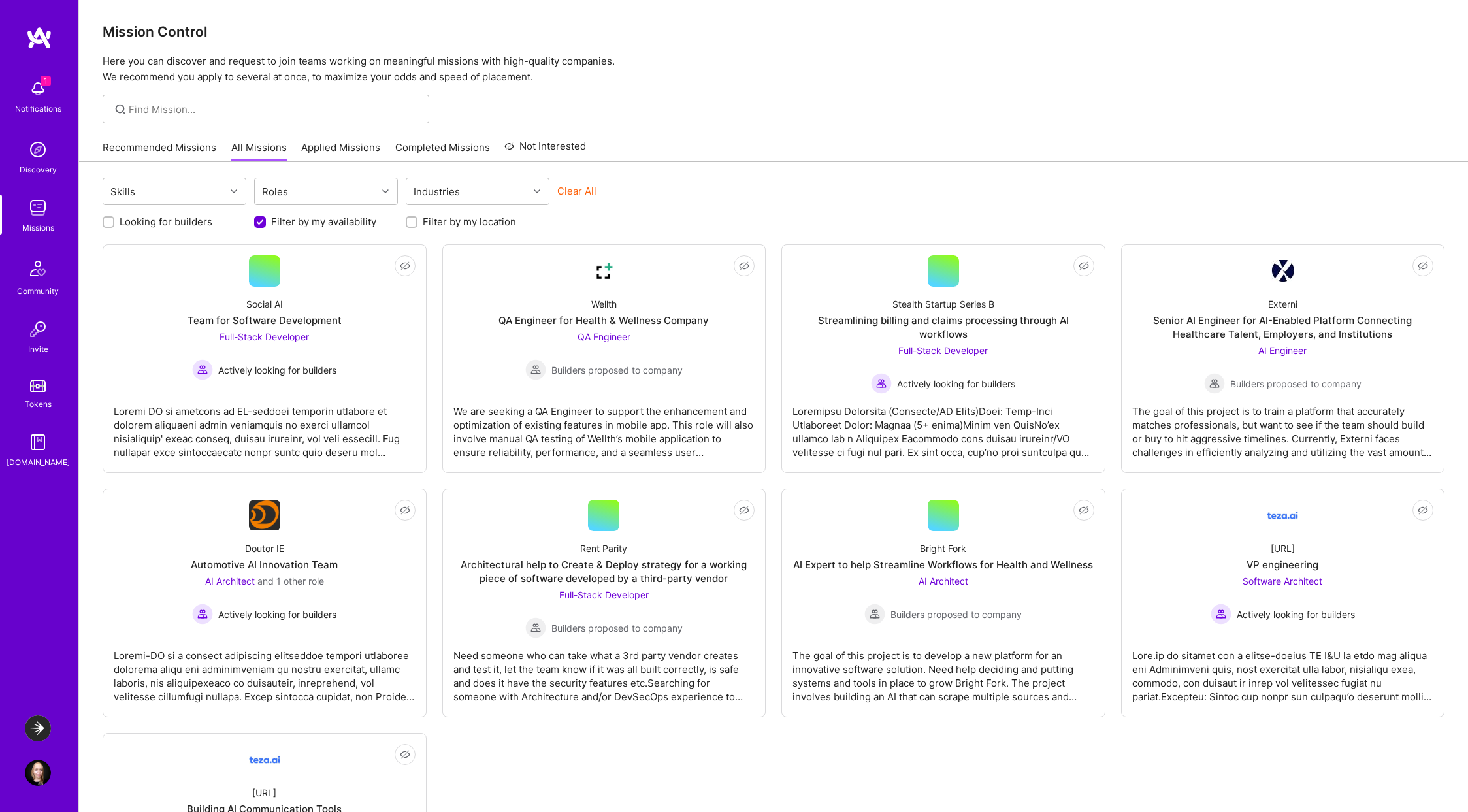
click at [417, 225] on input "Filter by my location" at bounding box center [412, 222] width 9 height 9
checkbox input "true"
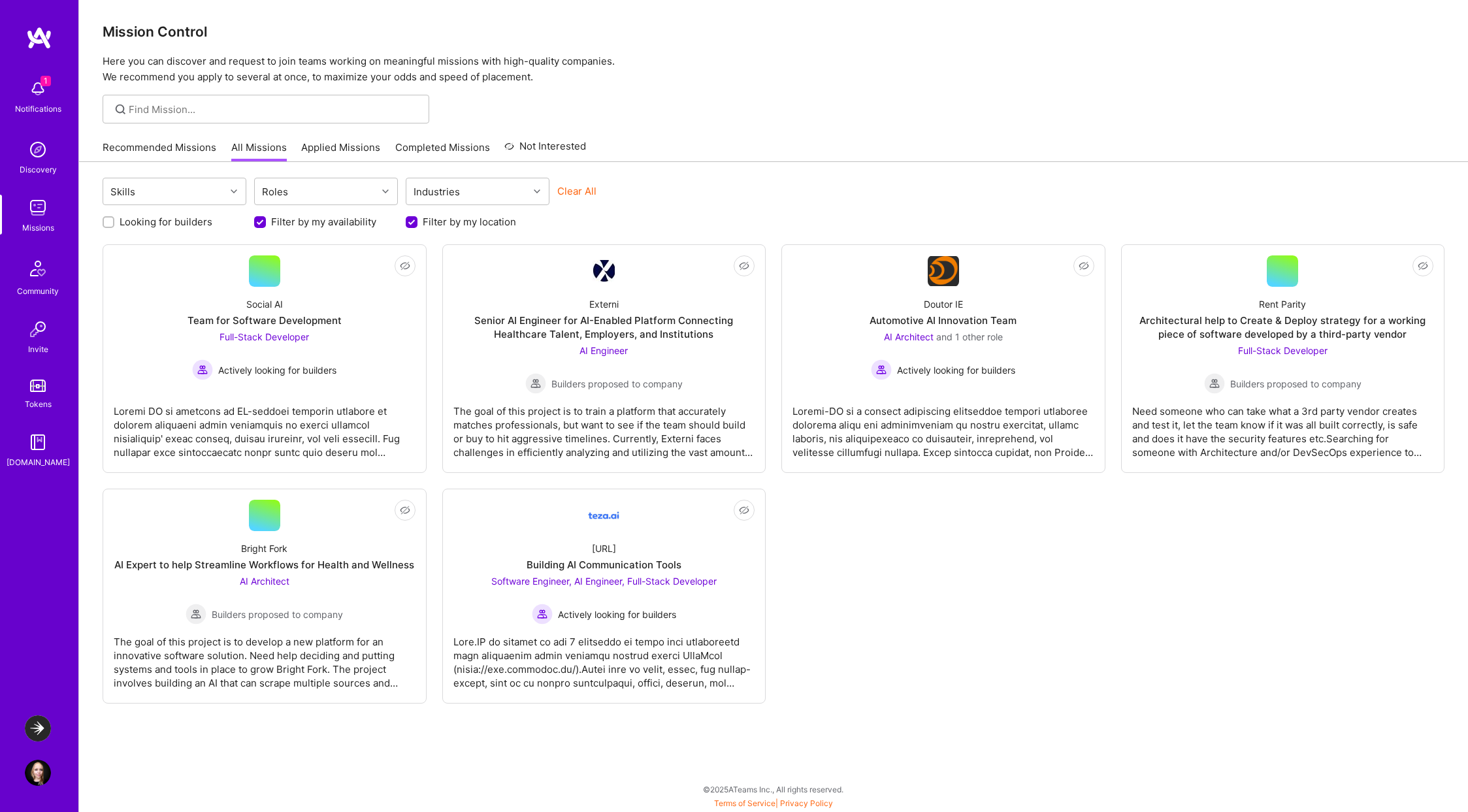
click at [176, 224] on label "Looking for builders" at bounding box center [166, 222] width 93 height 13
click at [115, 224] on input "Looking for builders" at bounding box center [110, 222] width 9 height 9
checkbox input "true"
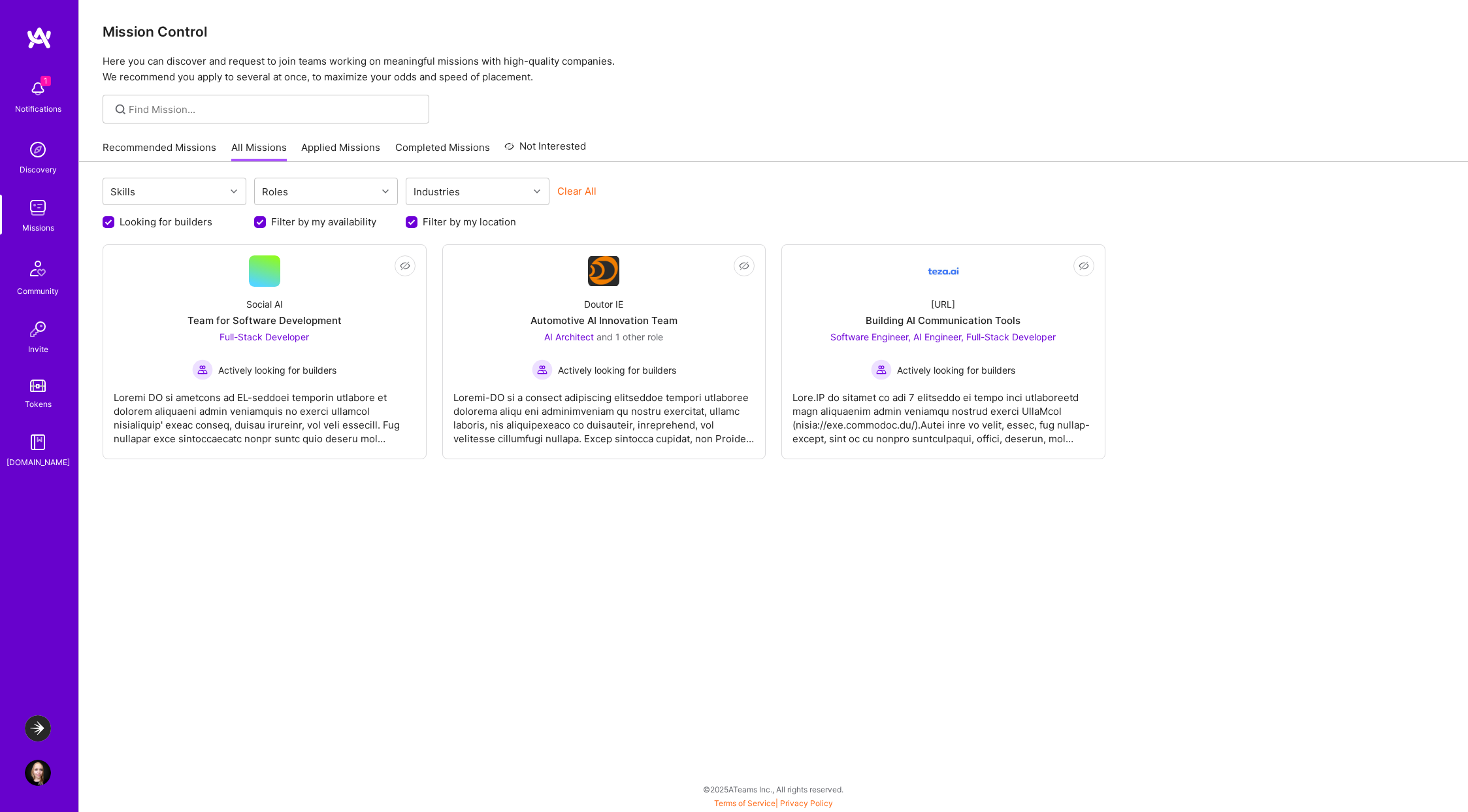
click at [288, 223] on label "Filter by my availability" at bounding box center [324, 222] width 105 height 13
click at [267, 223] on input "Filter by my availability" at bounding box center [261, 222] width 12 height 12
checkbox input "false"
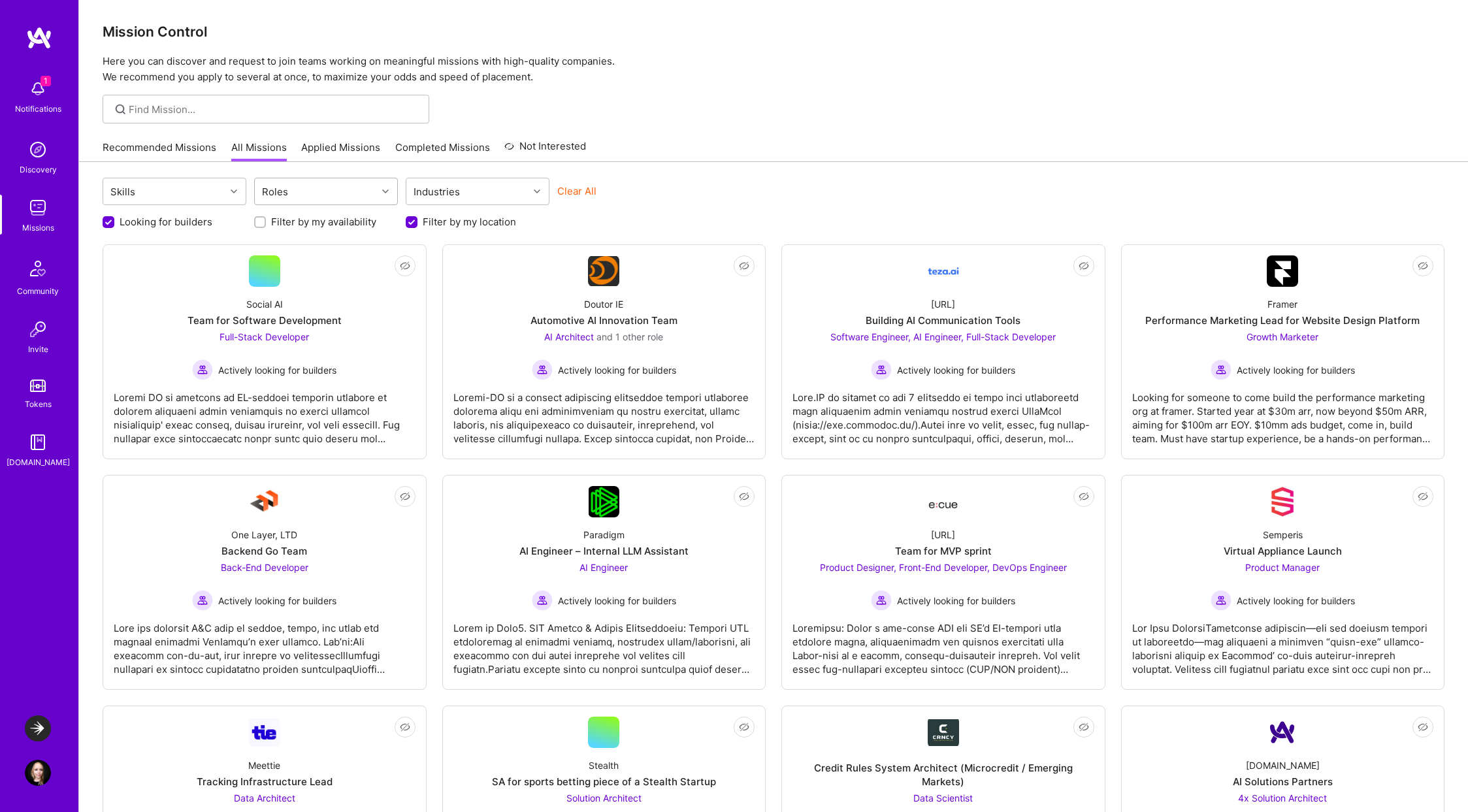
click at [290, 191] on div "Roles" at bounding box center [316, 191] width 122 height 26
click at [310, 289] on div "Front-End Developer" at bounding box center [325, 286] width 128 height 13
checkbox input "true"
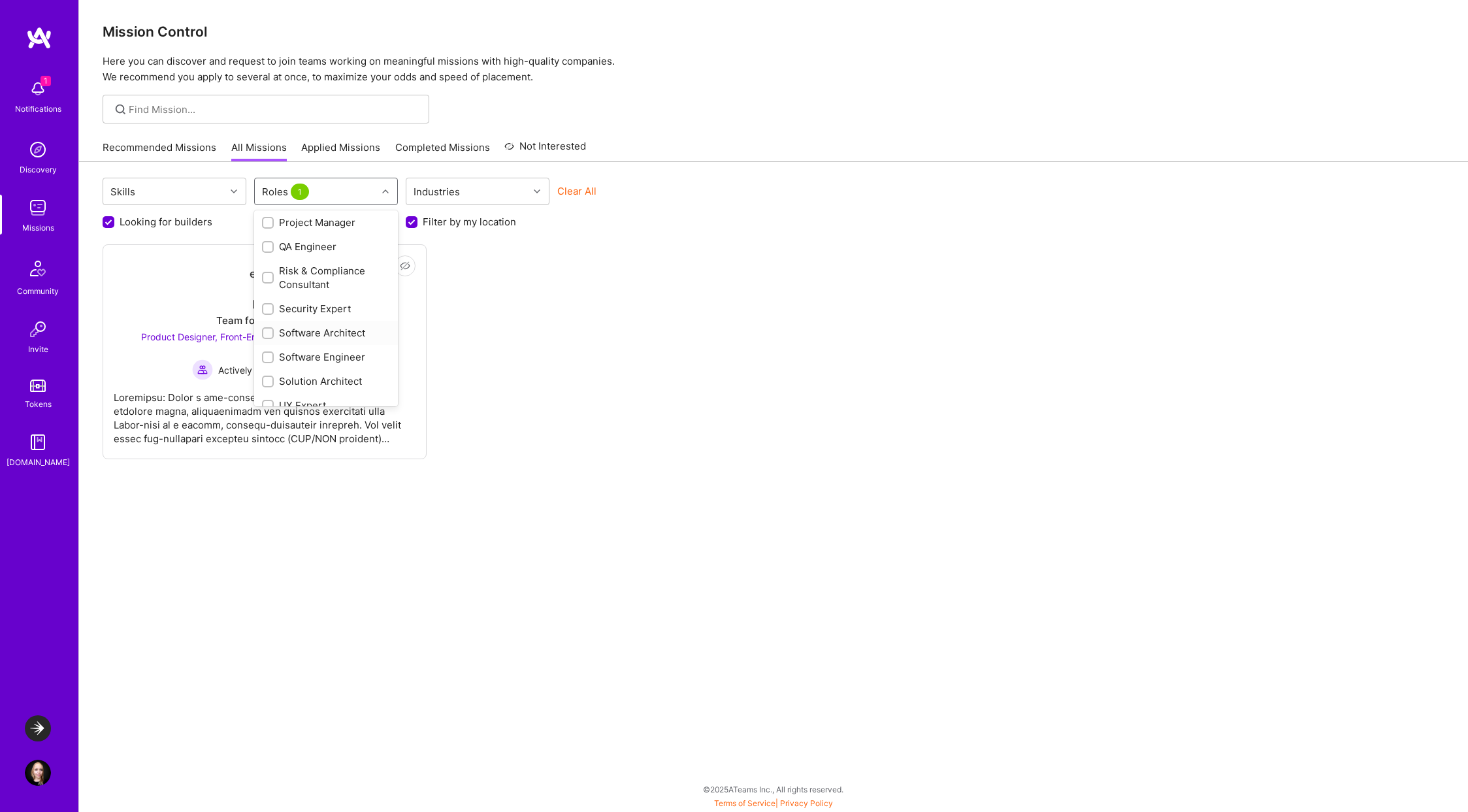
scroll to position [620, 0]
click at [325, 395] on div "UX Expert" at bounding box center [325, 391] width 128 height 13
checkbox input "true"
click at [323, 283] on div "Product Designer" at bounding box center [325, 279] width 128 height 13
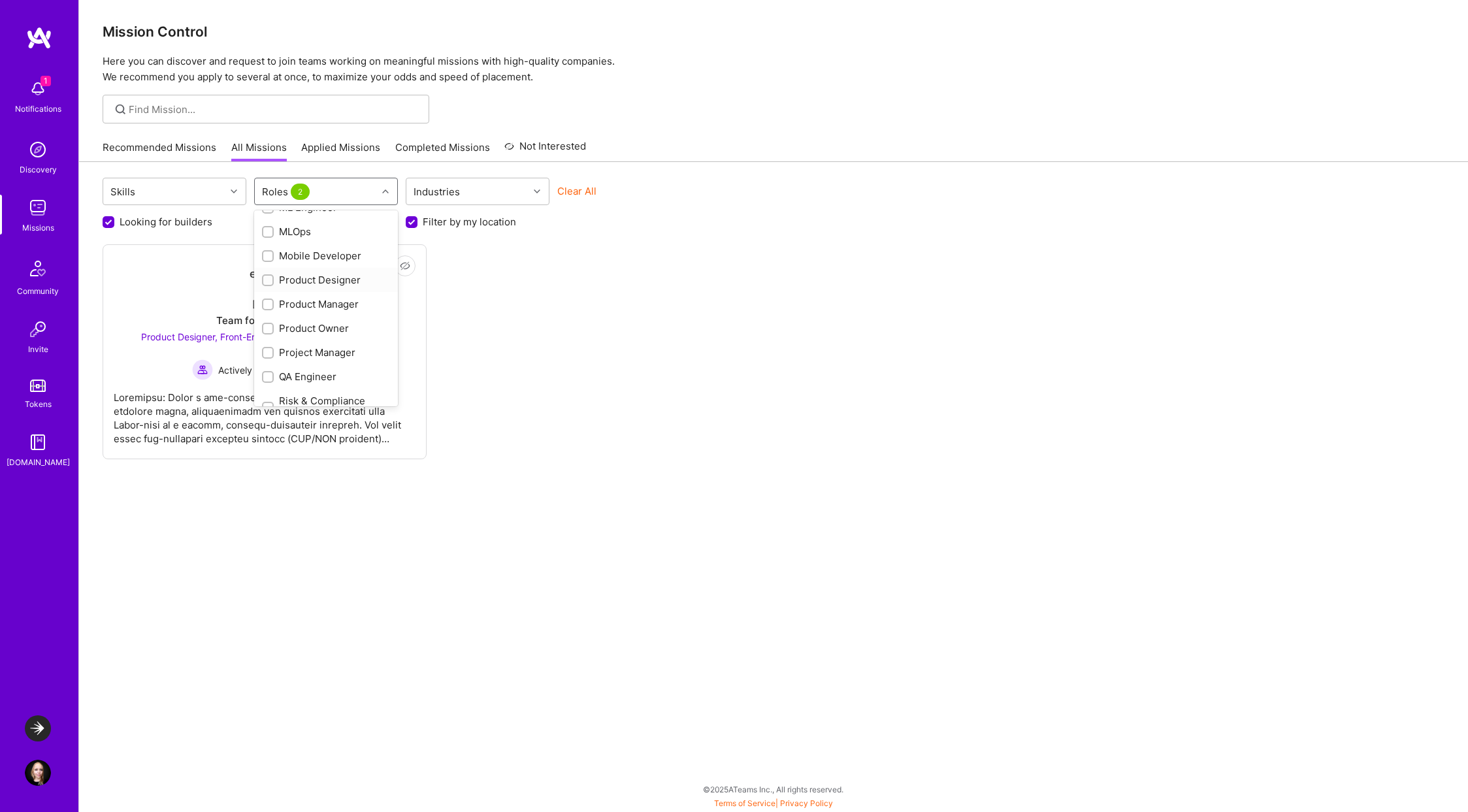
checkbox input "true"
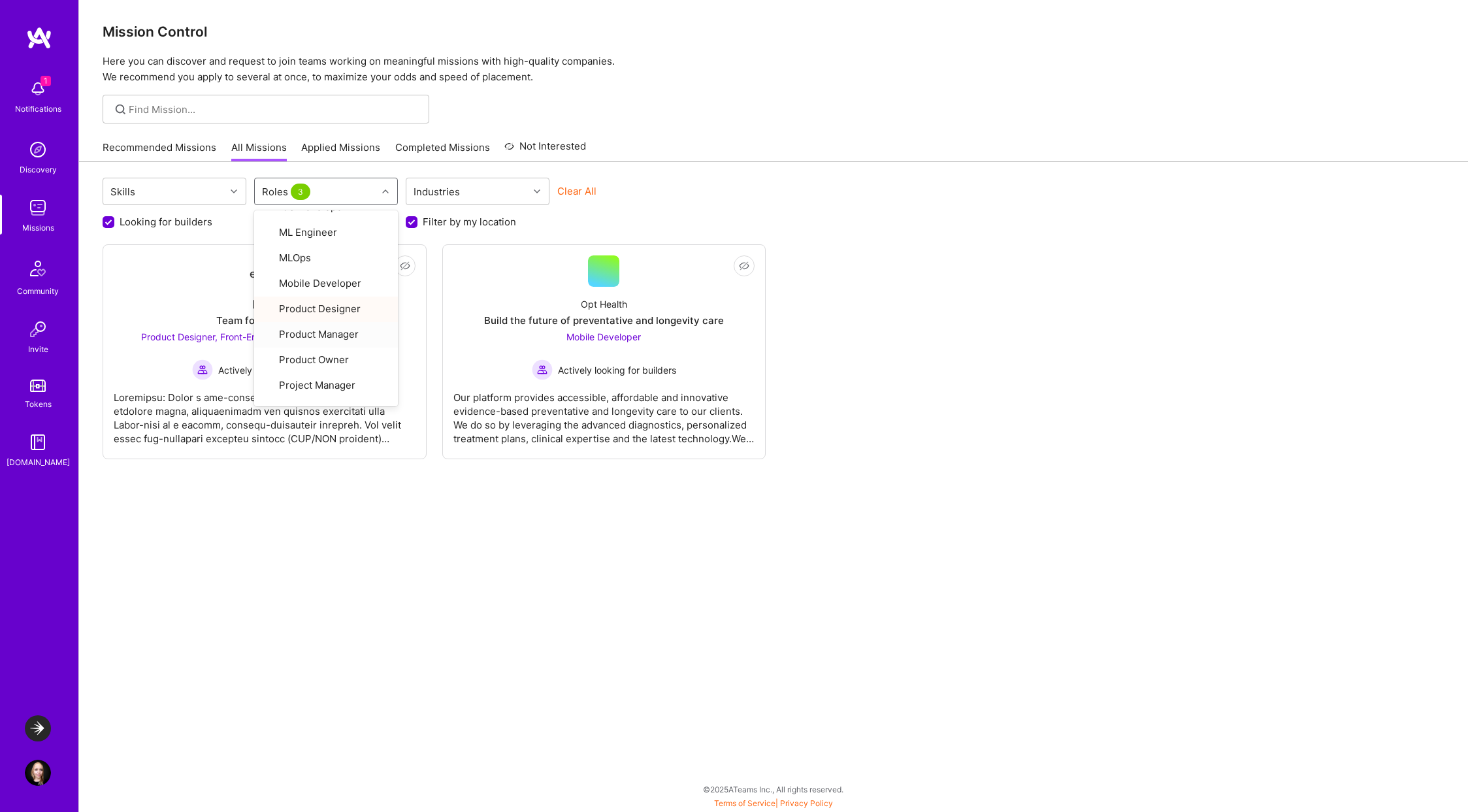
click at [419, 555] on div "Skills option Product Designer, selected. option Product Manager focused, 24 of…" at bounding box center [773, 487] width 1389 height 649
click at [326, 410] on div at bounding box center [264, 413] width 302 height 65
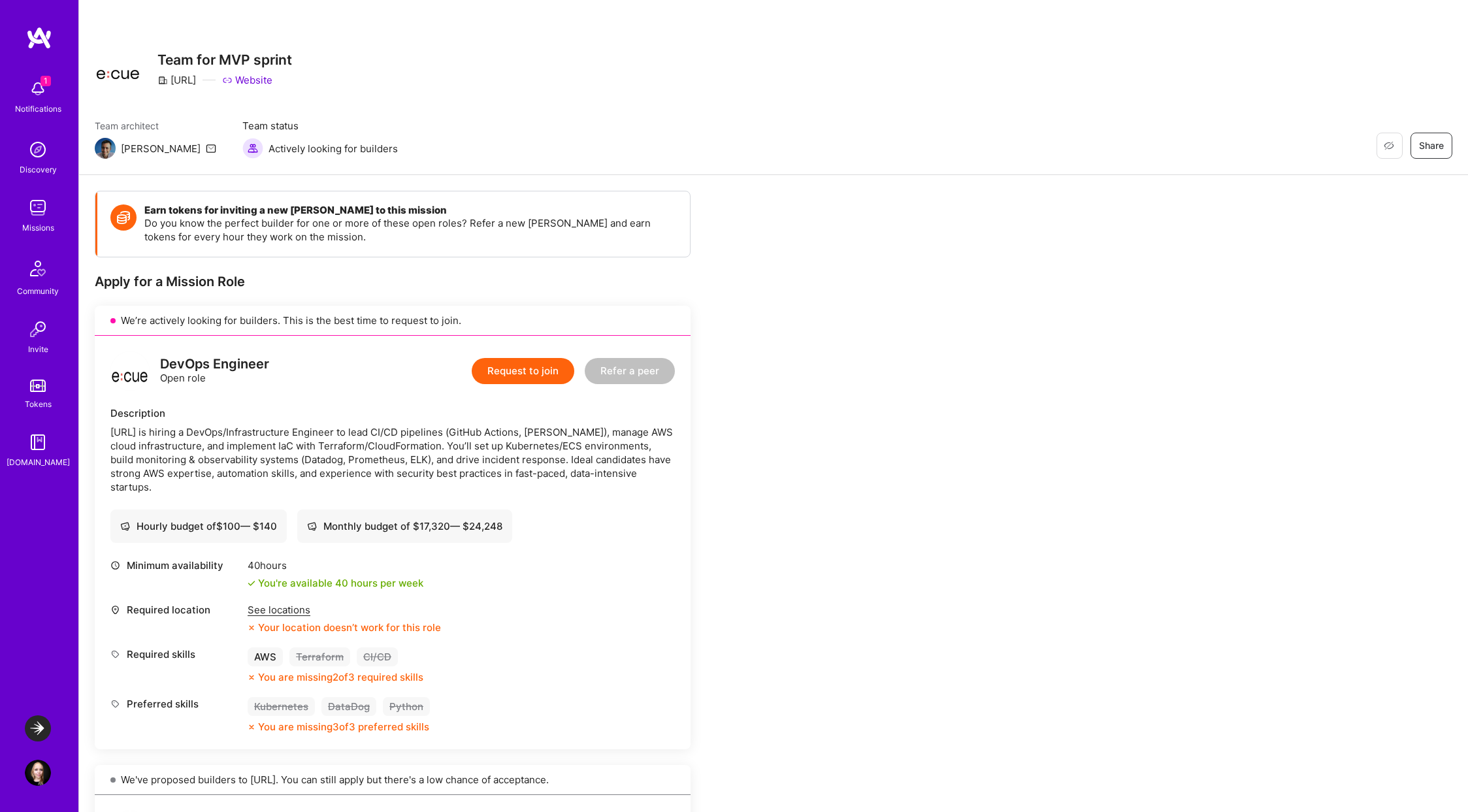
click at [57, 157] on link "Discovery" at bounding box center [38, 156] width 81 height 40
